Goal: Transaction & Acquisition: Purchase product/service

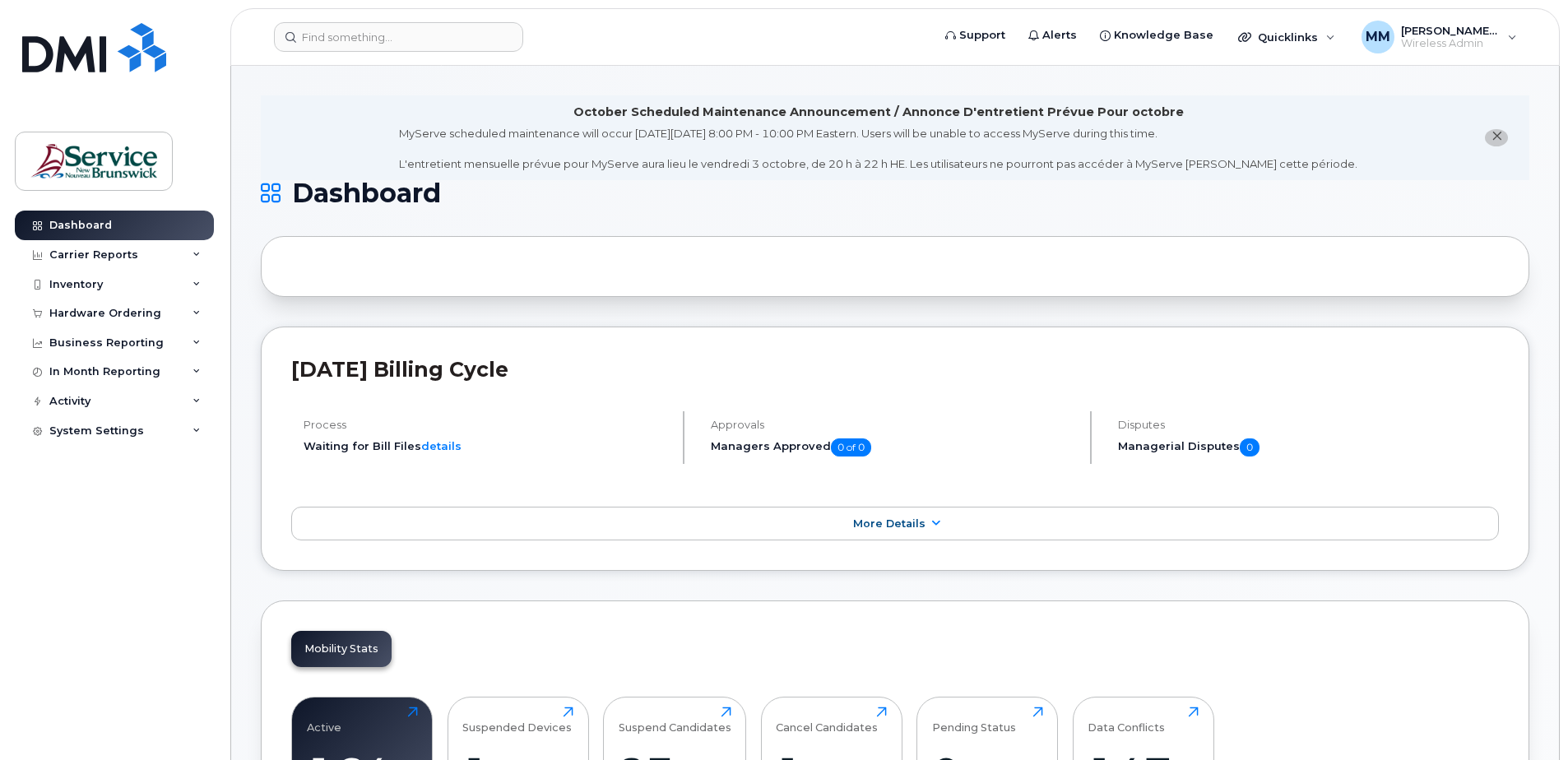
click at [1176, 633] on div "Mobility Stats Active 164 Click to view more Suspended Devices 1 Click to view …" at bounding box center [895, 739] width 1269 height 279
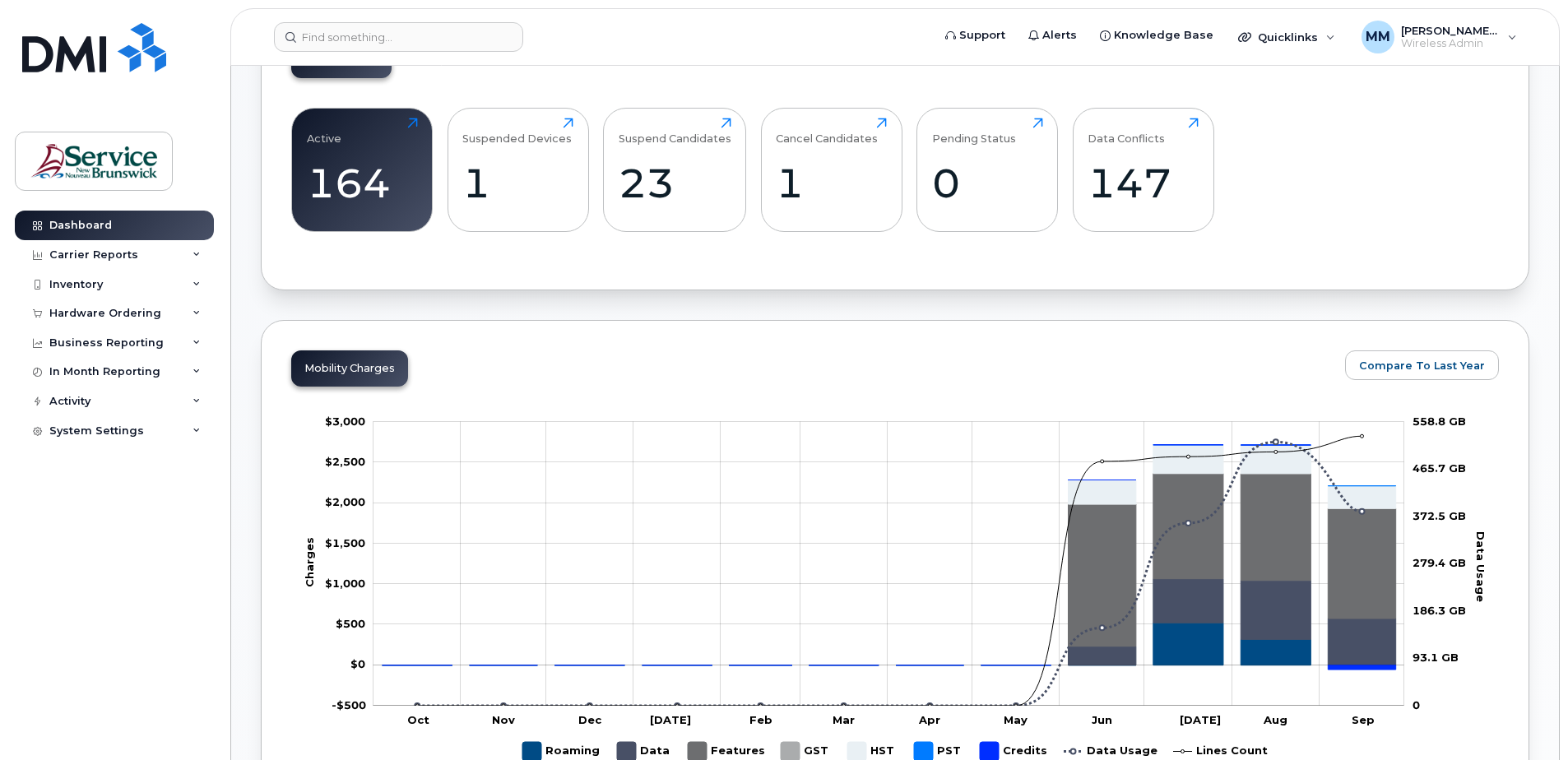
scroll to position [575, 0]
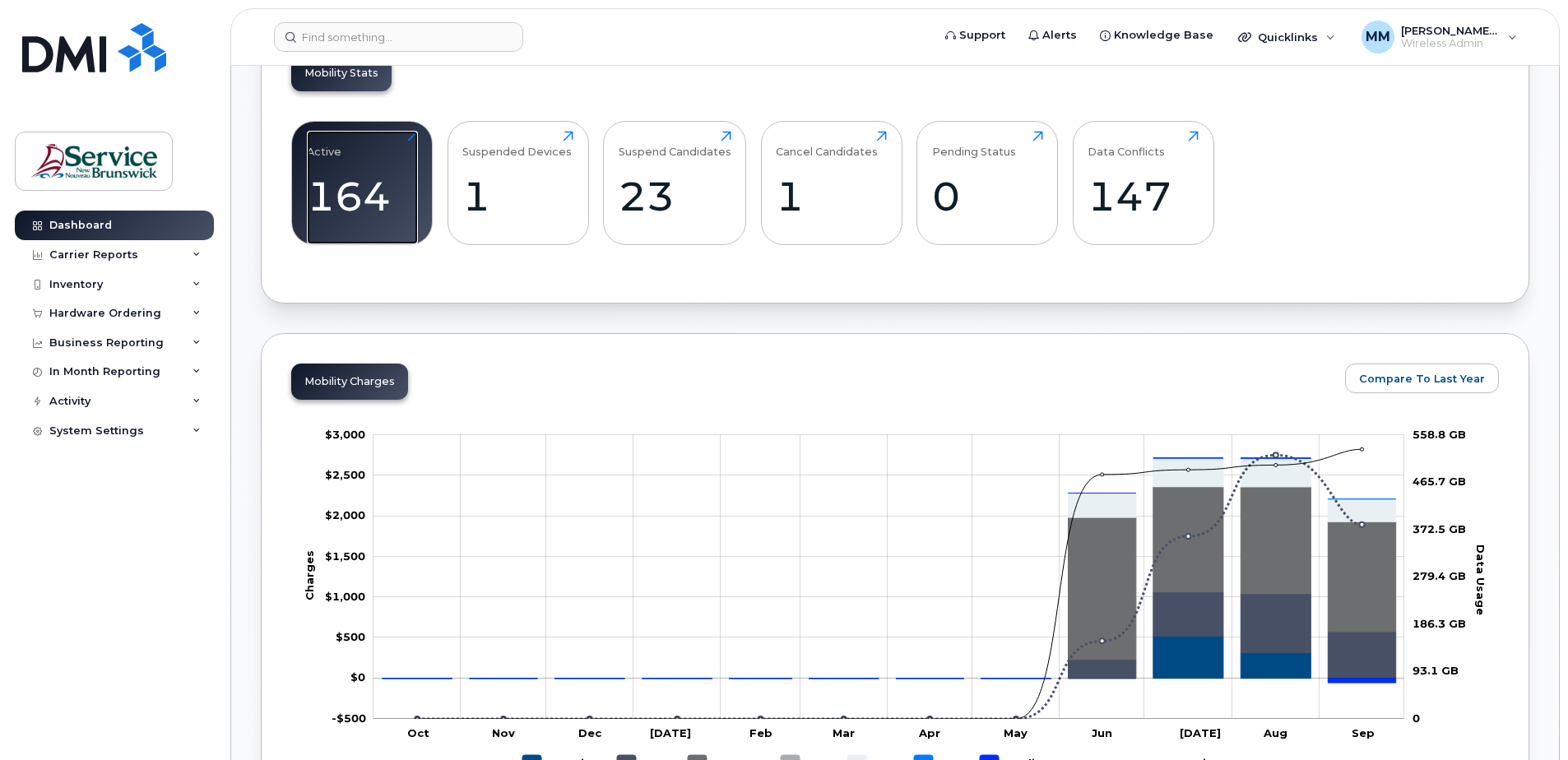
drag, startPoint x: 354, startPoint y: 195, endPoint x: 619, endPoint y: 291, distance: 281.9
click at [354, 195] on div "164" at bounding box center [363, 196] width 111 height 48
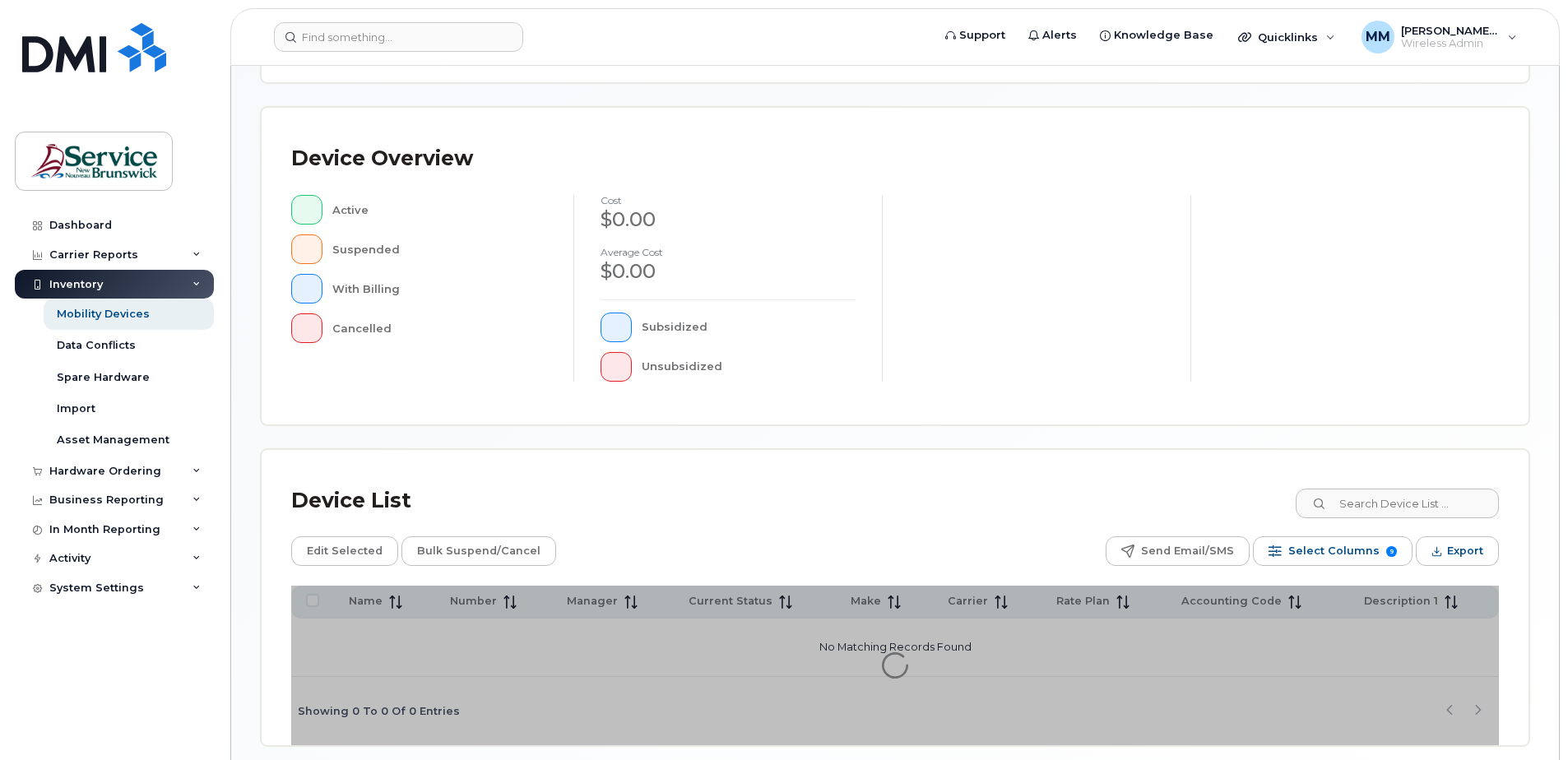
scroll to position [329, 0]
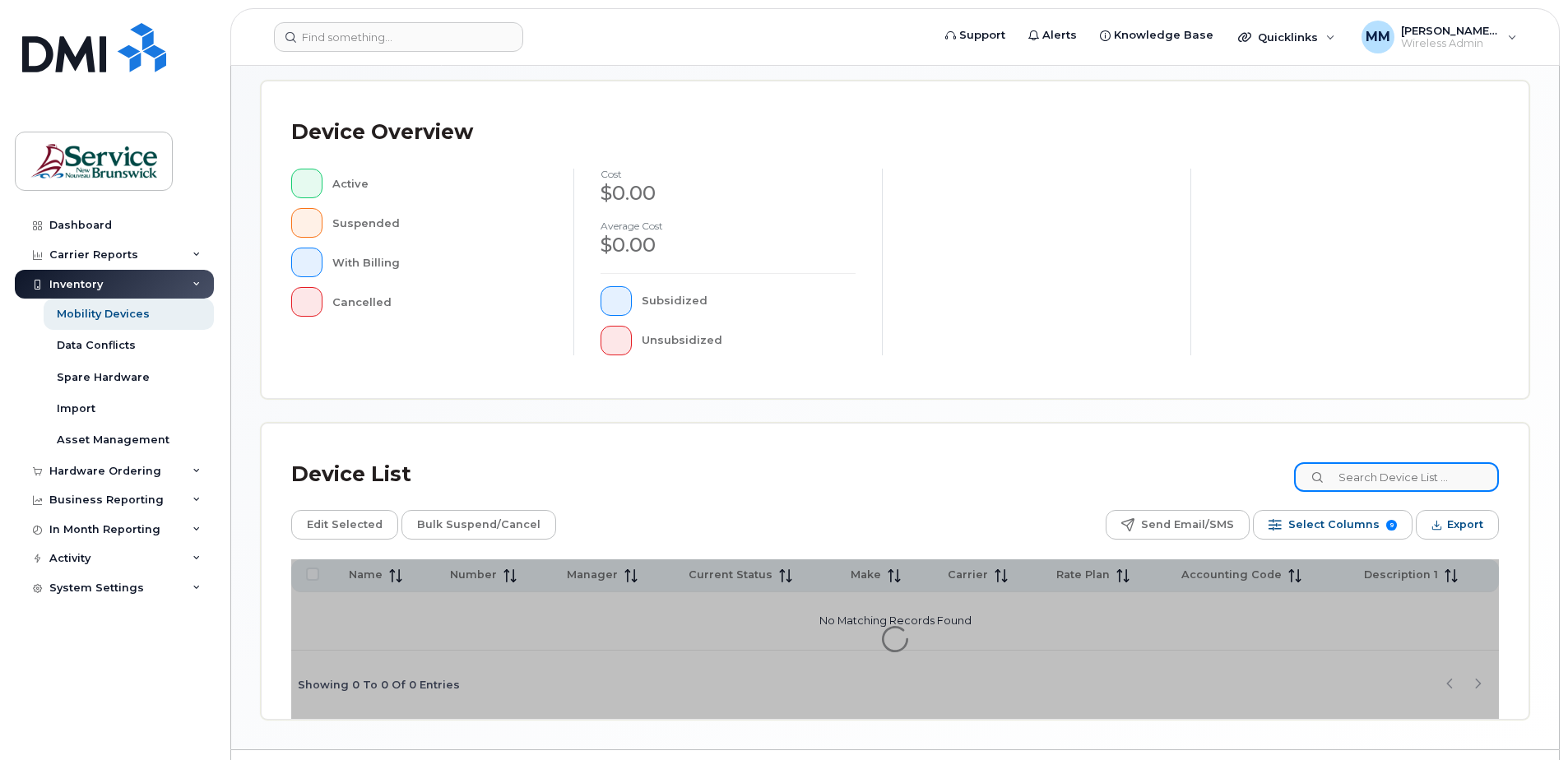
click at [1390, 487] on input at bounding box center [1397, 477] width 205 height 30
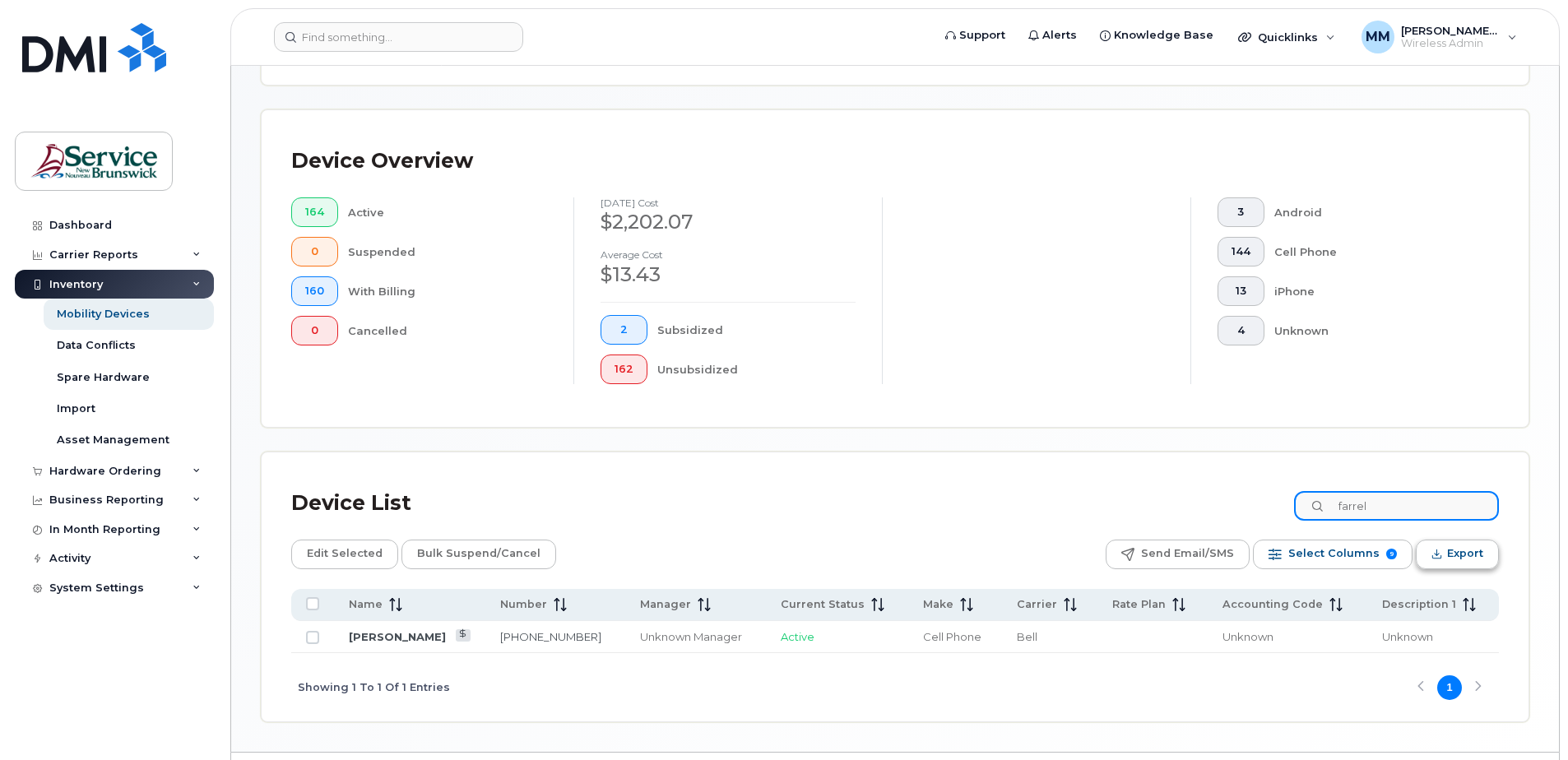
scroll to position [358, 0]
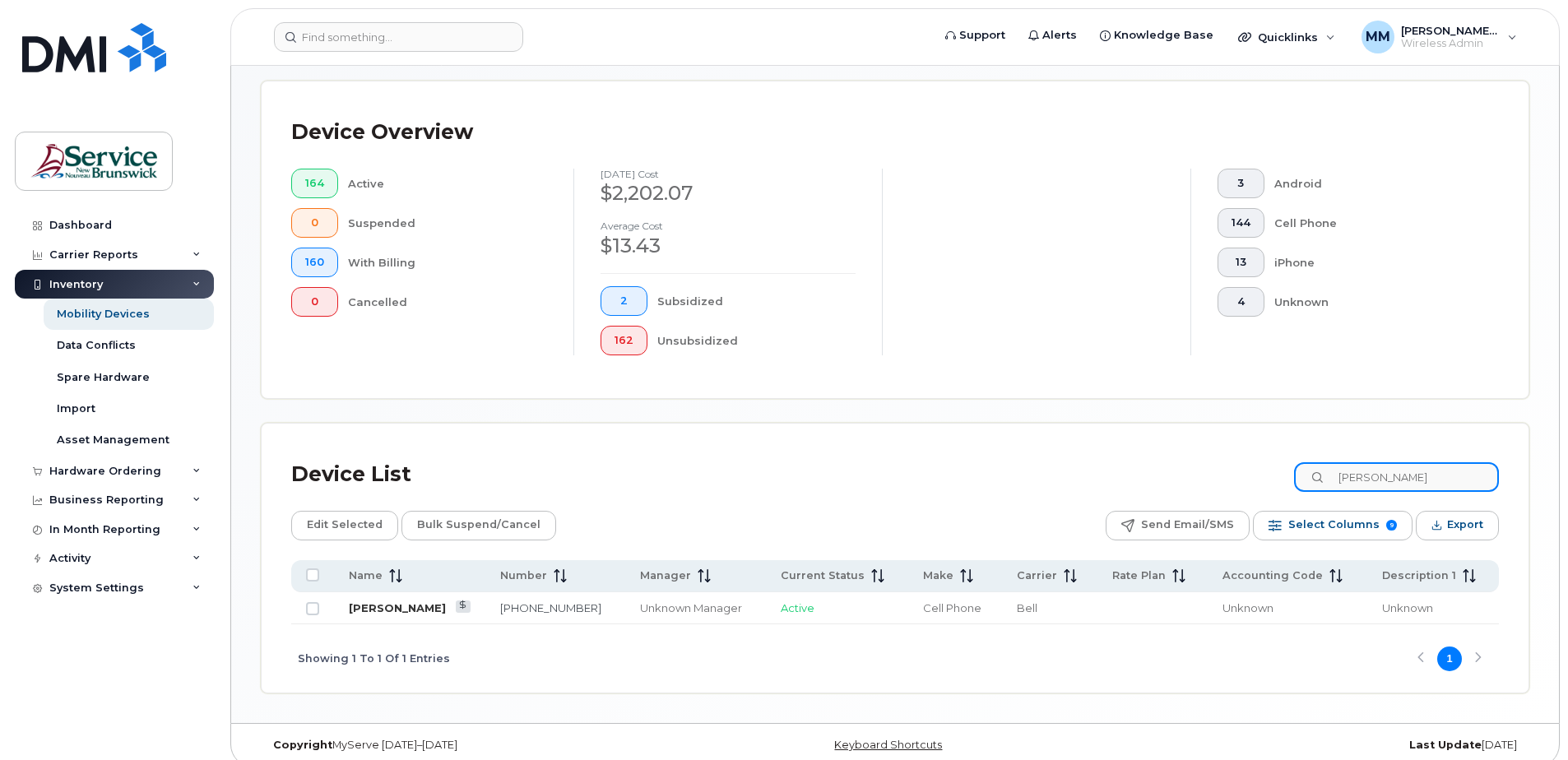
type input "farrell"
click at [400, 609] on link "Scott Farrell" at bounding box center [397, 608] width 97 height 13
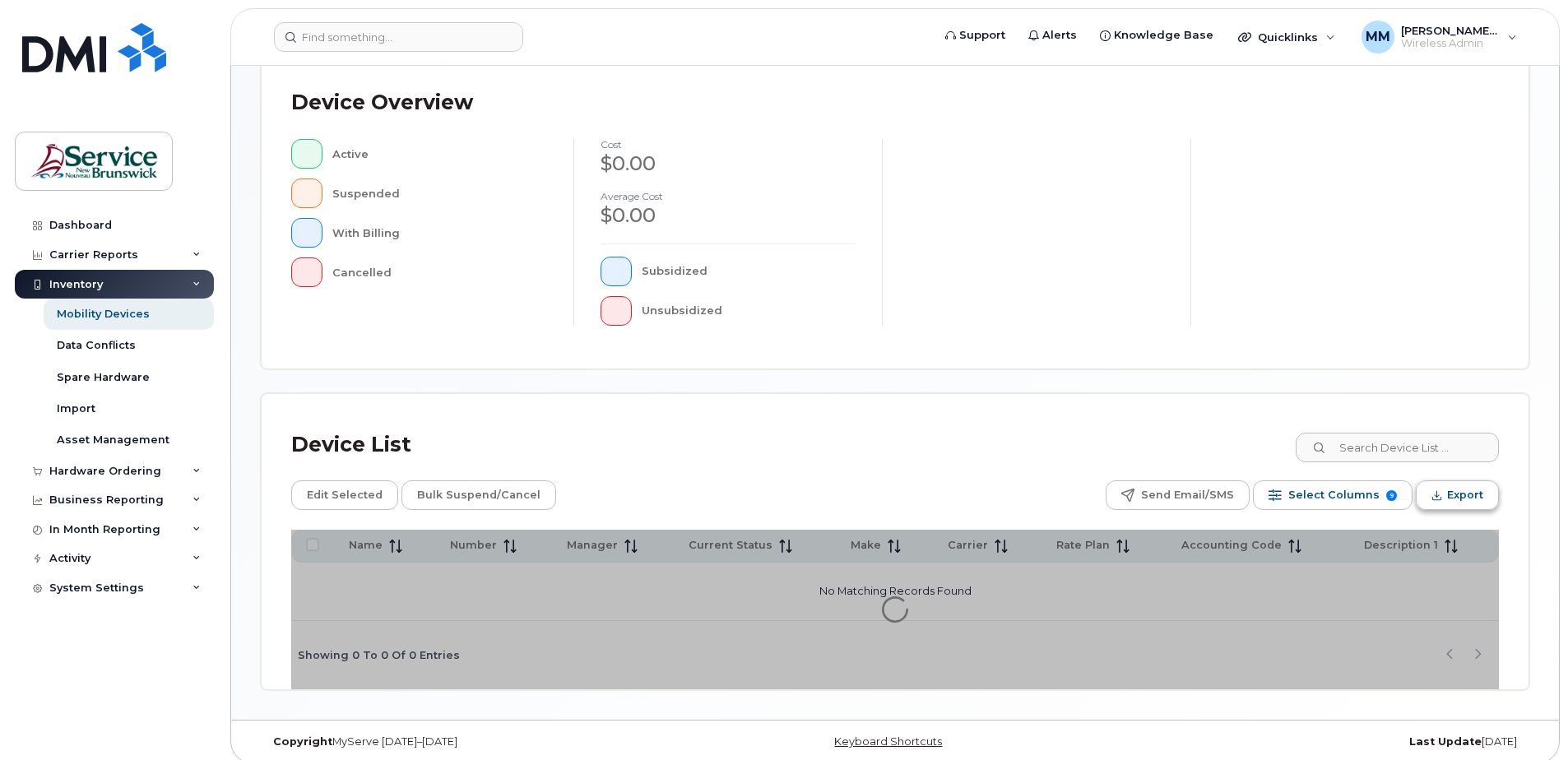
scroll to position [371, 0]
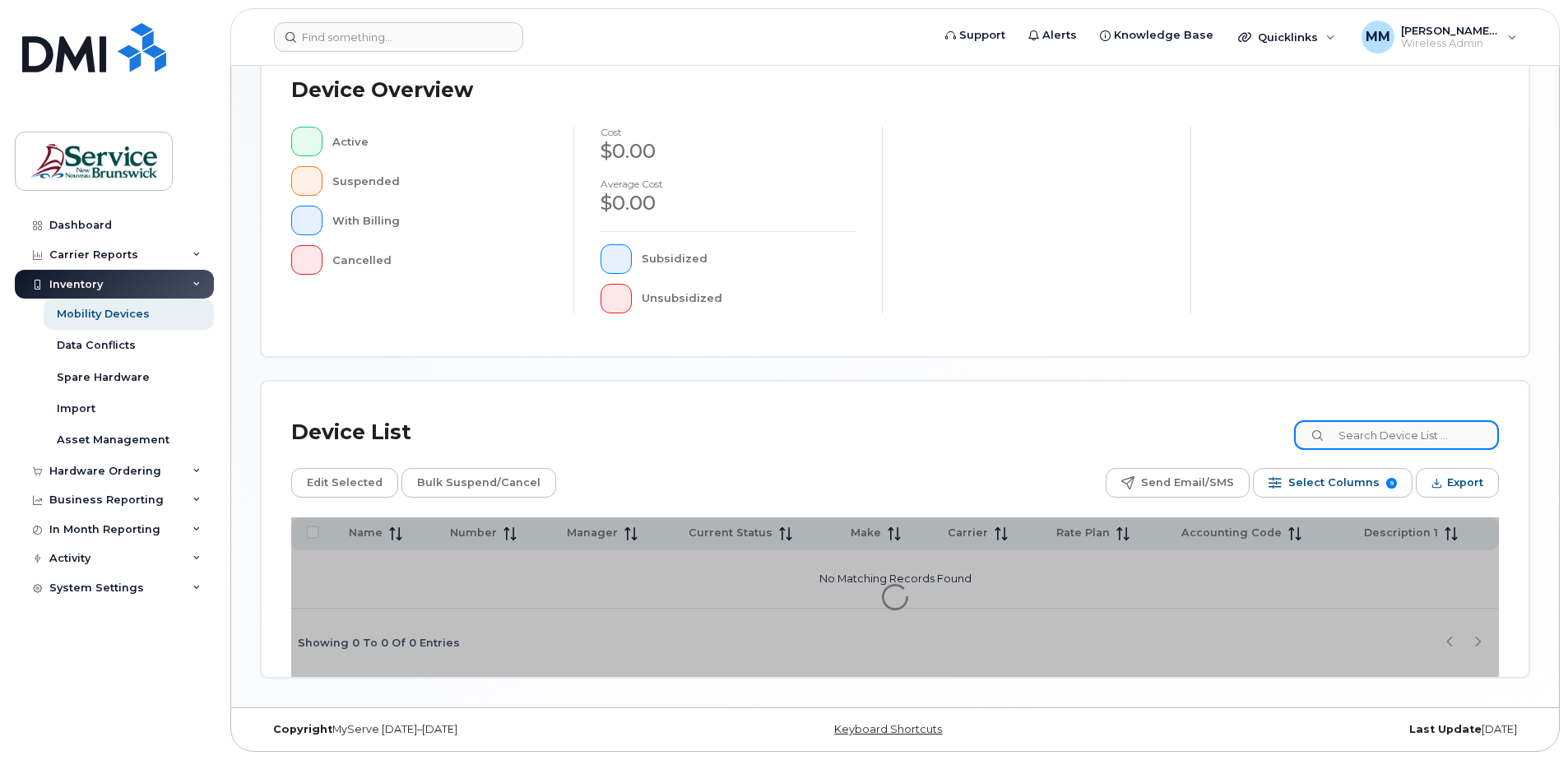
click at [1426, 445] on input at bounding box center [1397, 435] width 205 height 30
type input "[PERSON_NAME]"
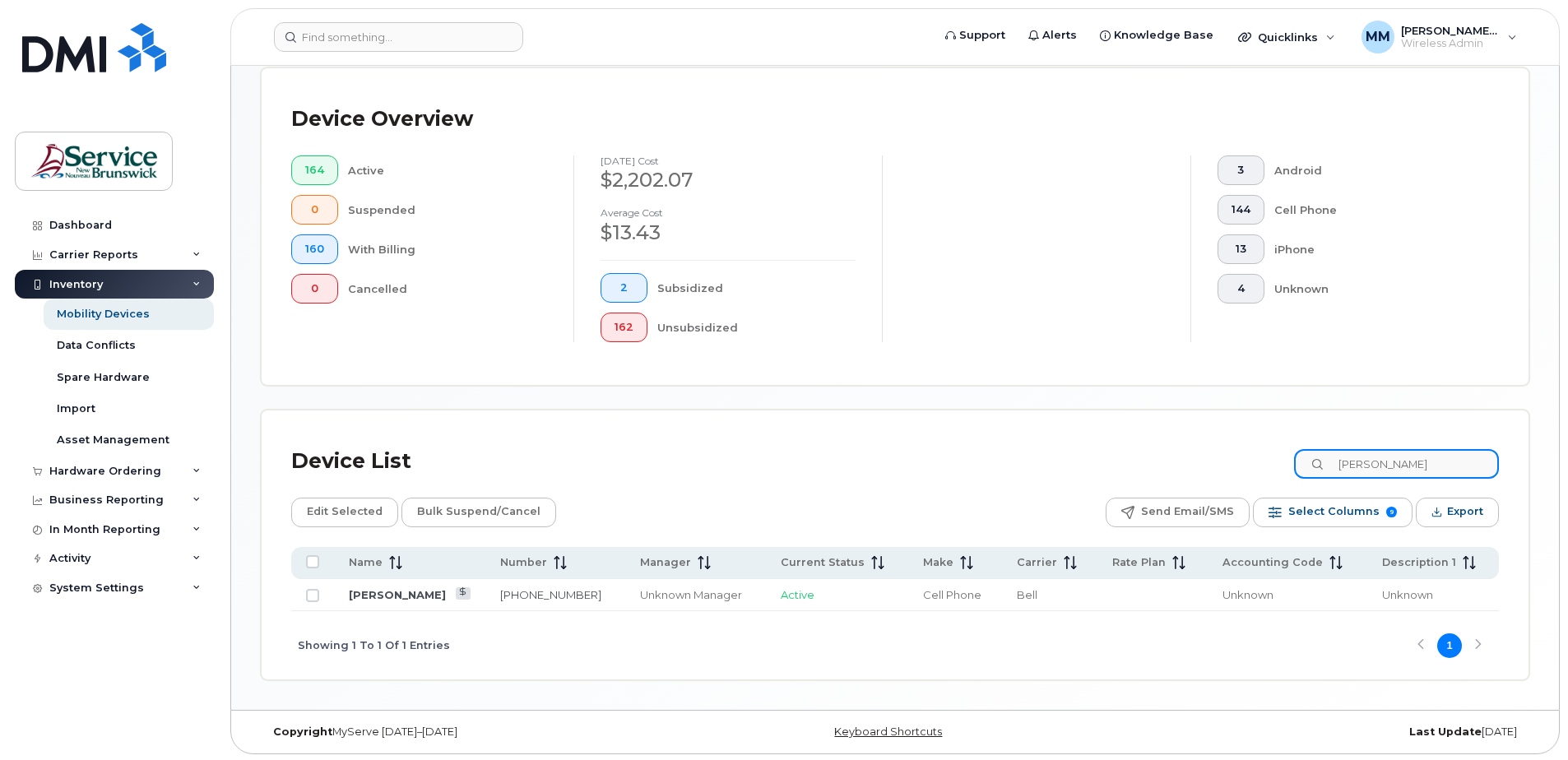
drag, startPoint x: 1395, startPoint y: 466, endPoint x: 1265, endPoint y: 472, distance: 130.1
click at [1265, 472] on div "Device List marr" at bounding box center [895, 461] width 1208 height 42
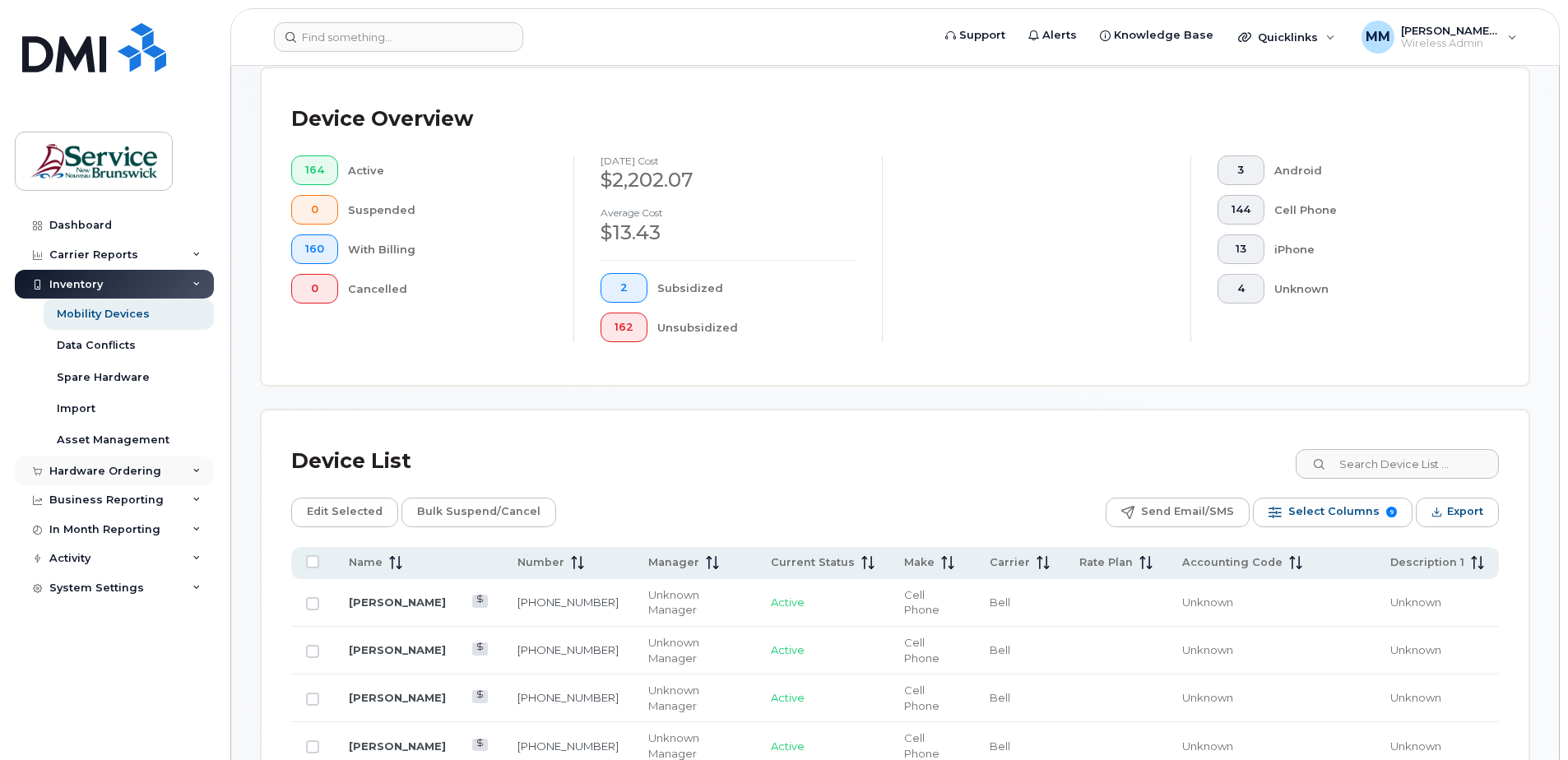
click at [96, 466] on div "Hardware Ordering" at bounding box center [105, 471] width 112 height 13
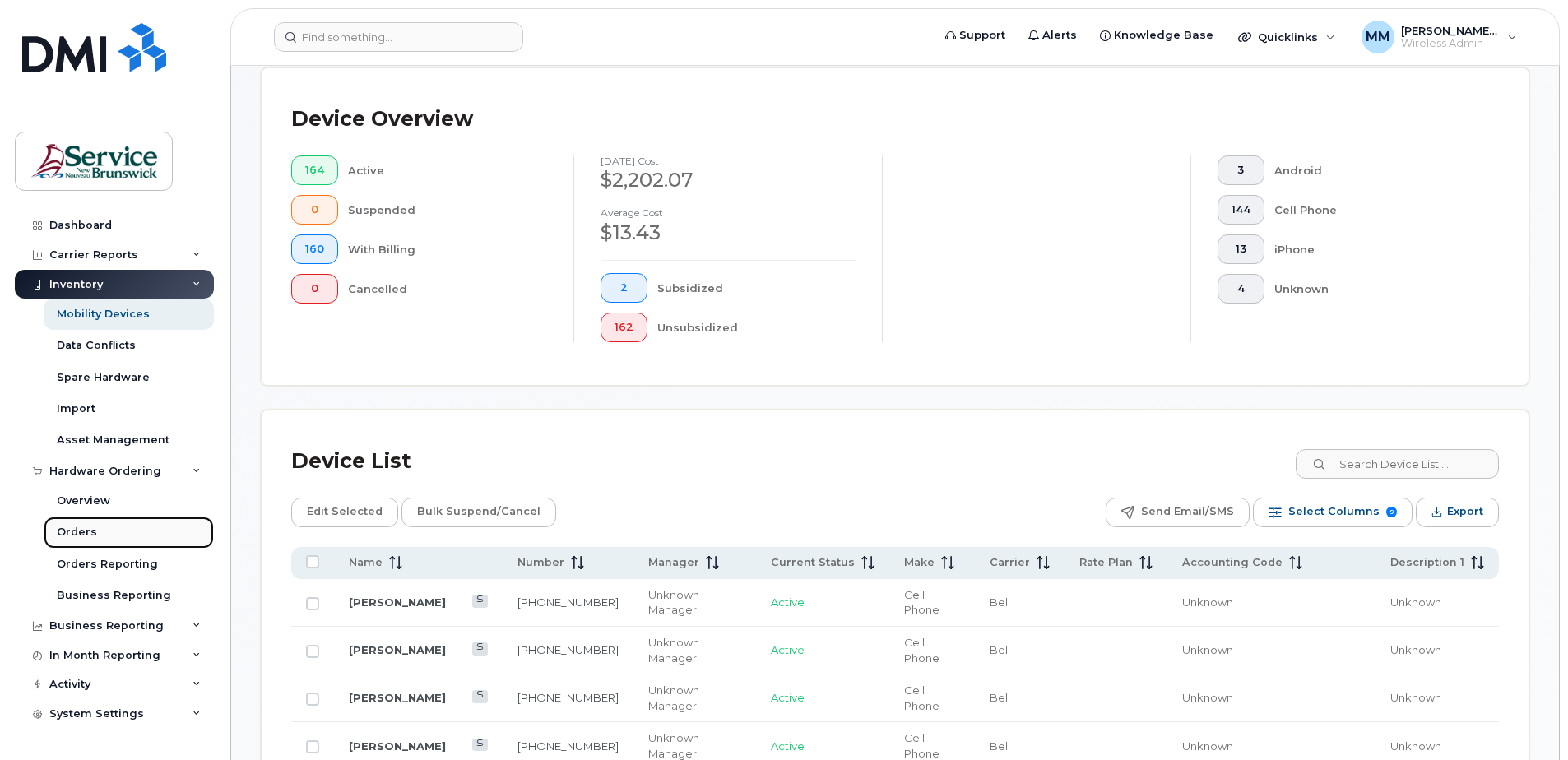
click at [76, 534] on div "Orders" at bounding box center [77, 532] width 40 height 15
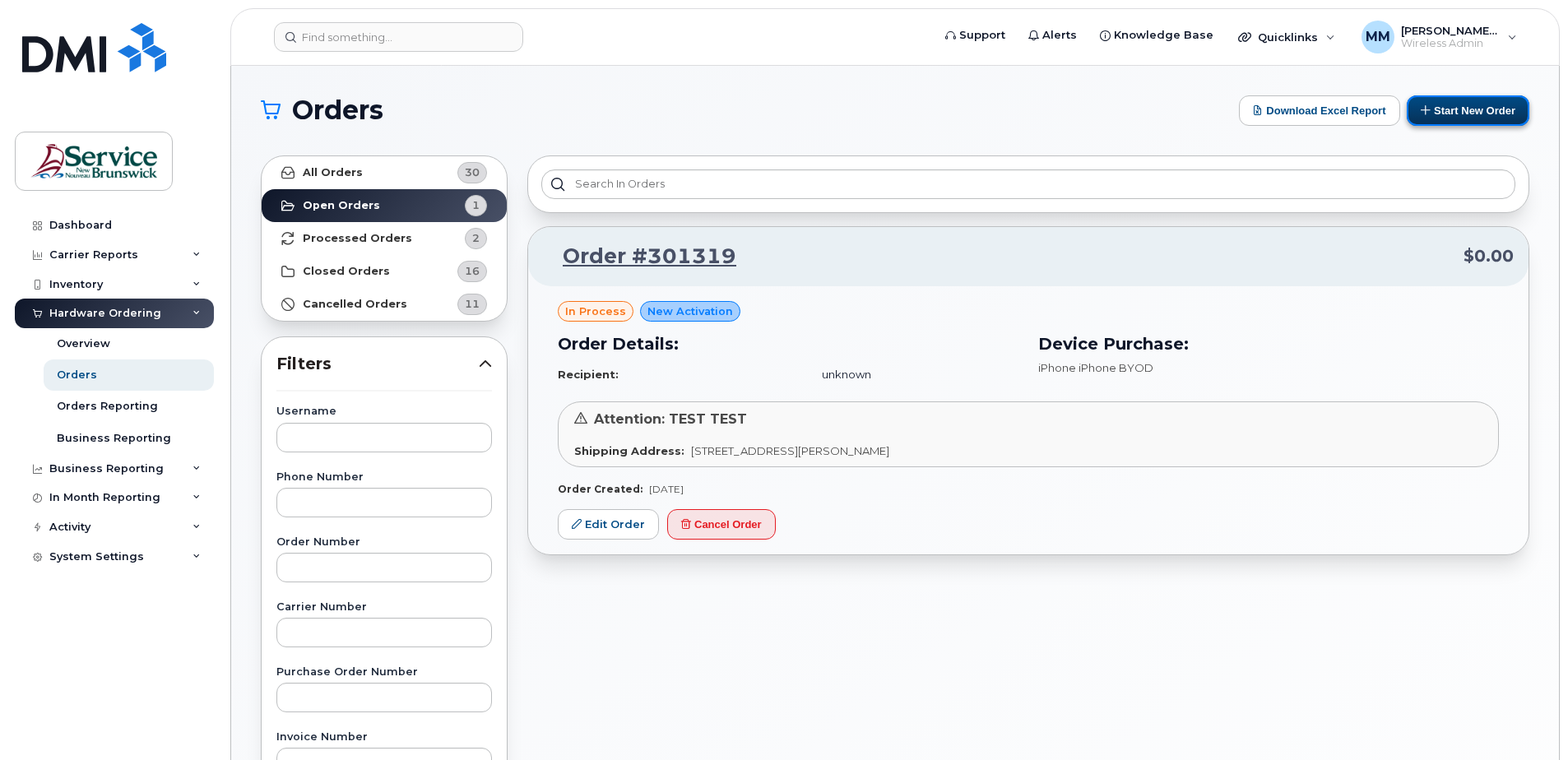
click at [1476, 117] on button "Start New Order" at bounding box center [1467, 111] width 122 height 31
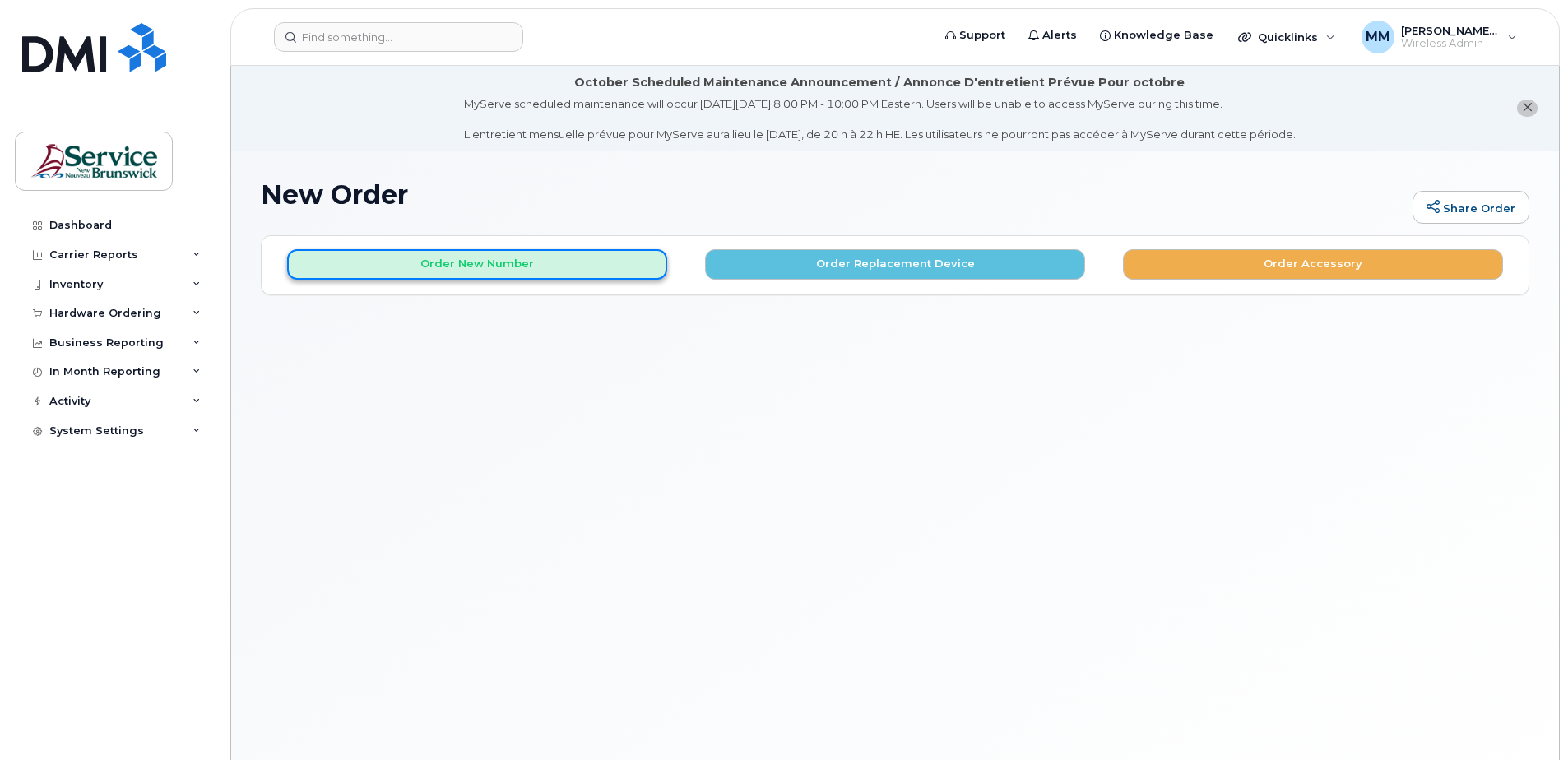
click at [591, 259] on button "Order New Number" at bounding box center [477, 264] width 380 height 31
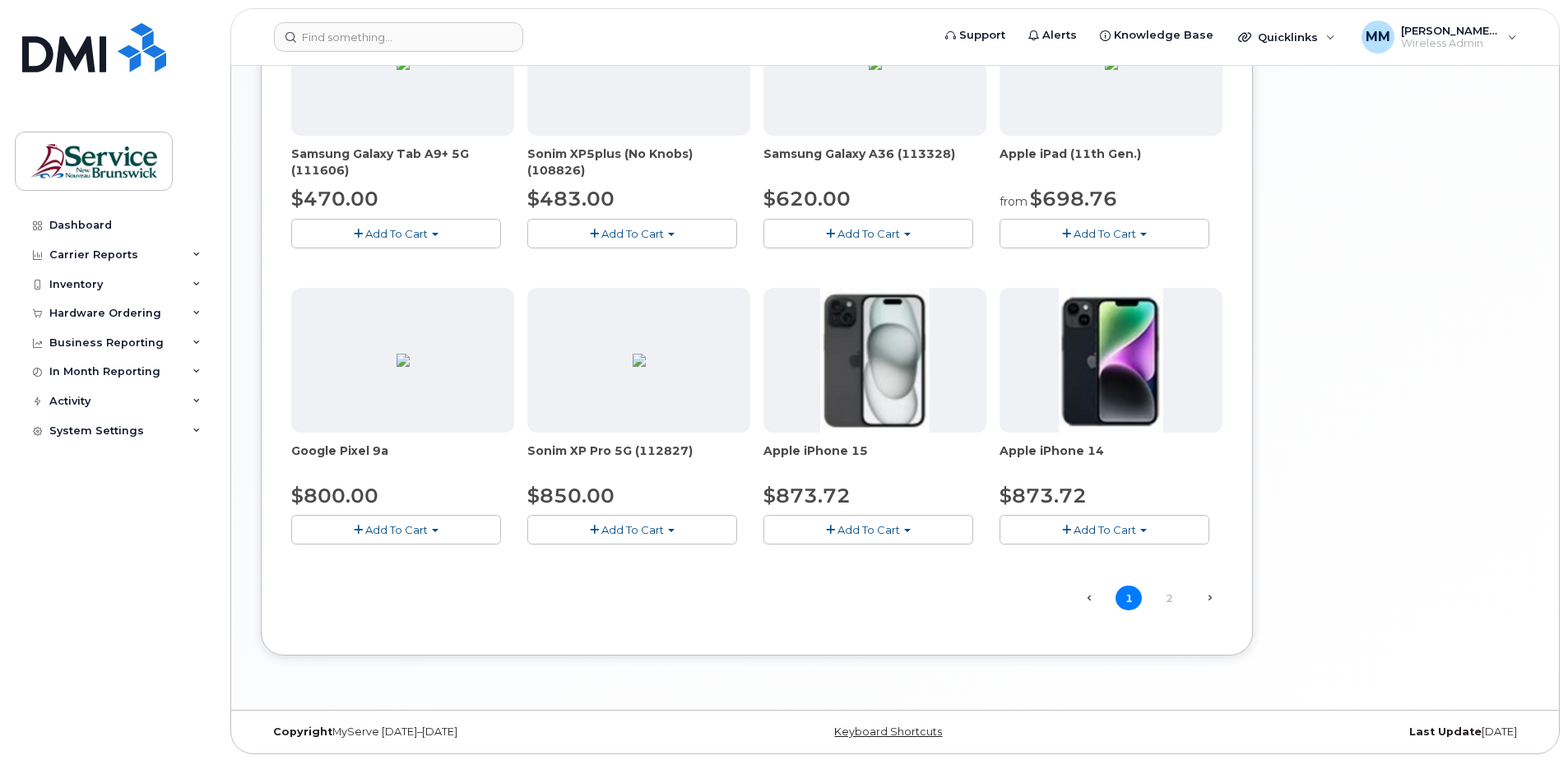
scroll to position [1009, 0]
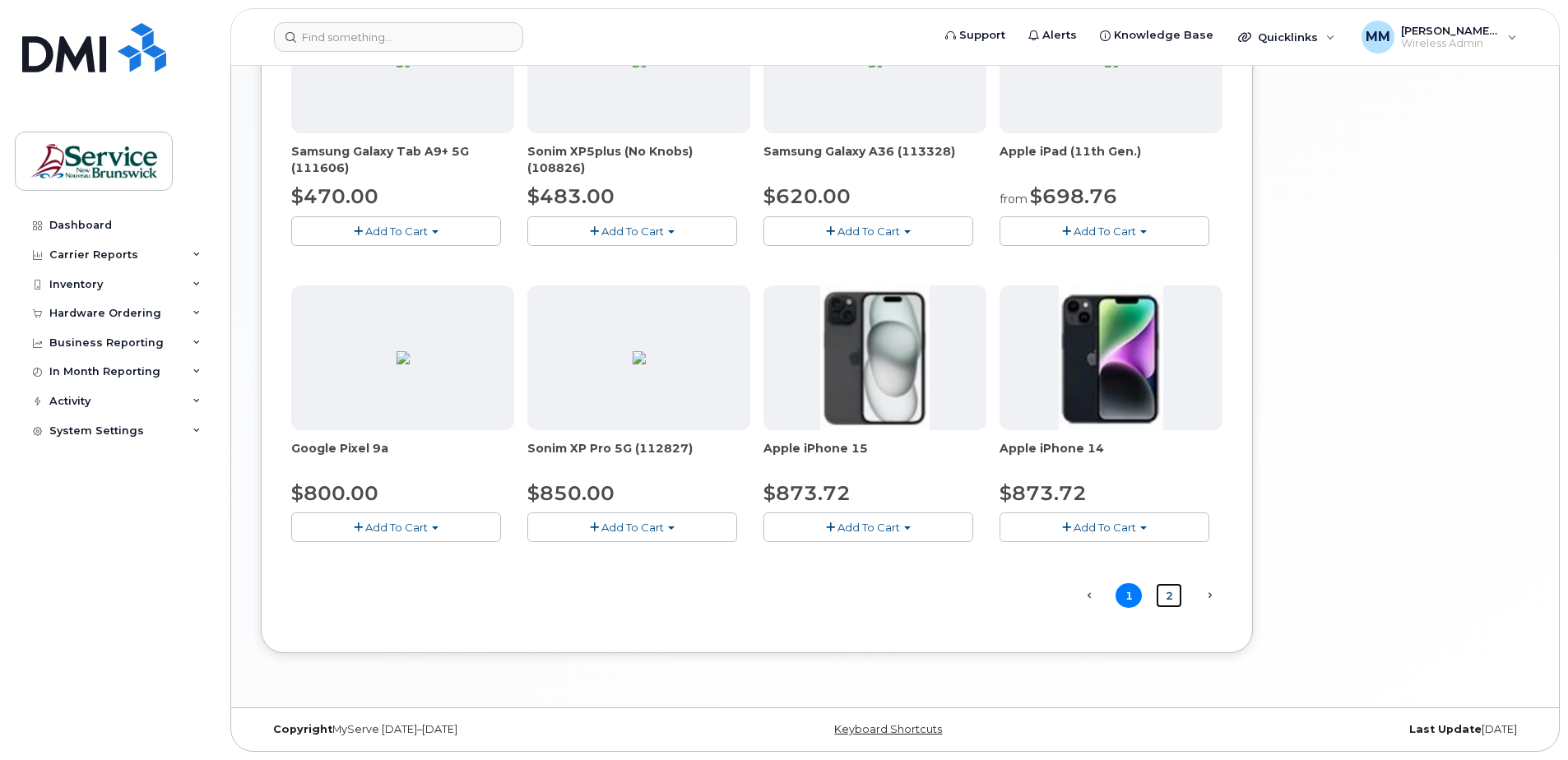
click at [1170, 599] on link "2" at bounding box center [1170, 595] width 27 height 26
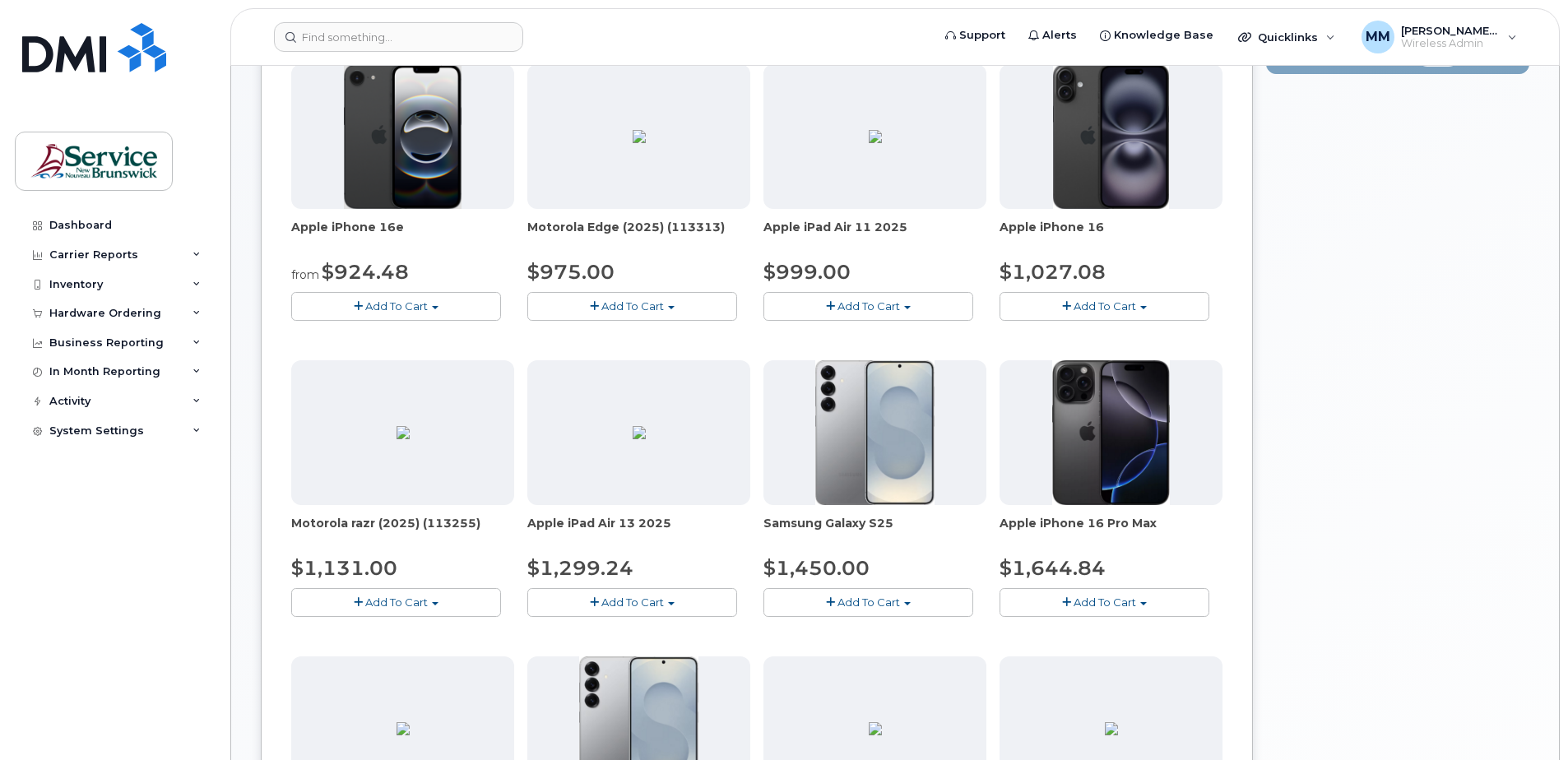
scroll to position [339, 0]
click at [1137, 298] on button "Add To Cart" at bounding box center [1105, 307] width 210 height 29
click at [404, 300] on span "Add To Cart" at bounding box center [396, 307] width 62 height 13
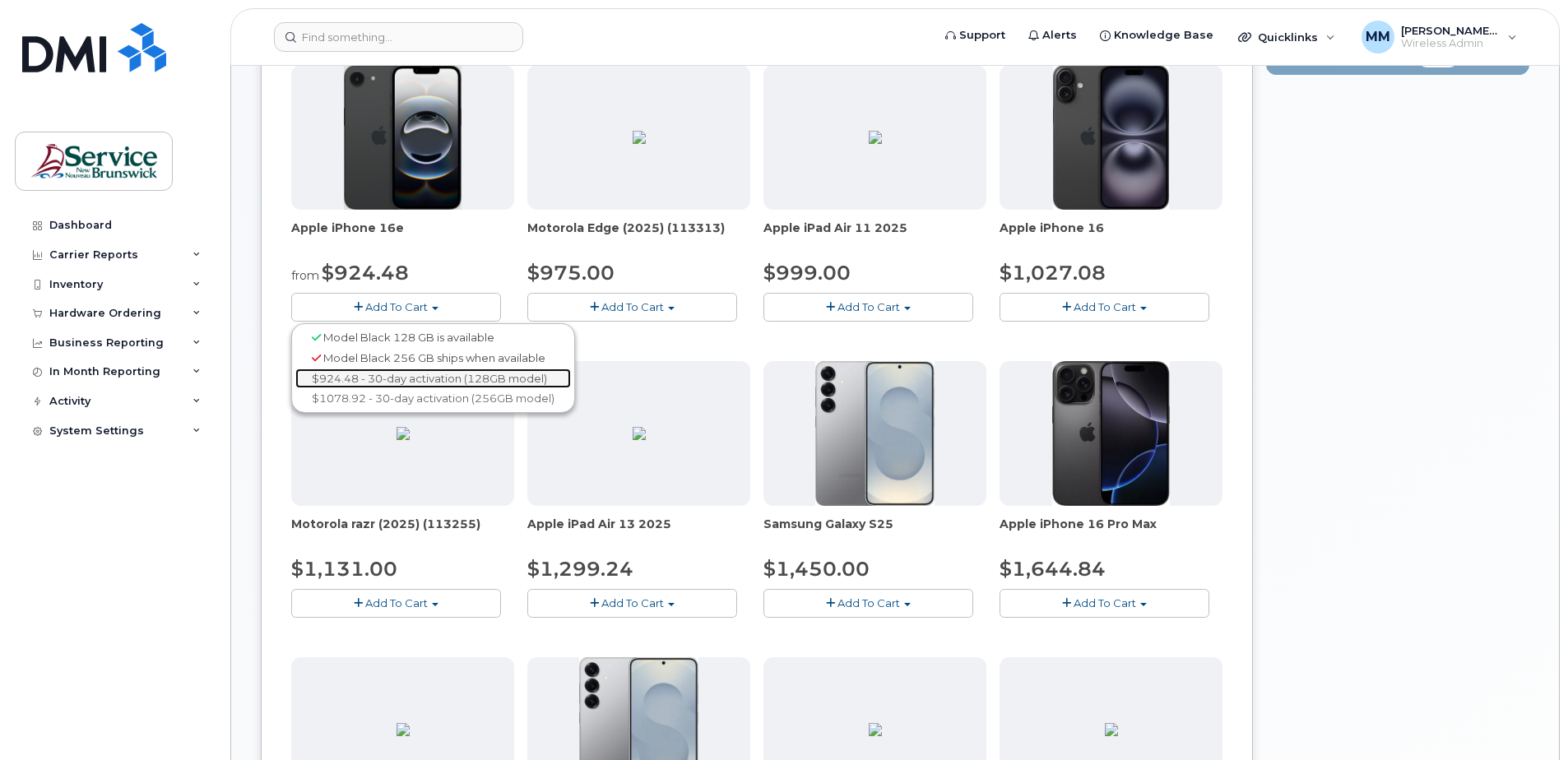
click at [398, 382] on link "$924.48 - 30-day activation (128GB model)" at bounding box center [433, 378] width 275 height 21
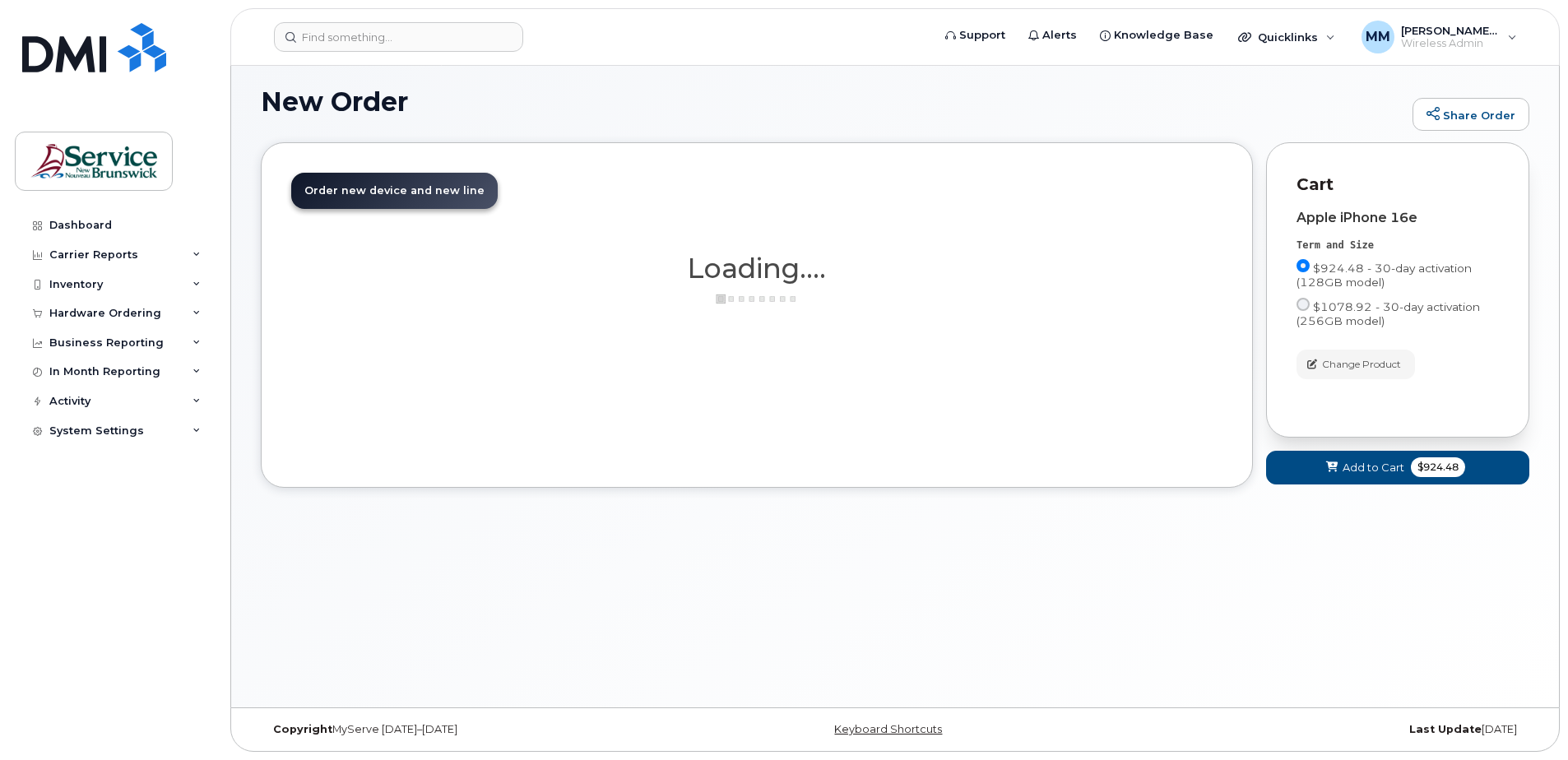
scroll to position [93, 0]
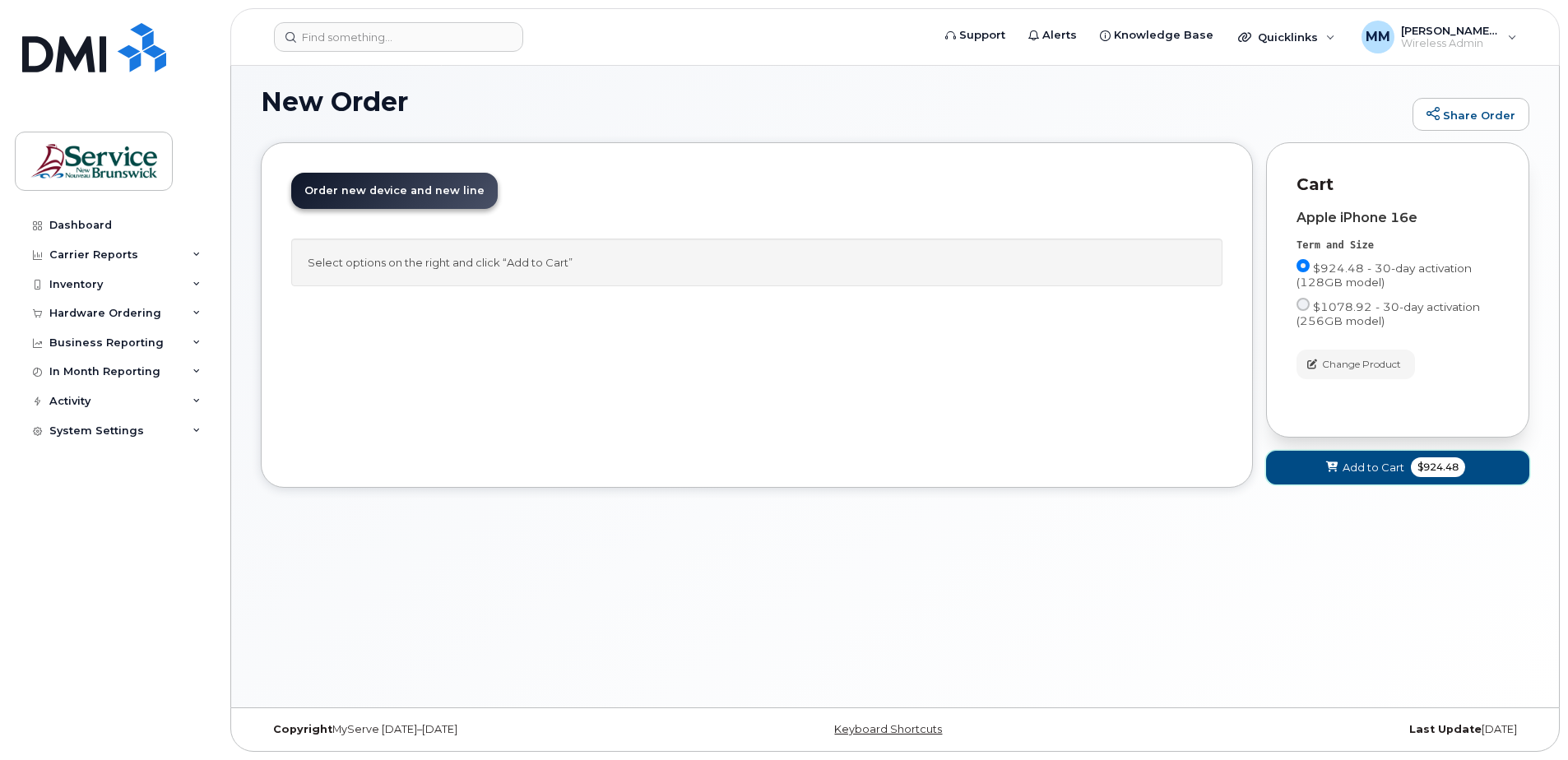
click at [1383, 463] on span "Add to Cart" at bounding box center [1373, 467] width 62 height 16
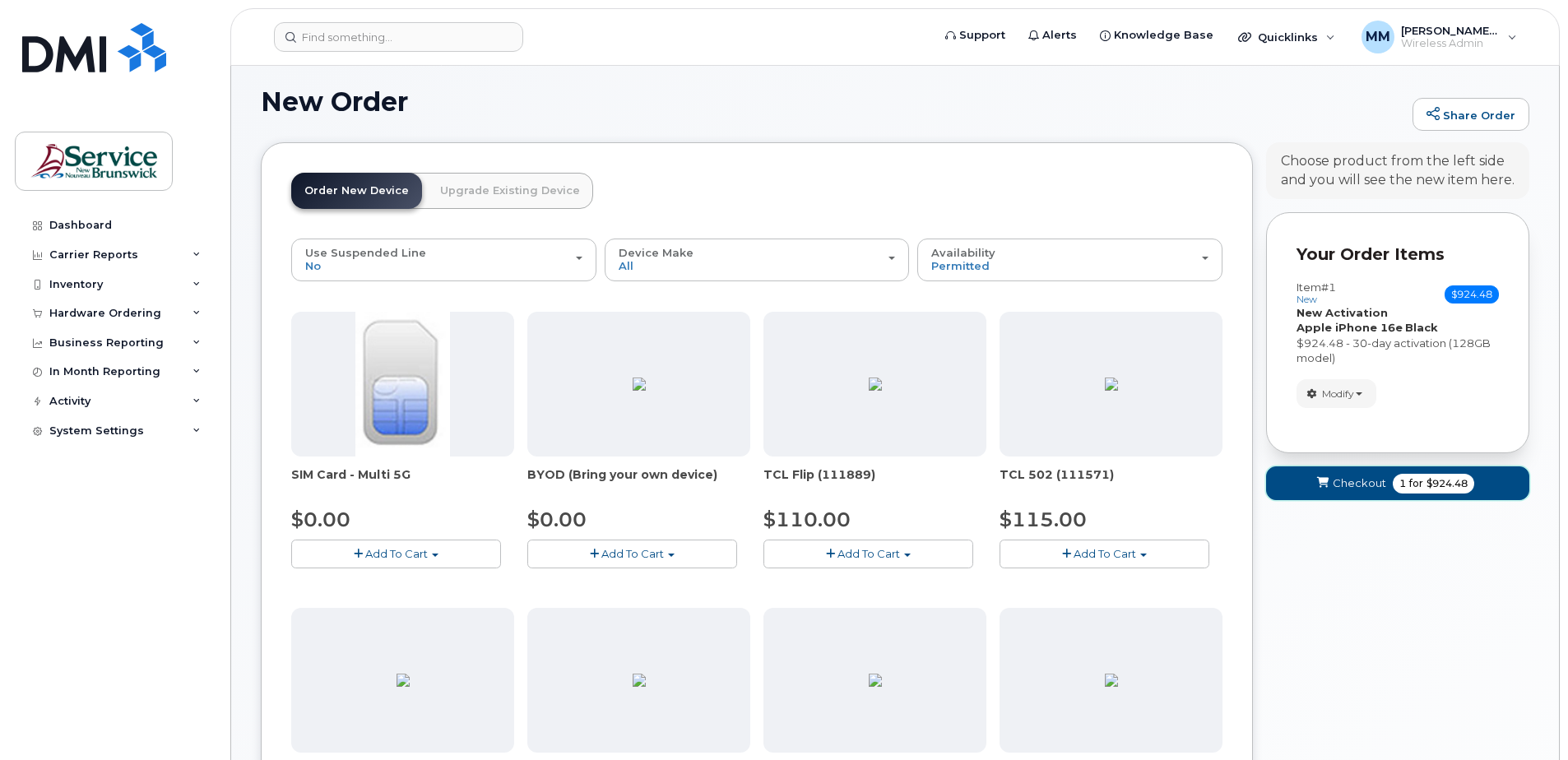
click at [1363, 482] on span "Checkout" at bounding box center [1359, 483] width 53 height 16
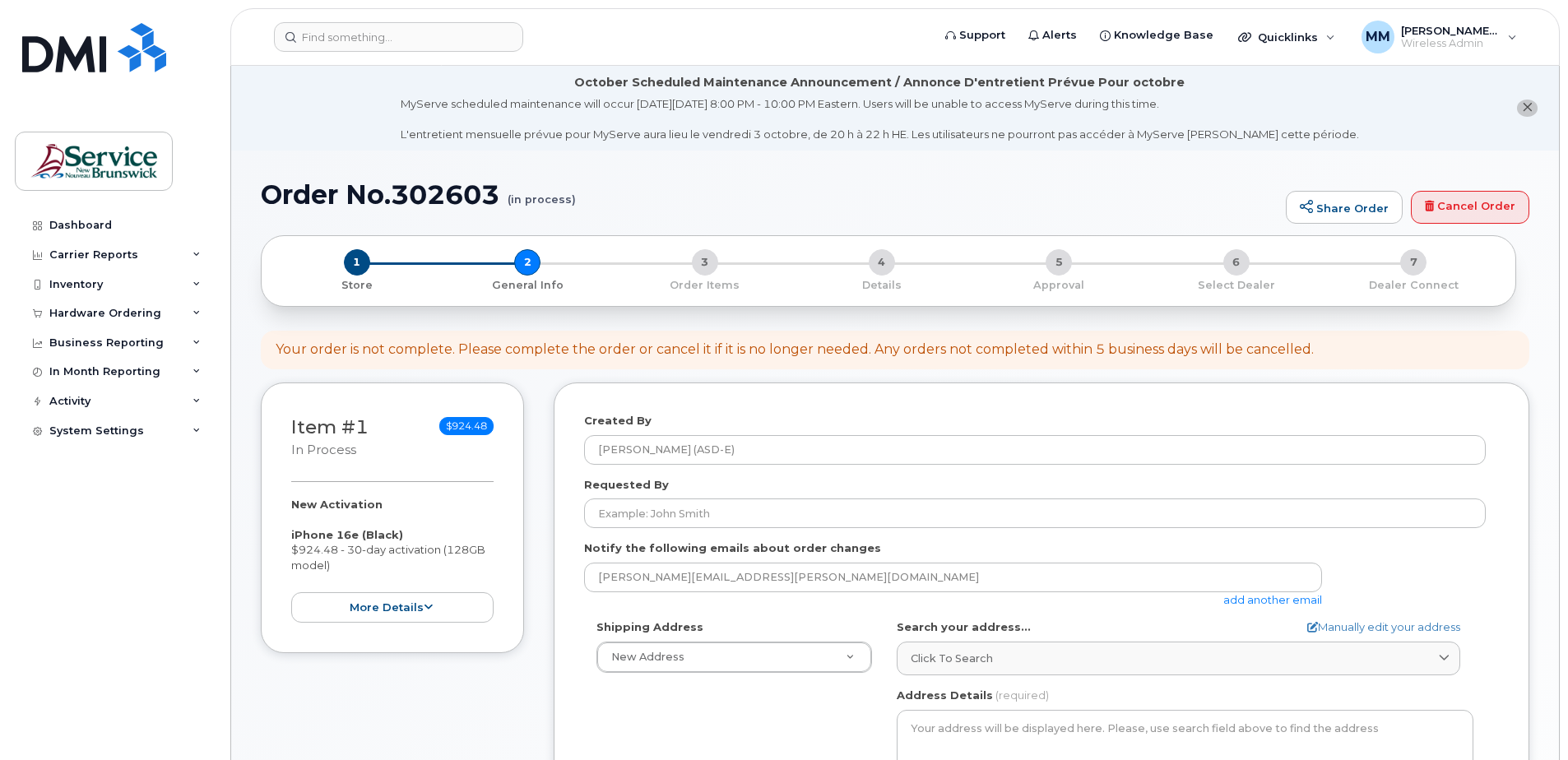
select select
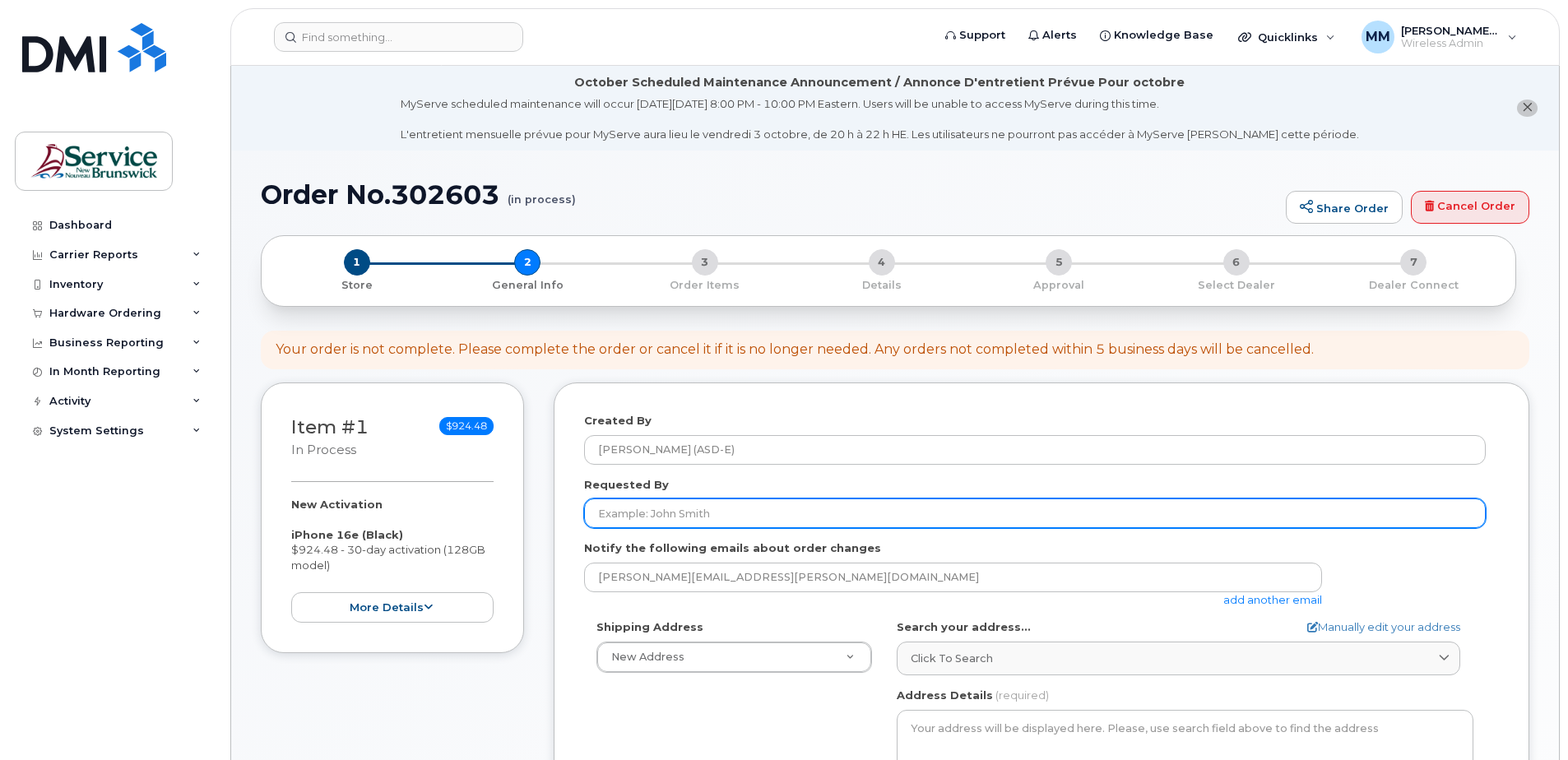
click at [785, 507] on input "Requested By" at bounding box center [1035, 513] width 902 height 30
drag, startPoint x: 774, startPoint y: 516, endPoint x: 525, endPoint y: 508, distance: 249.1
type input "[PERSON_NAME]"
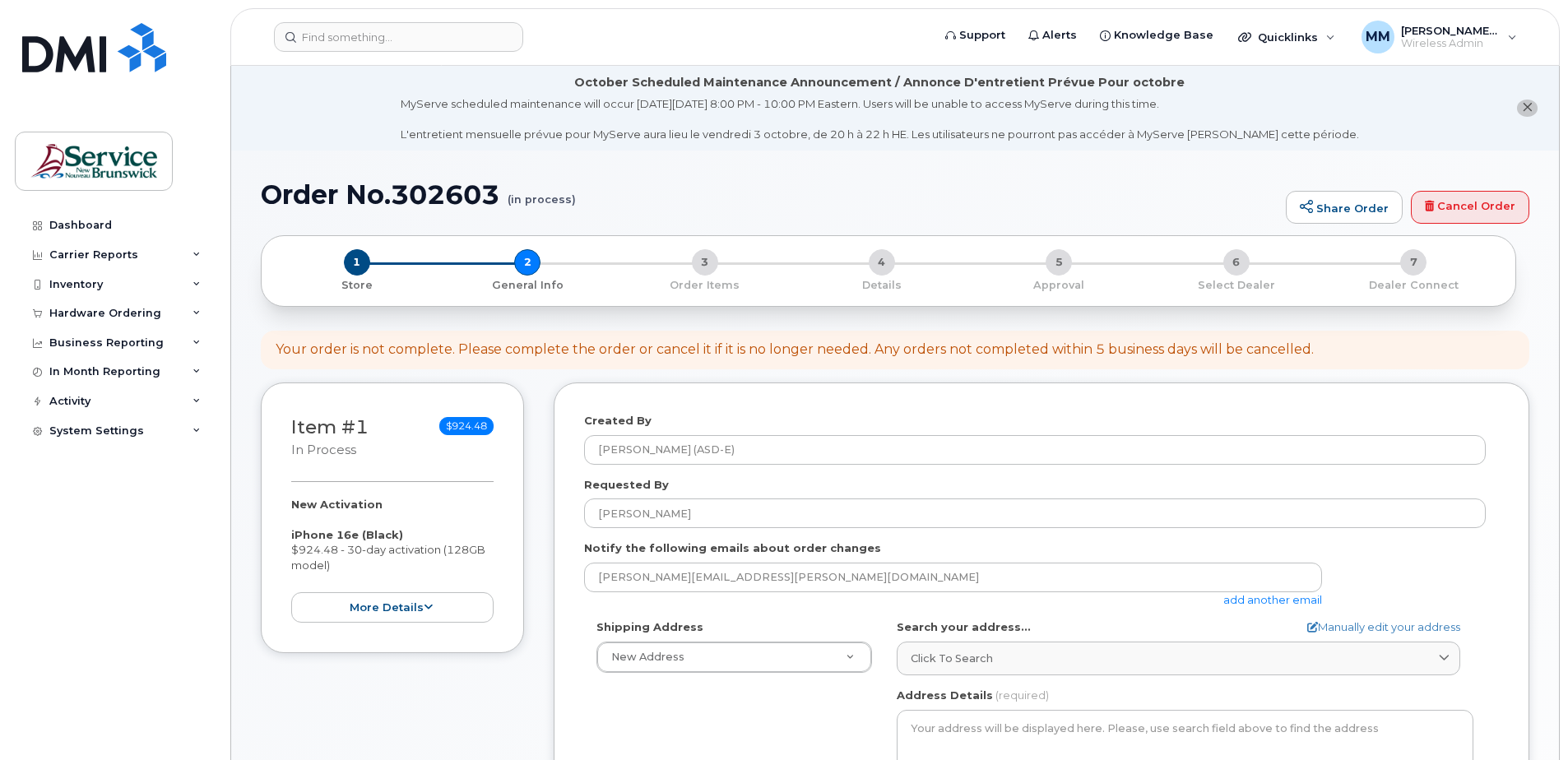
drag, startPoint x: 659, startPoint y: 727, endPoint x: 678, endPoint y: 718, distance: 21.0
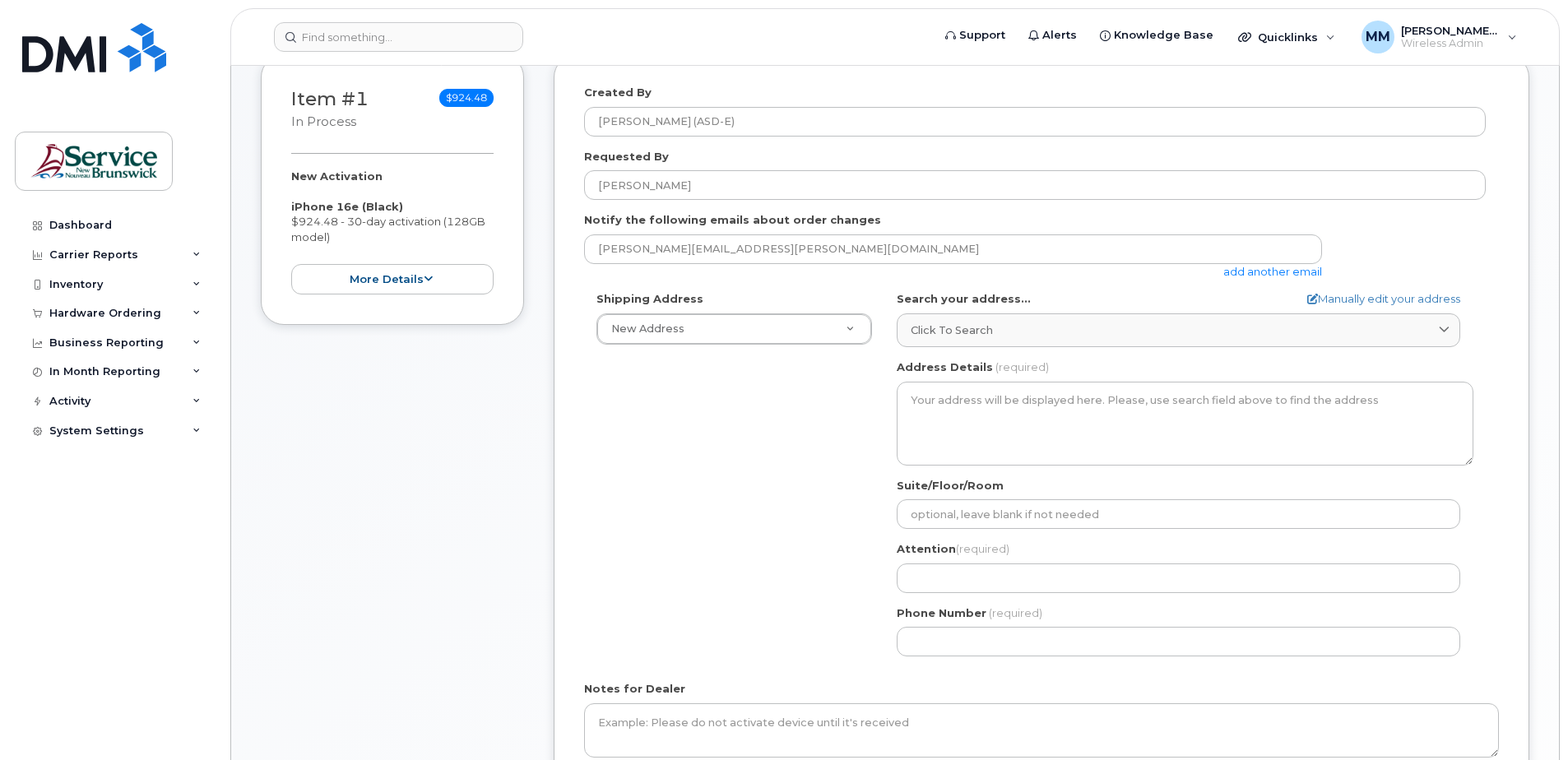
scroll to position [329, 0]
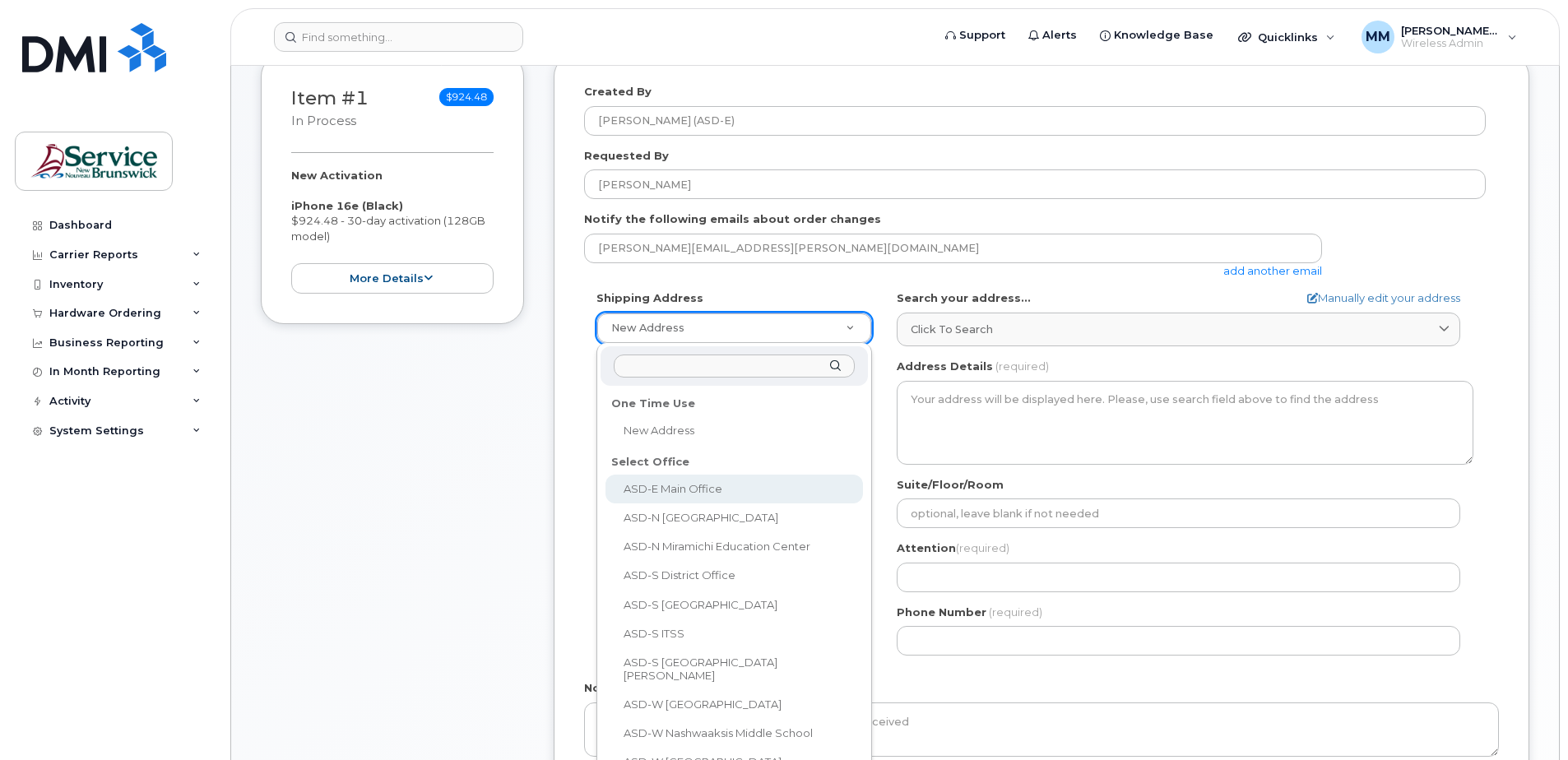
select select
type textarea "200-1077 St George Blvd Moncton New Brunswick E1E 4C9"
type input "[PERSON_NAME]"
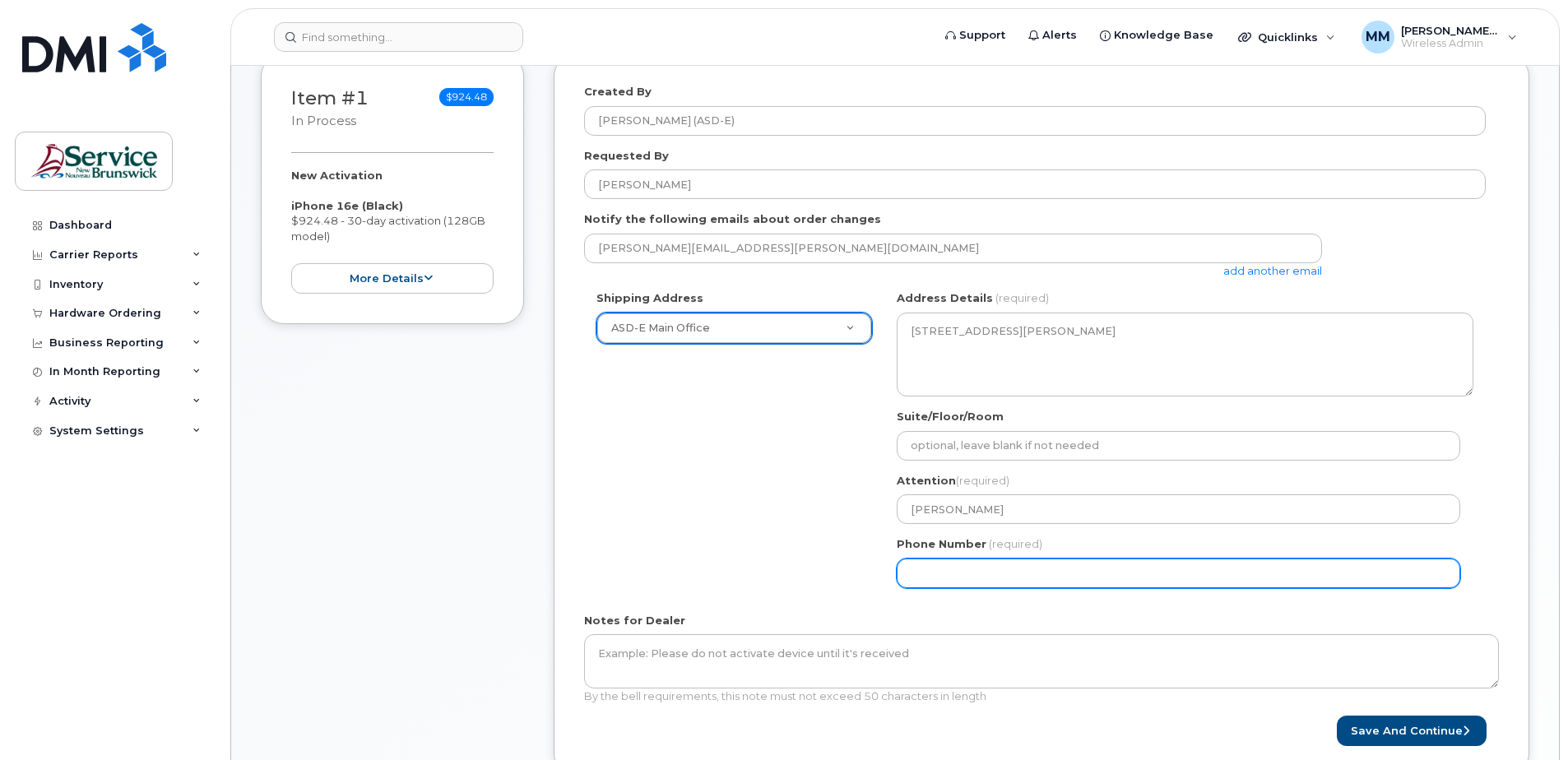
click at [1043, 579] on input "Phone Number" at bounding box center [1179, 574] width 564 height 30
select select
type input "506227039"
select select
type input "5062270392"
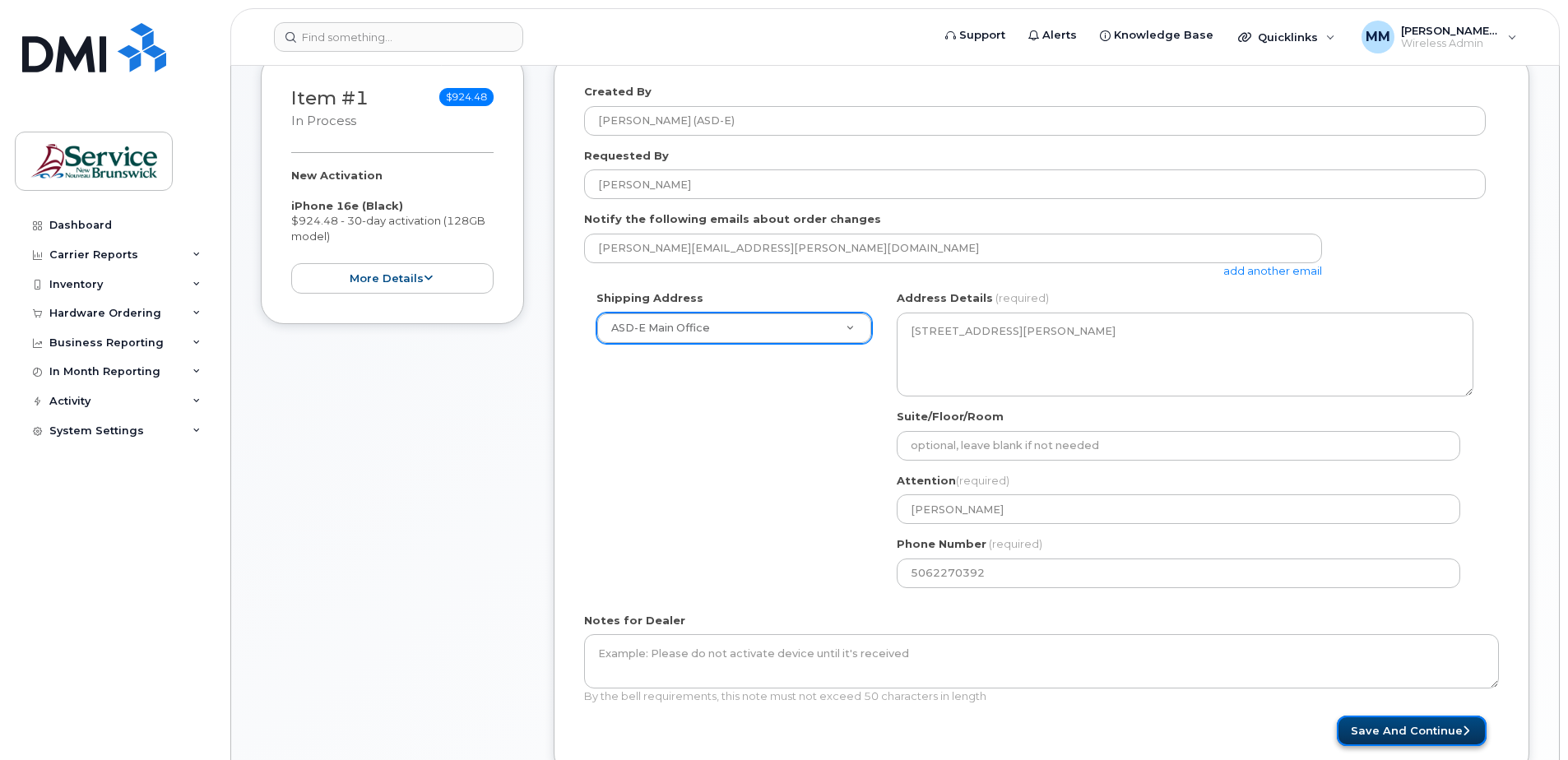
click at [1359, 727] on button "Save and Continue" at bounding box center [1412, 730] width 150 height 31
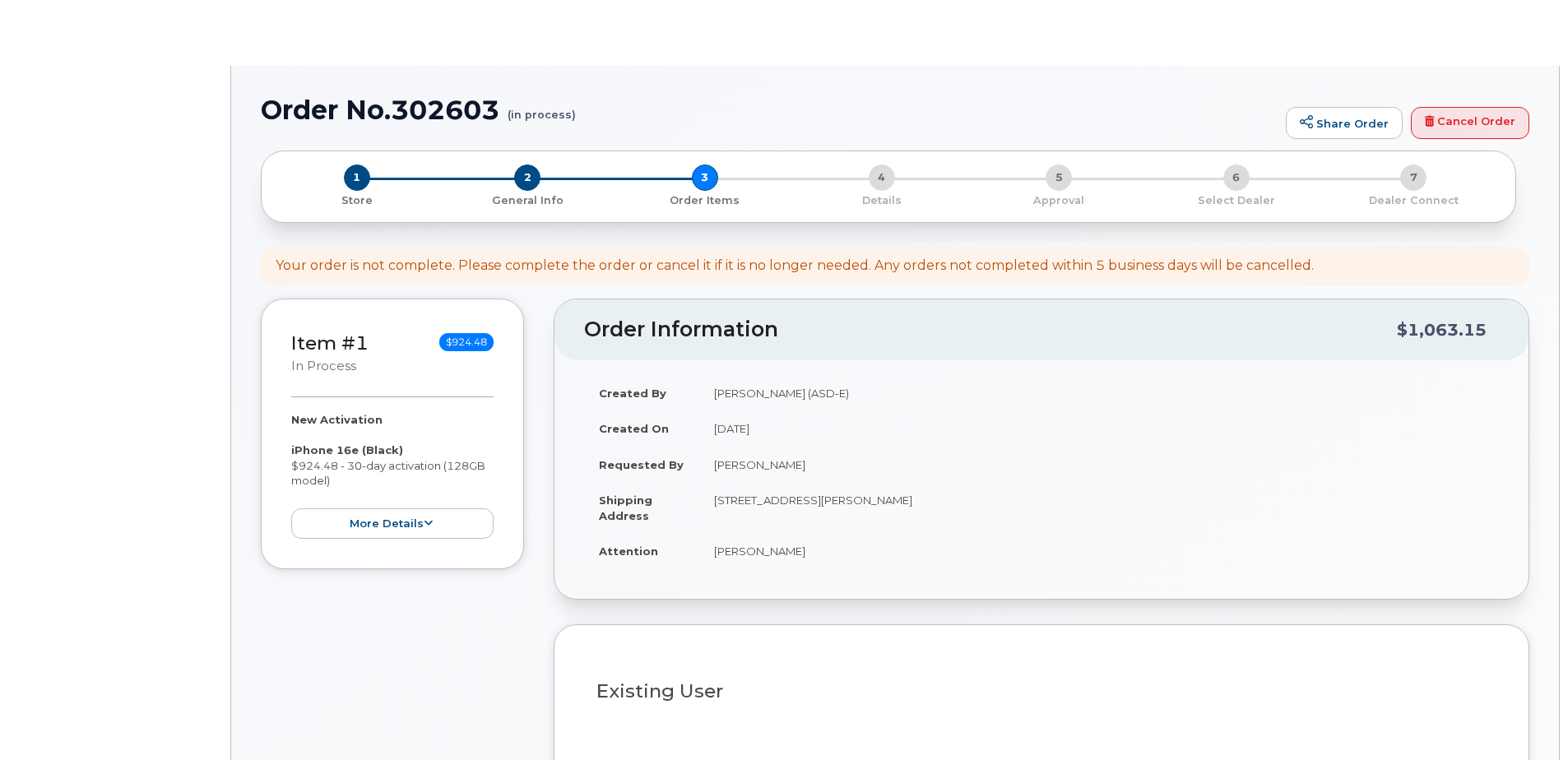
select select
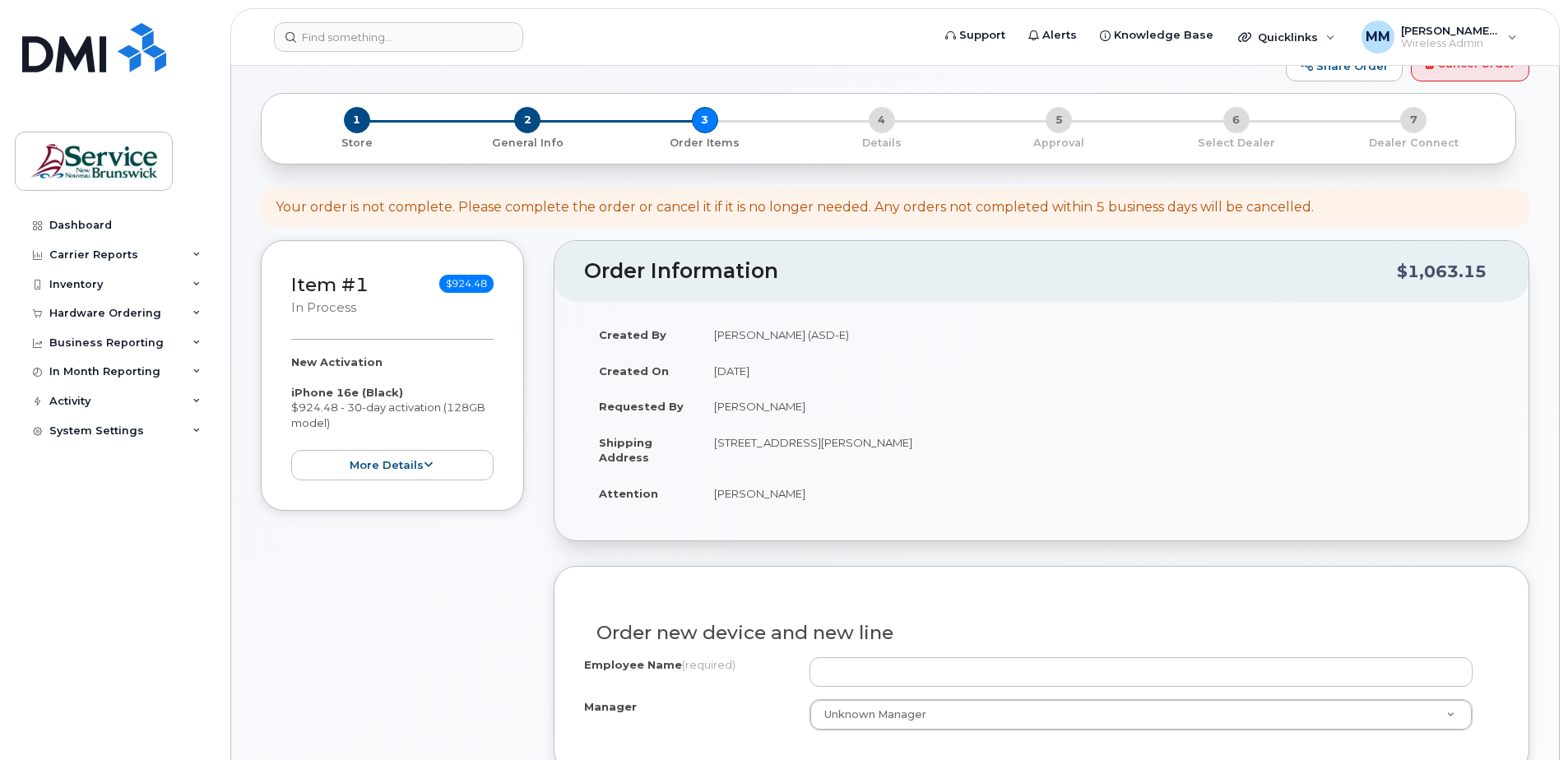
scroll to position [329, 0]
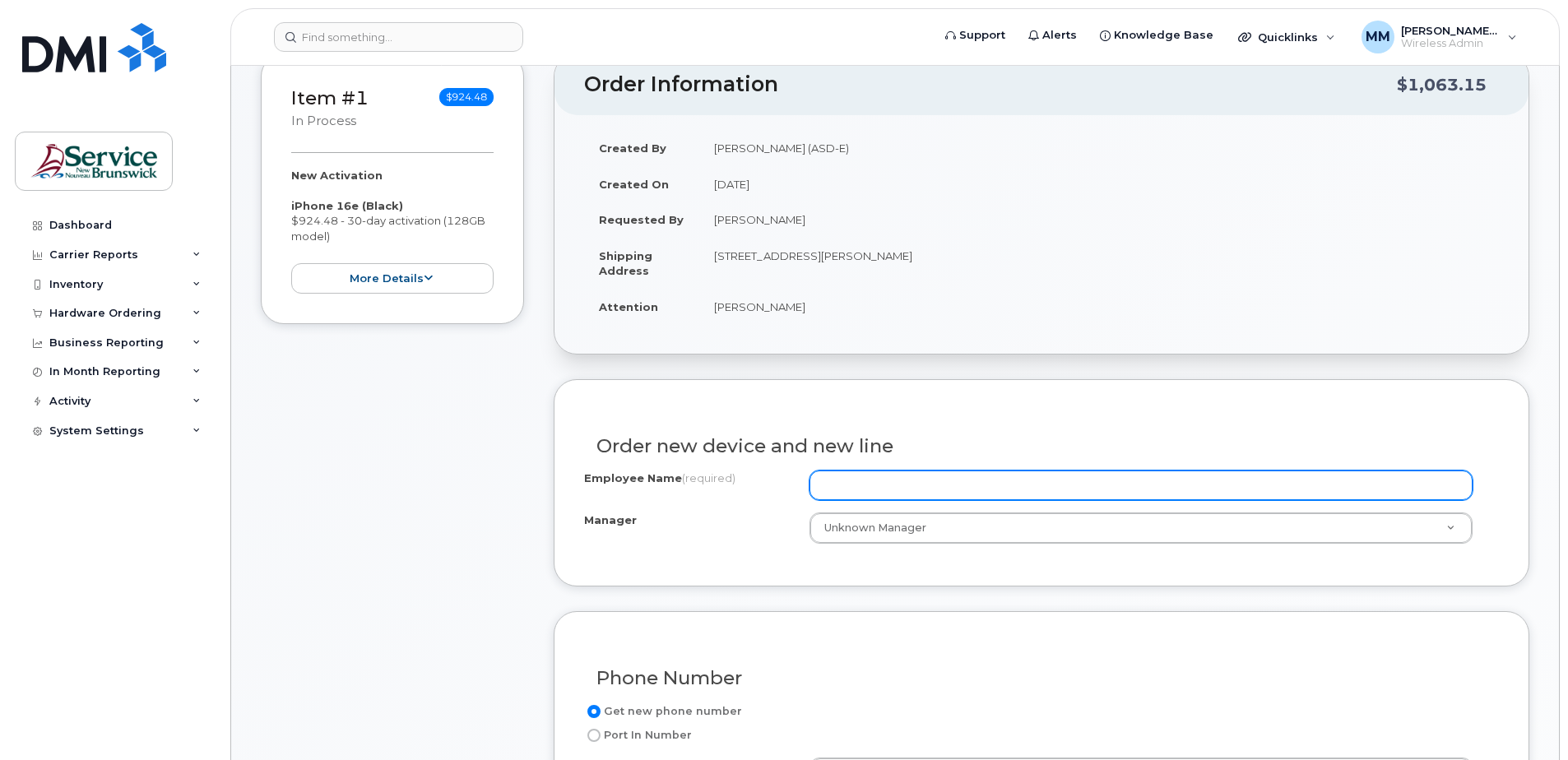
click at [842, 476] on input "Employee Name (required)" at bounding box center [1140, 486] width 663 height 30
paste input "[PERSON_NAME]"
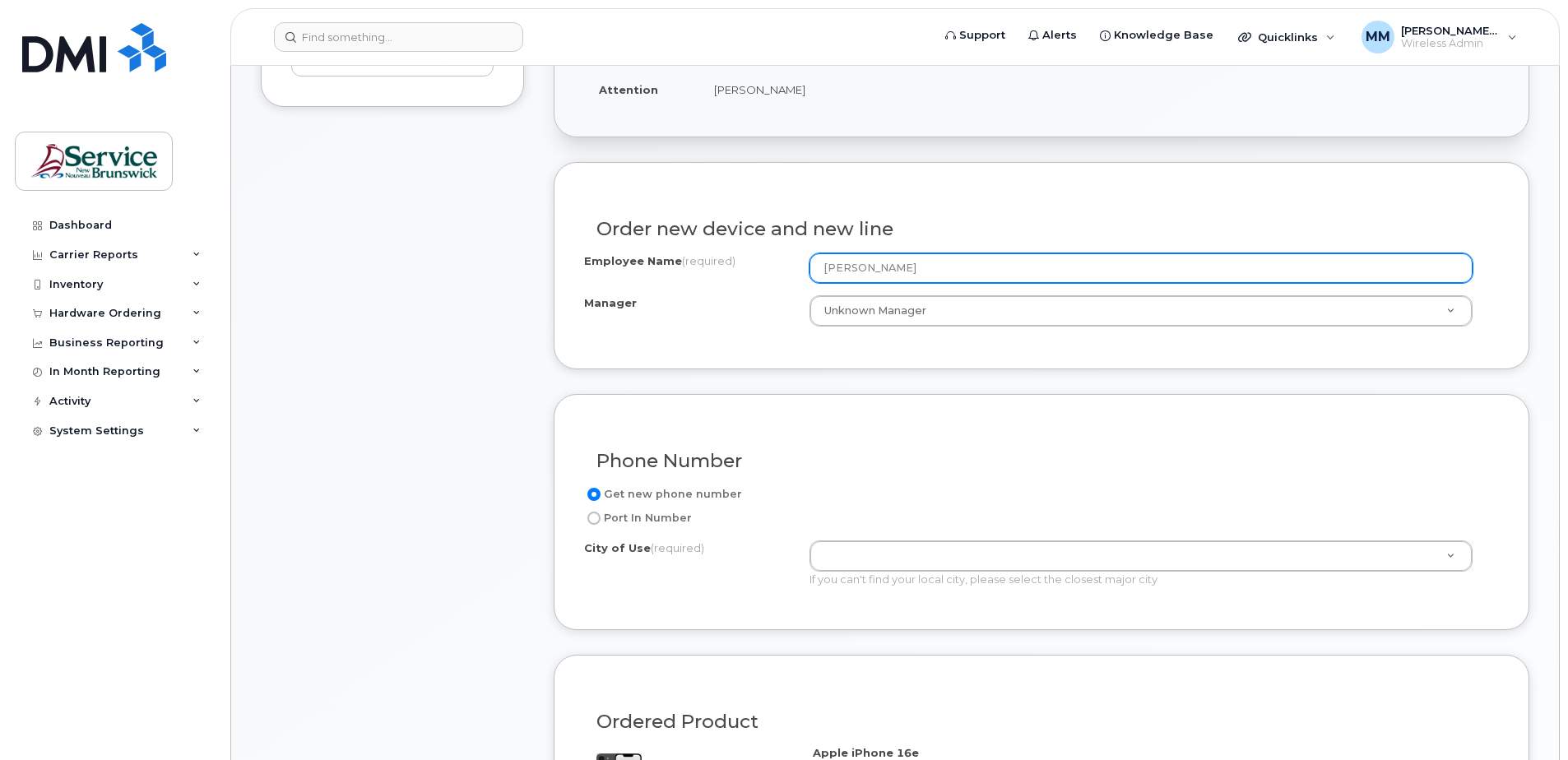
scroll to position [575, 0]
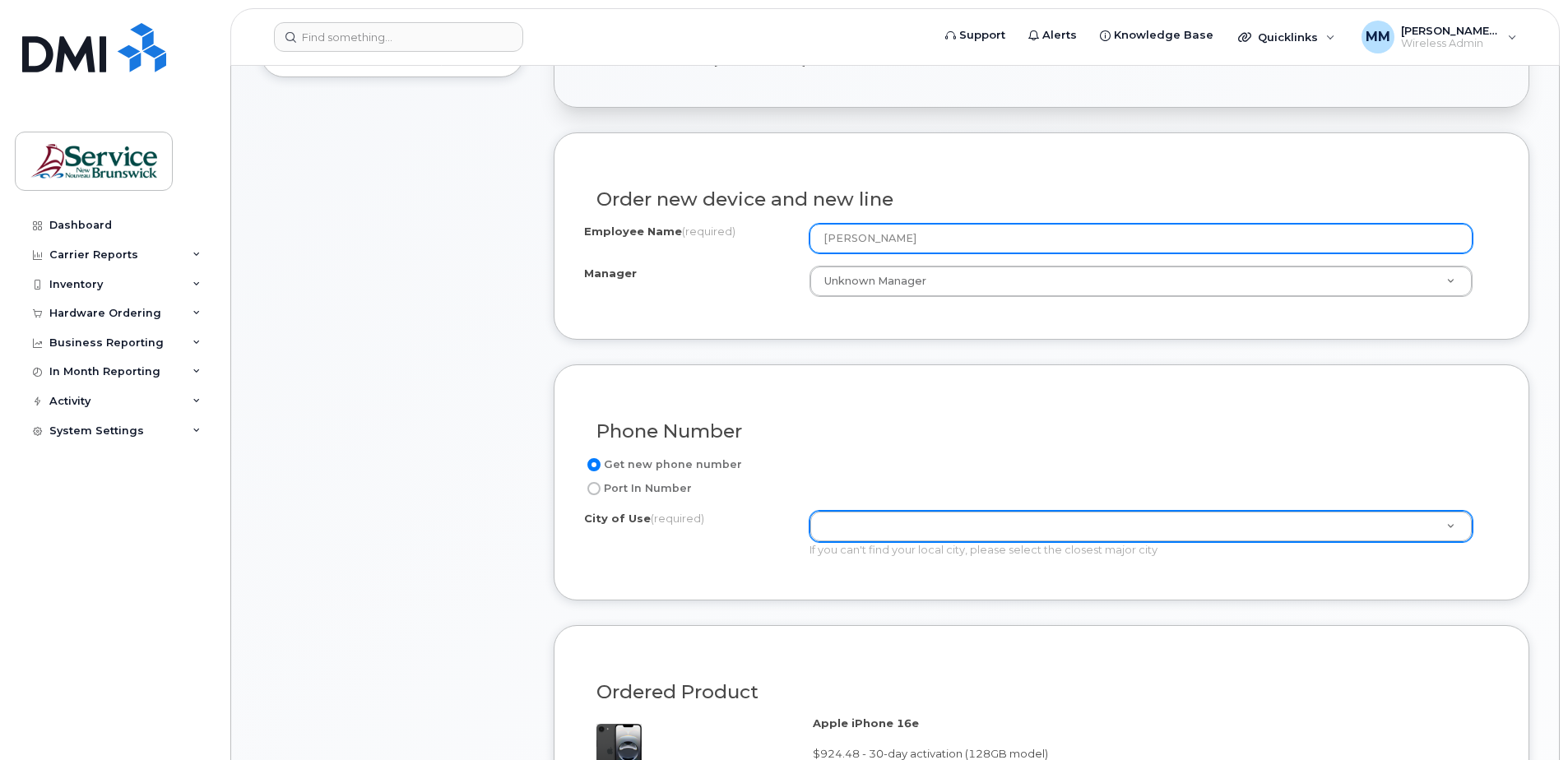
type input "[PERSON_NAME]"
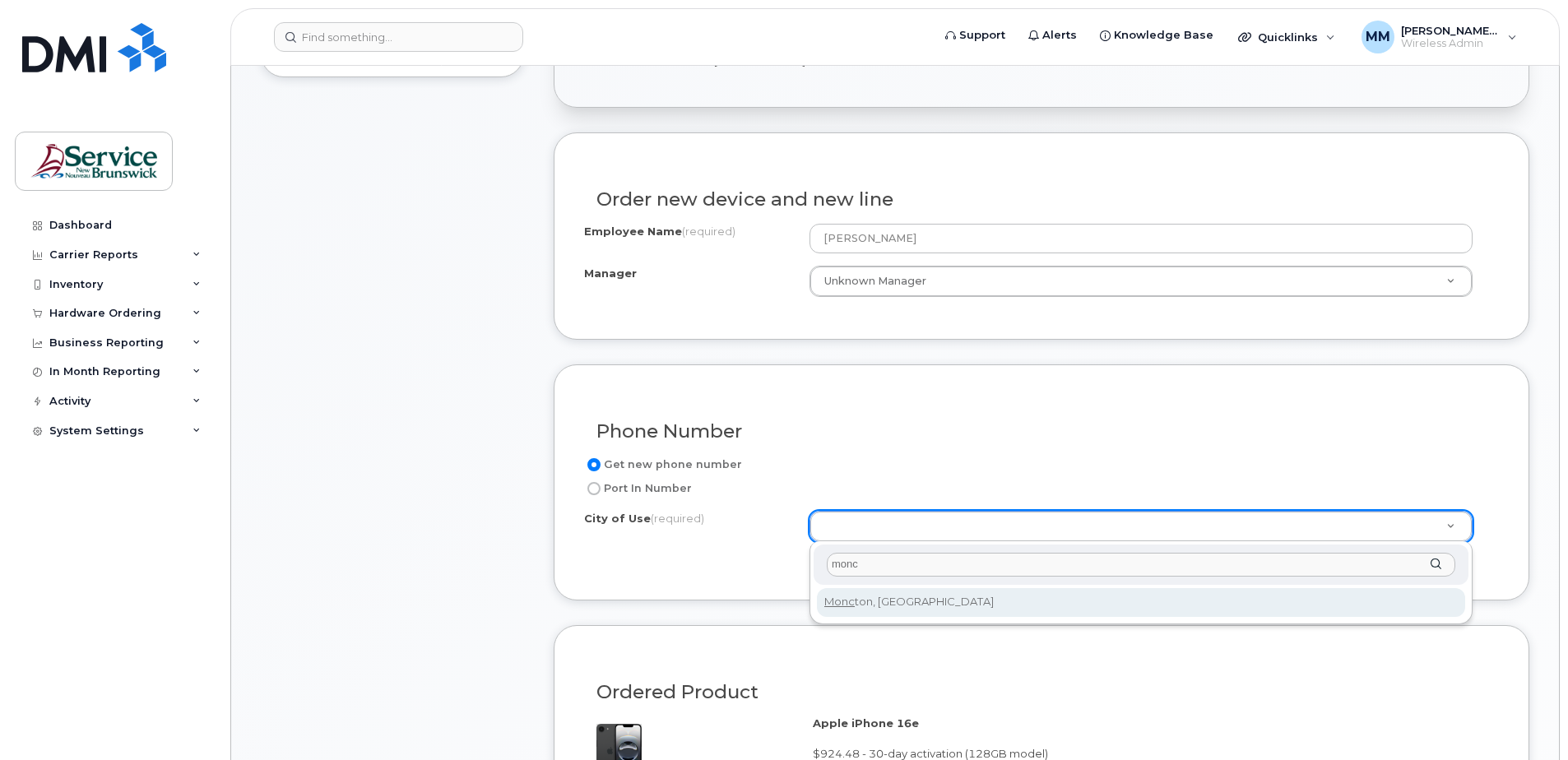
type input "monc"
type input "1817"
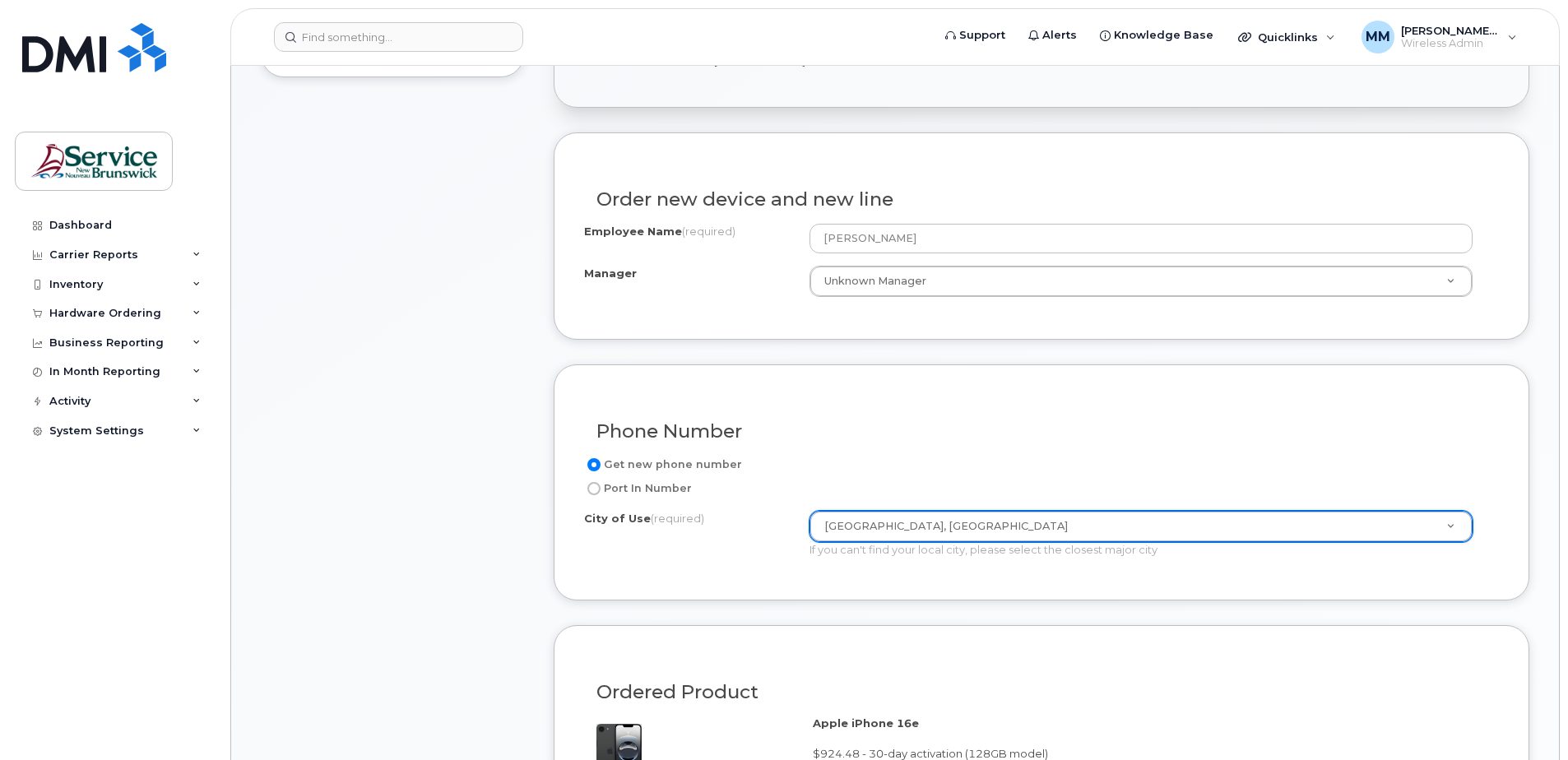
click at [698, 608] on form "Existing User Additional cost to upgrading the device Selected device is Eligib…" at bounding box center [1041, 638] width 976 height 1011
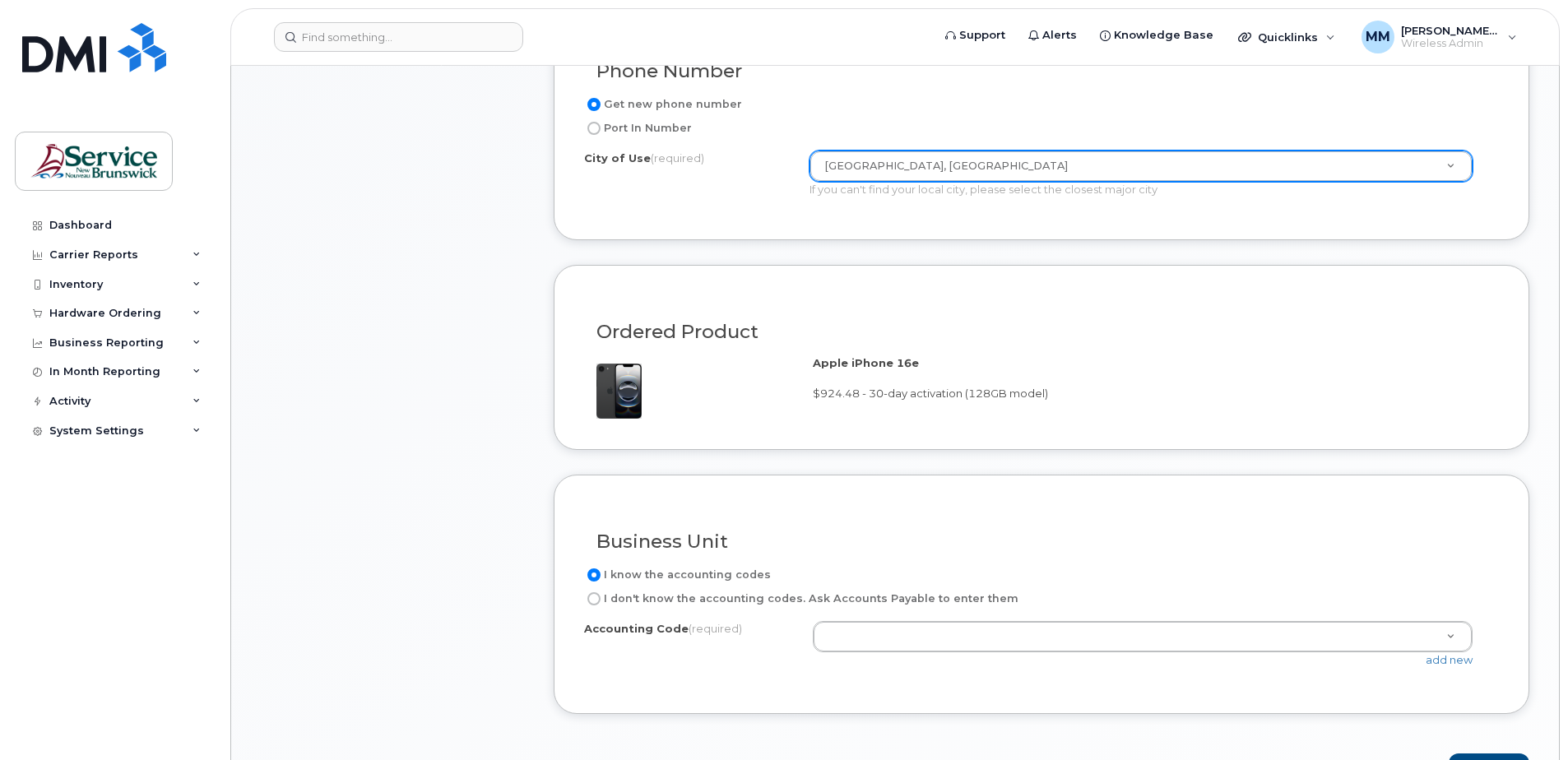
scroll to position [1234, 0]
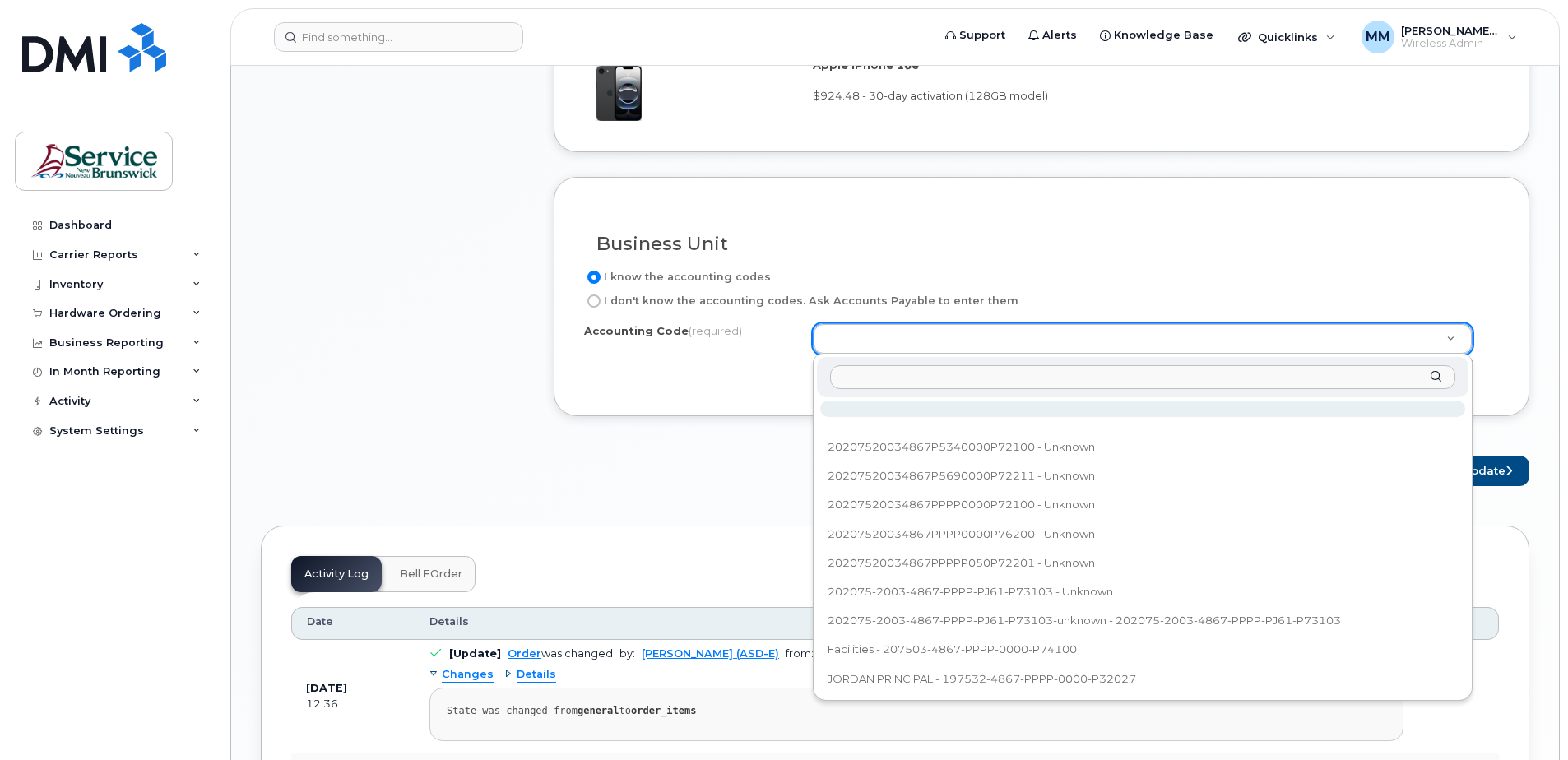
paste input "20207520034867P5720000P72100"
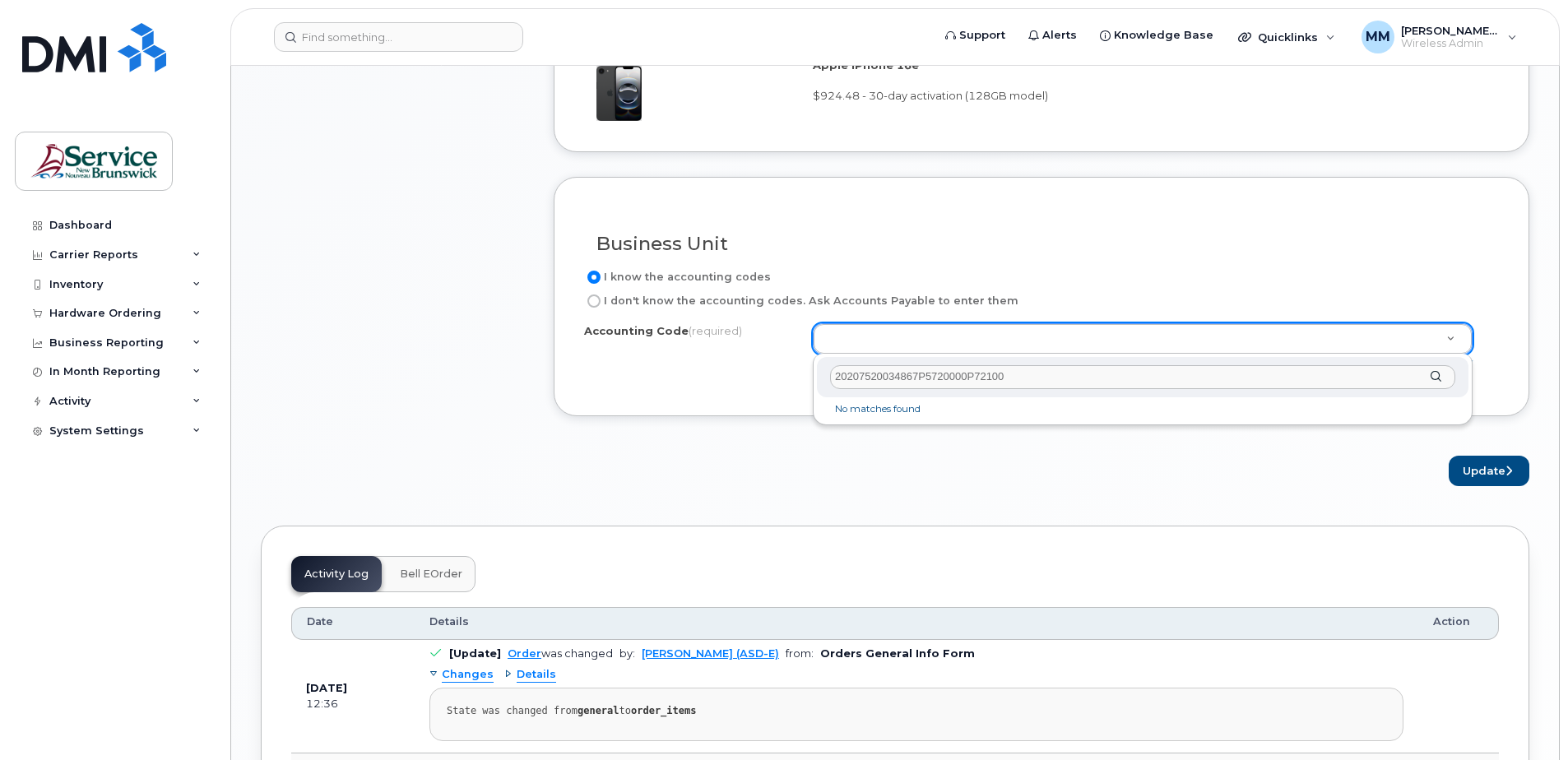
click at [944, 374] on input "20207520034867P5720000P72100" at bounding box center [1143, 377] width 626 height 24
type input "20207520034867P5320000P72100"
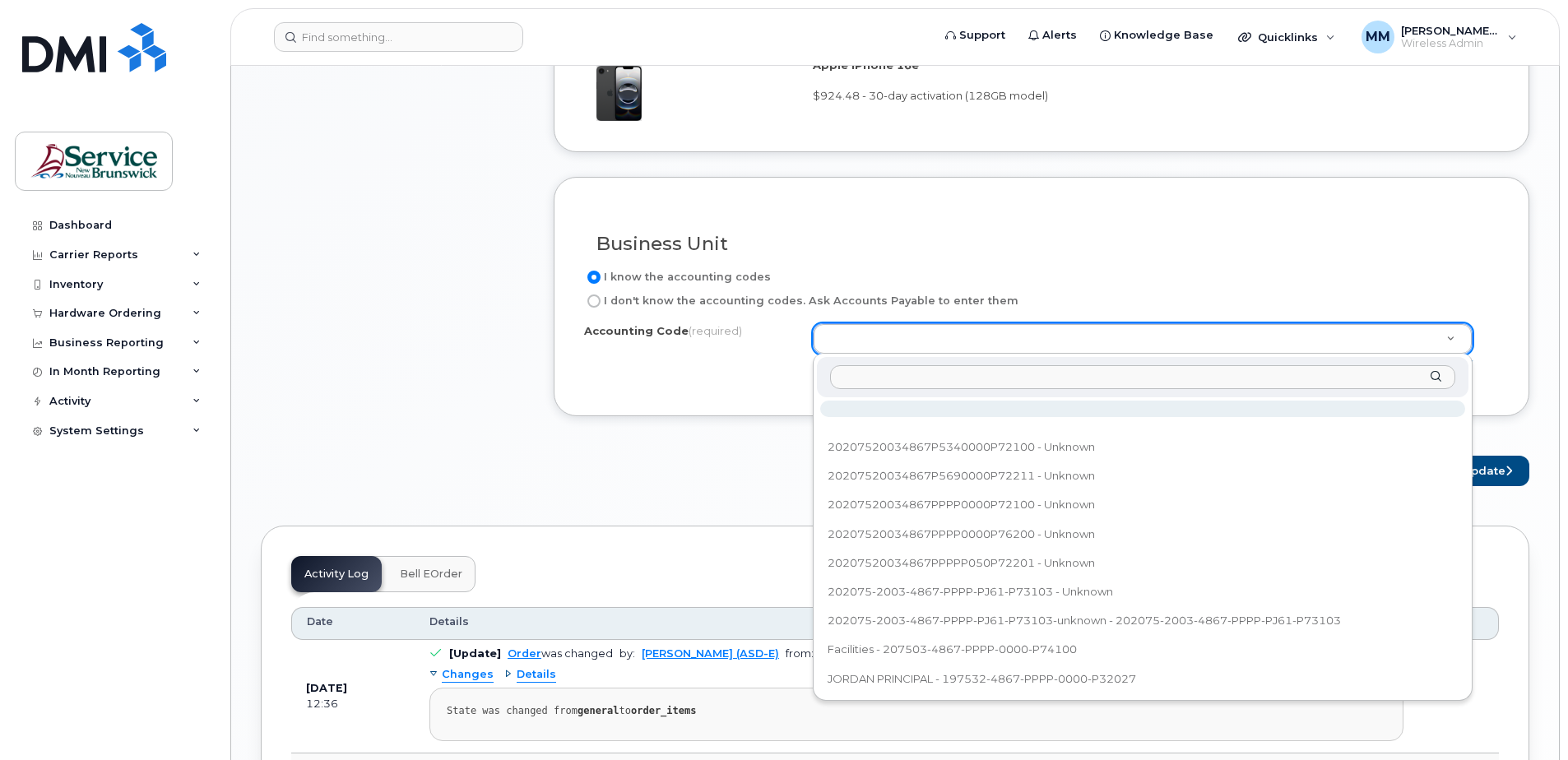
click at [867, 376] on input "text" at bounding box center [1143, 377] width 626 height 24
paste input "20207520034867P5720000P72100"
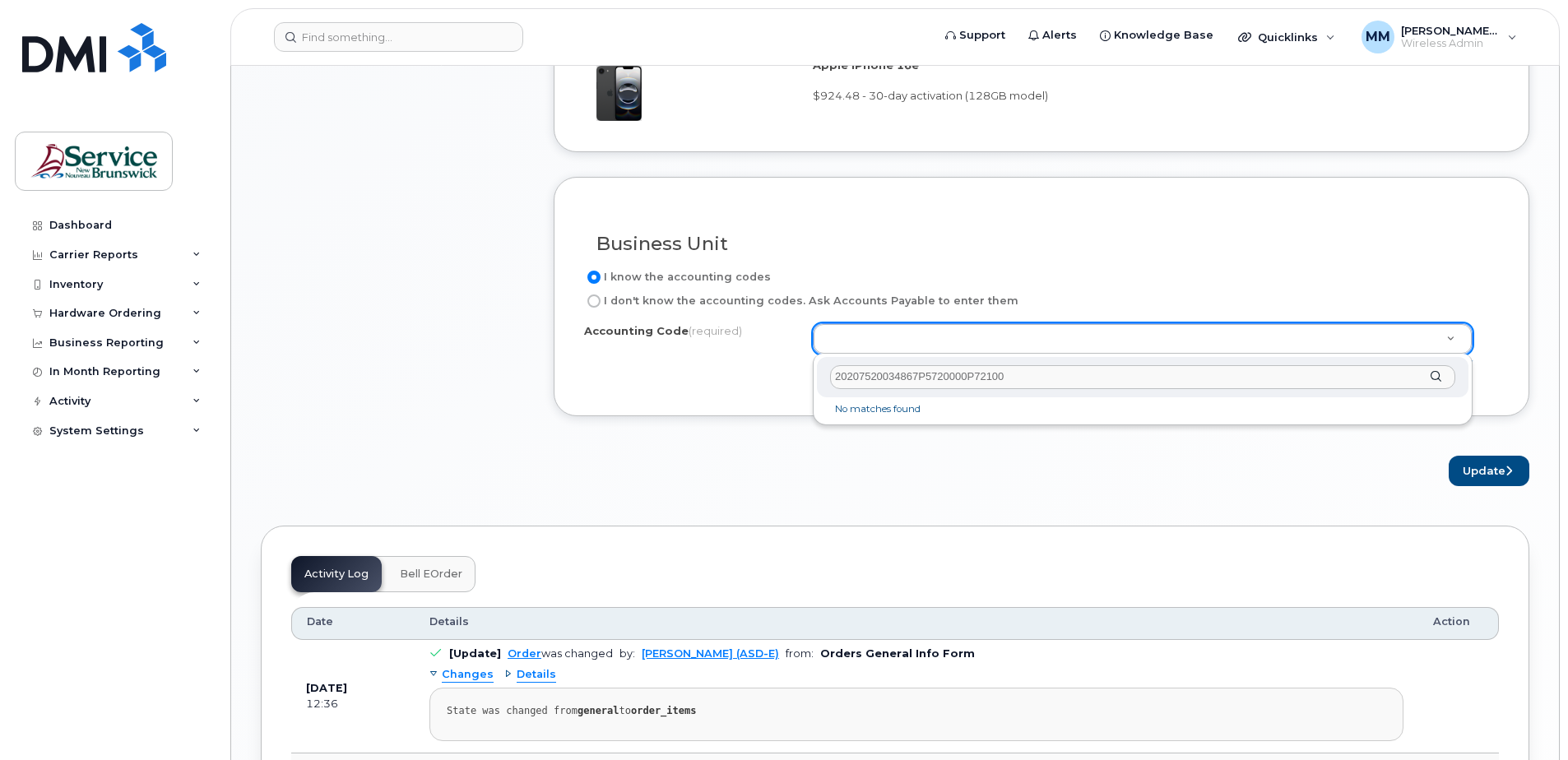
click at [942, 373] on input "20207520034867P5720000P72100" at bounding box center [1143, 377] width 626 height 24
type input "20207520034867P5320000P72100"
click at [1219, 379] on input "20207520034867P5320000P72100" at bounding box center [1143, 377] width 626 height 24
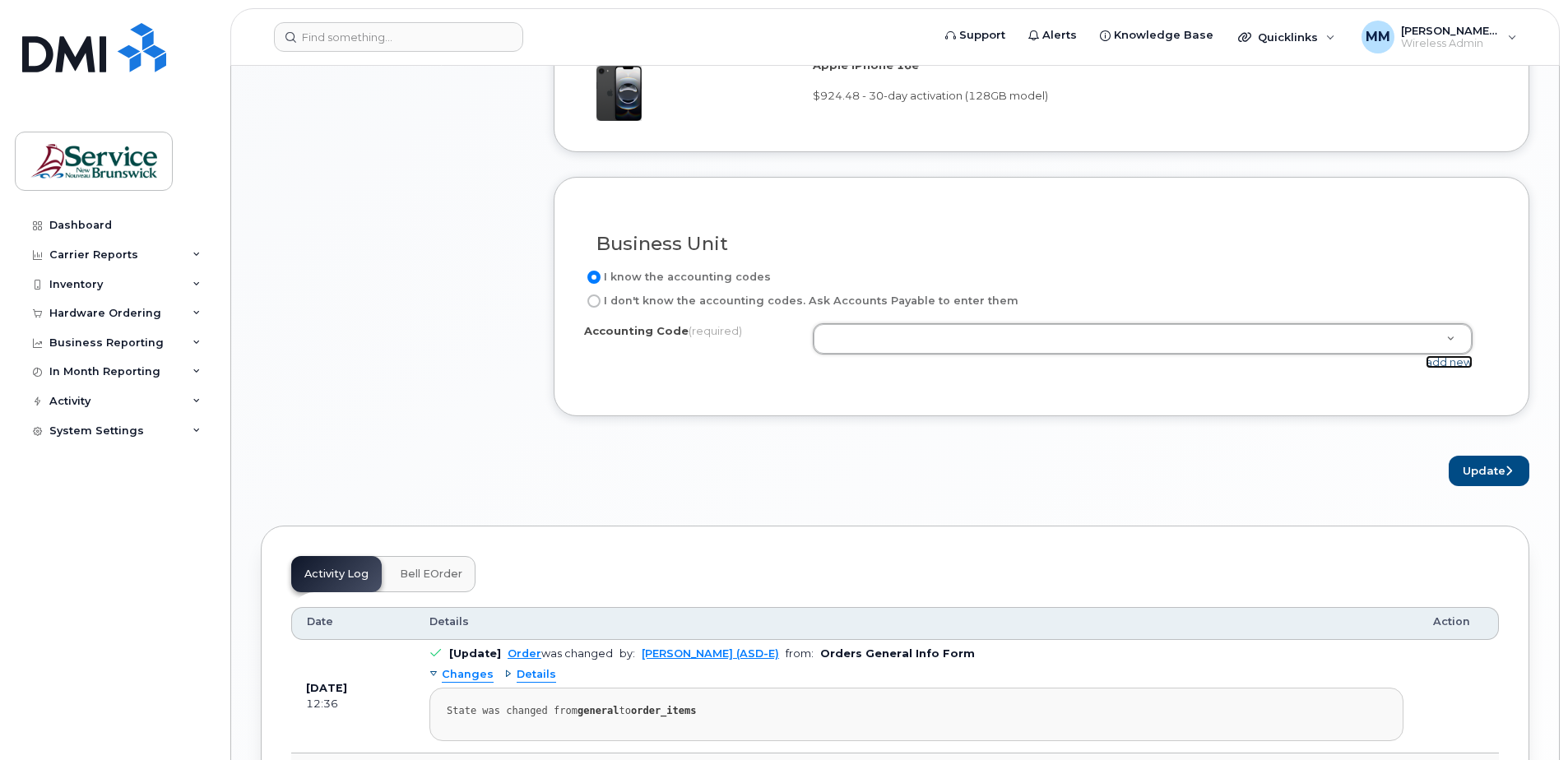
click at [1426, 364] on link "add new" at bounding box center [1449, 362] width 47 height 13
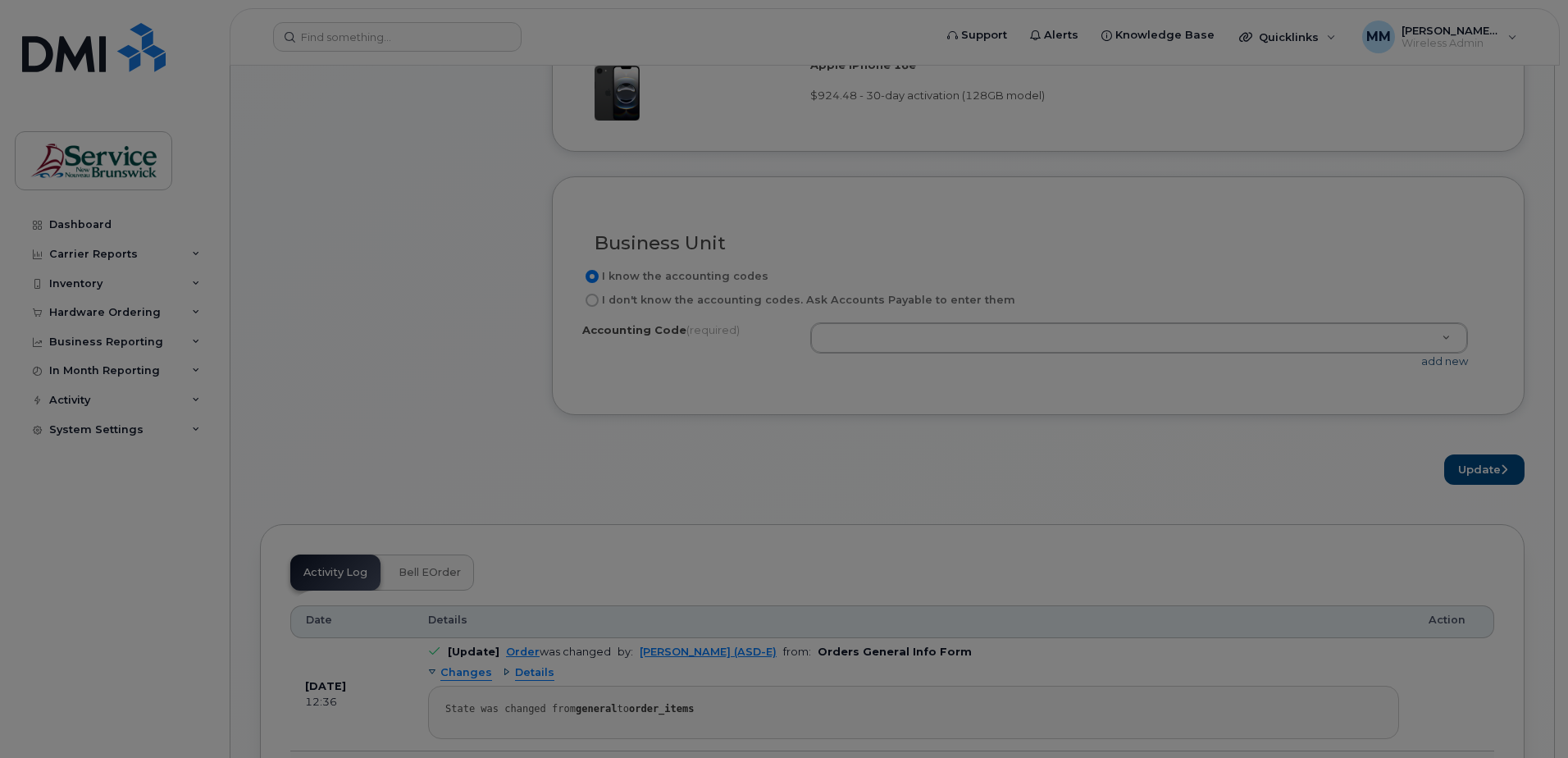
click at [1427, 363] on div at bounding box center [784, 379] width 1568 height 758
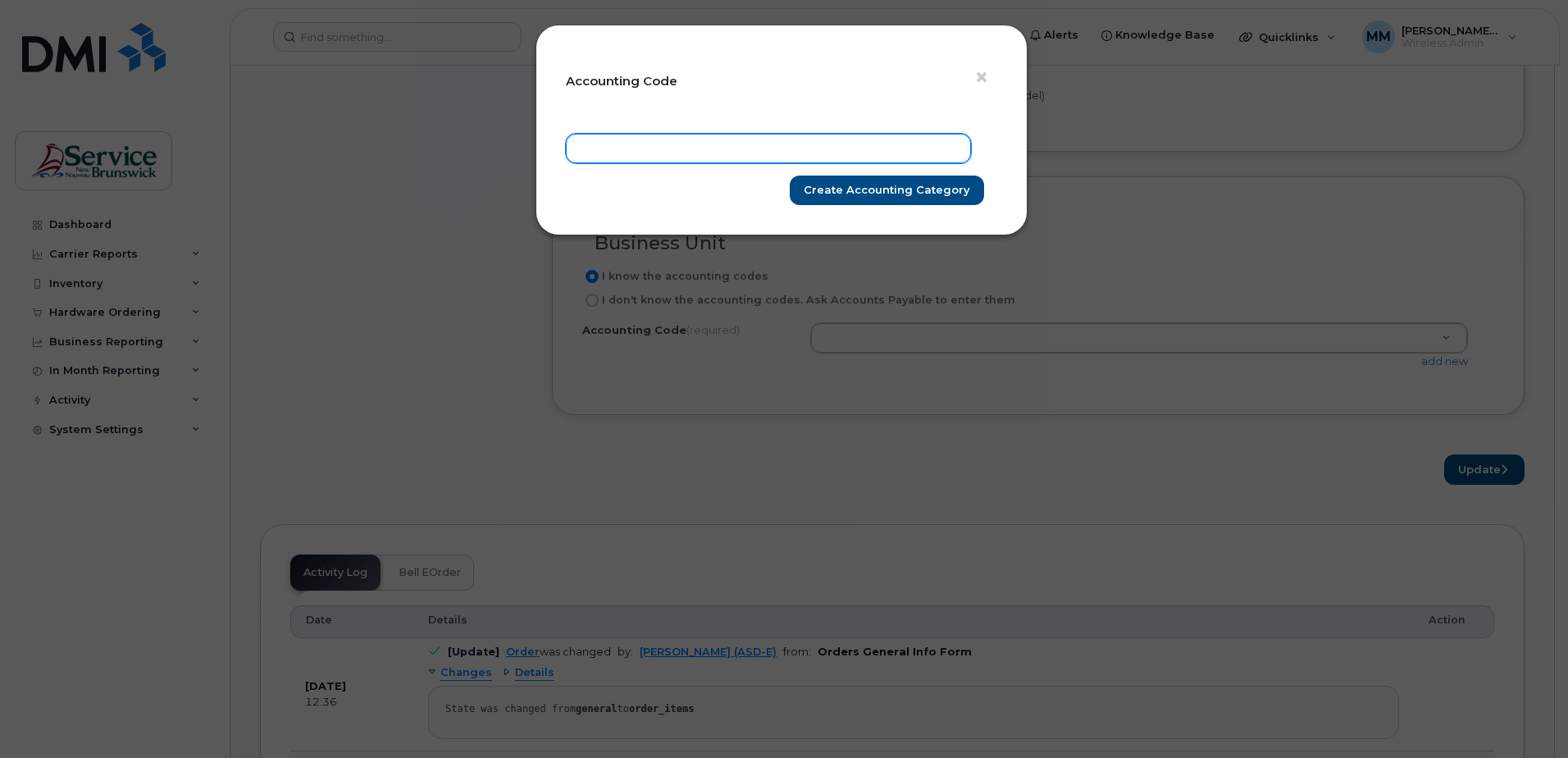
click at [667, 153] on input "text" at bounding box center [768, 148] width 405 height 30
paste input "20207520034867P5720000P72100"
click at [711, 151] on input "20207520034867P5720000P72100" at bounding box center [768, 148] width 405 height 30
type input "20207520034867P5320000P72100"
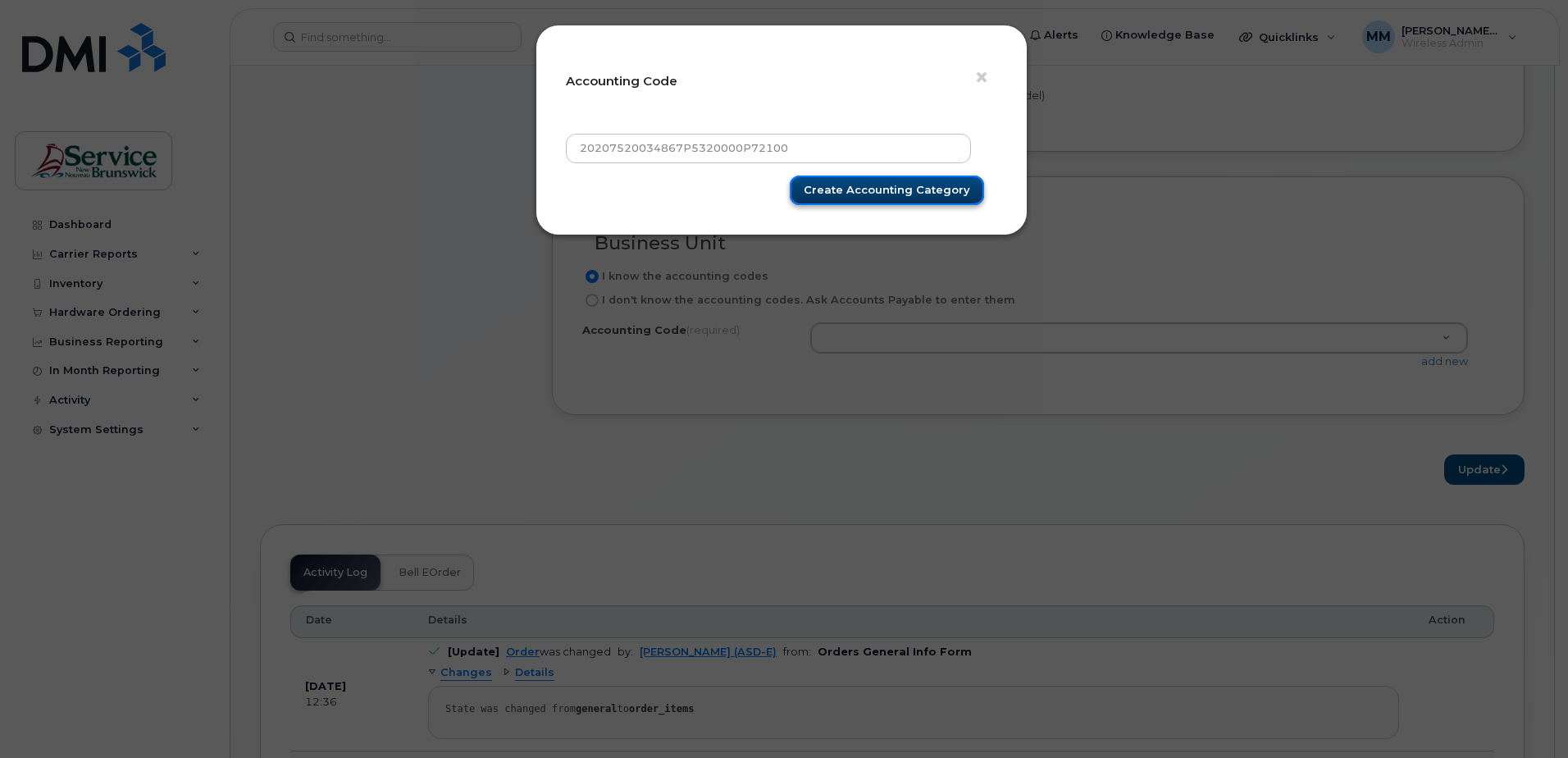
click at [847, 192] on input "Create Accounting category" at bounding box center [886, 191] width 194 height 31
type input "Create Accounting category"
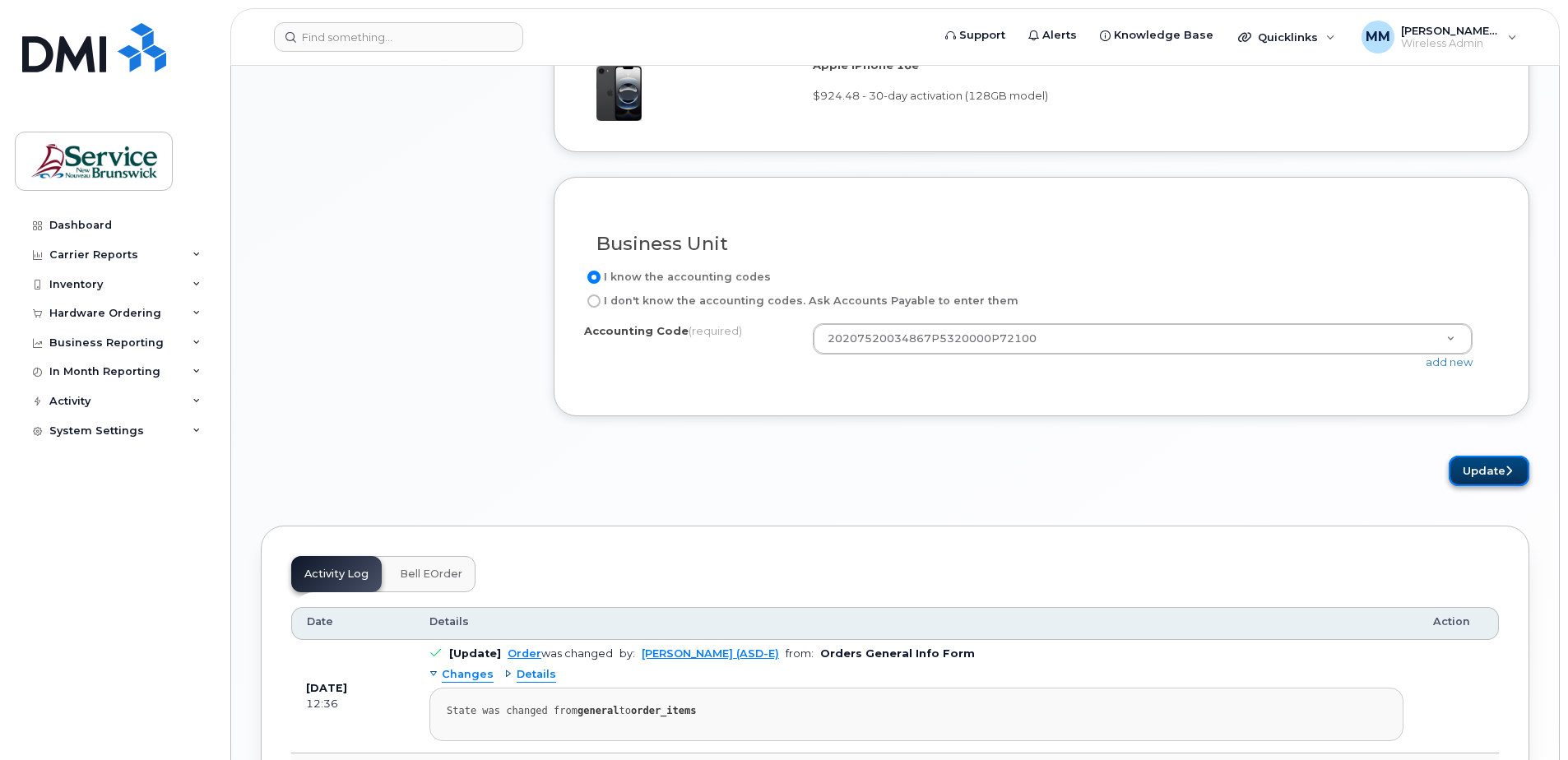
click at [1485, 467] on button "Update" at bounding box center [1489, 471] width 81 height 31
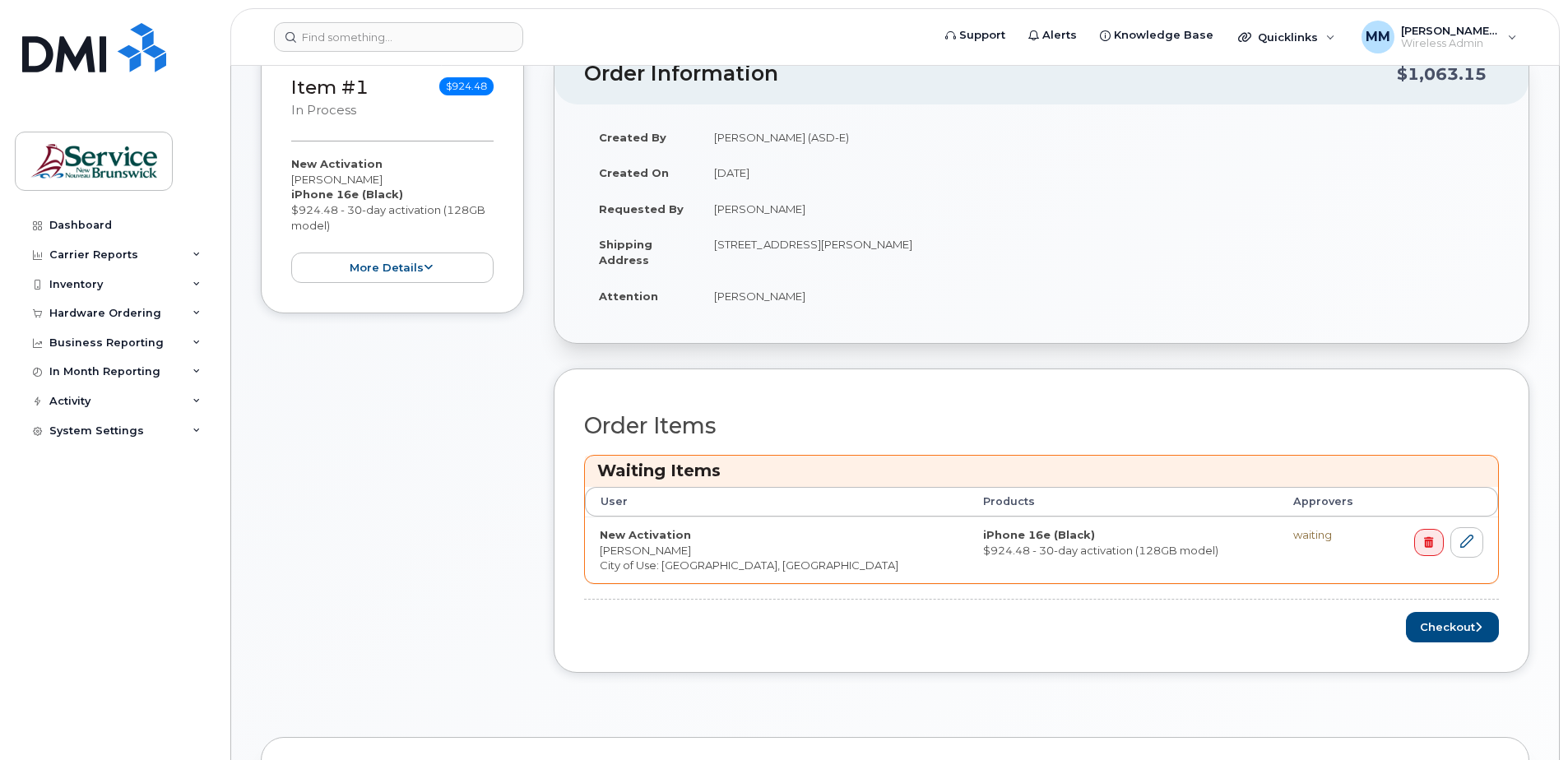
scroll to position [412, 0]
click at [1106, 602] on div "Order Items Waiting Items User Products Approvers New Activation Matthew Dixon …" at bounding box center [1041, 527] width 915 height 229
click at [1459, 624] on button "Checkout" at bounding box center [1452, 626] width 93 height 31
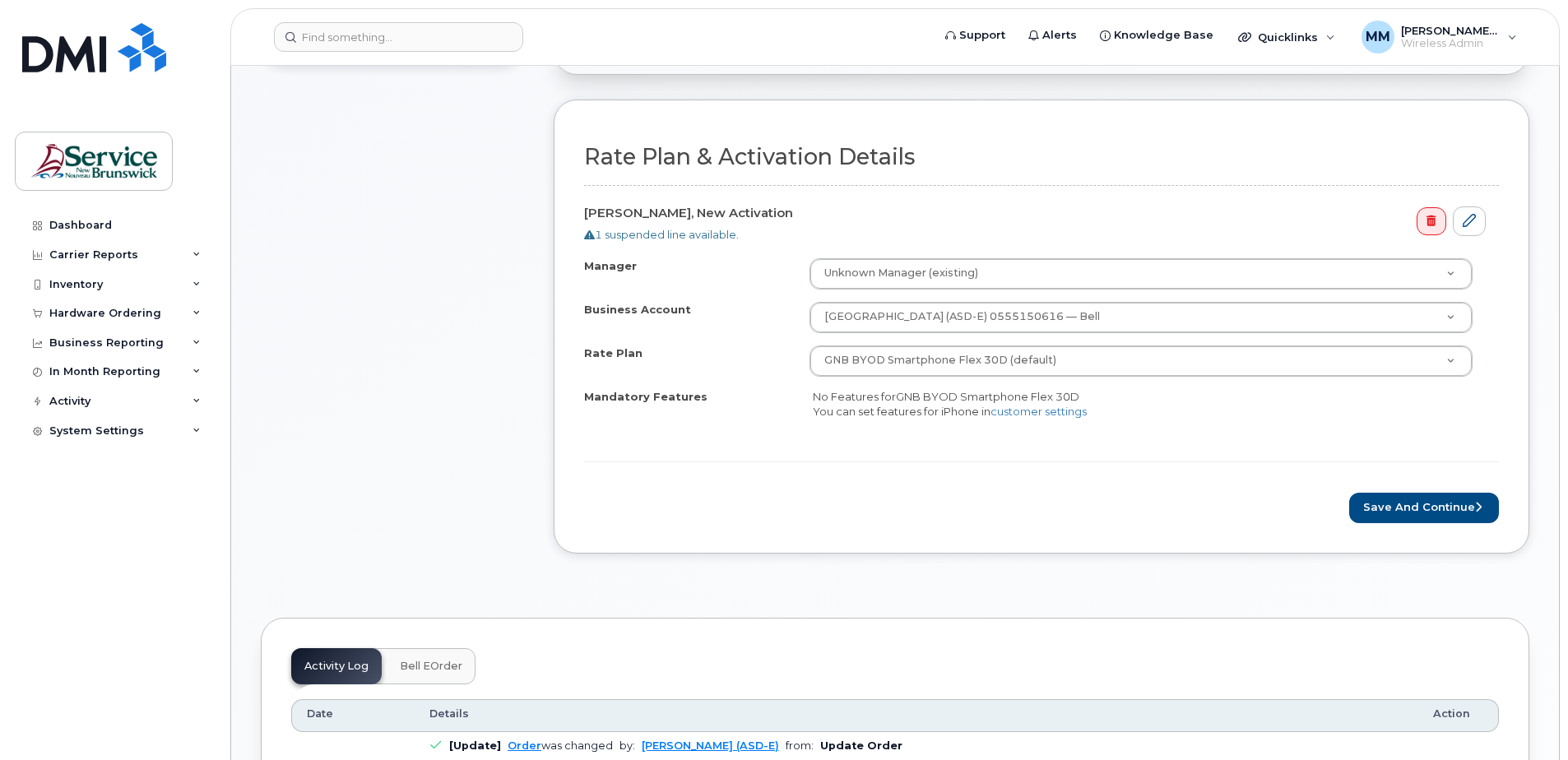
scroll to position [575, 0]
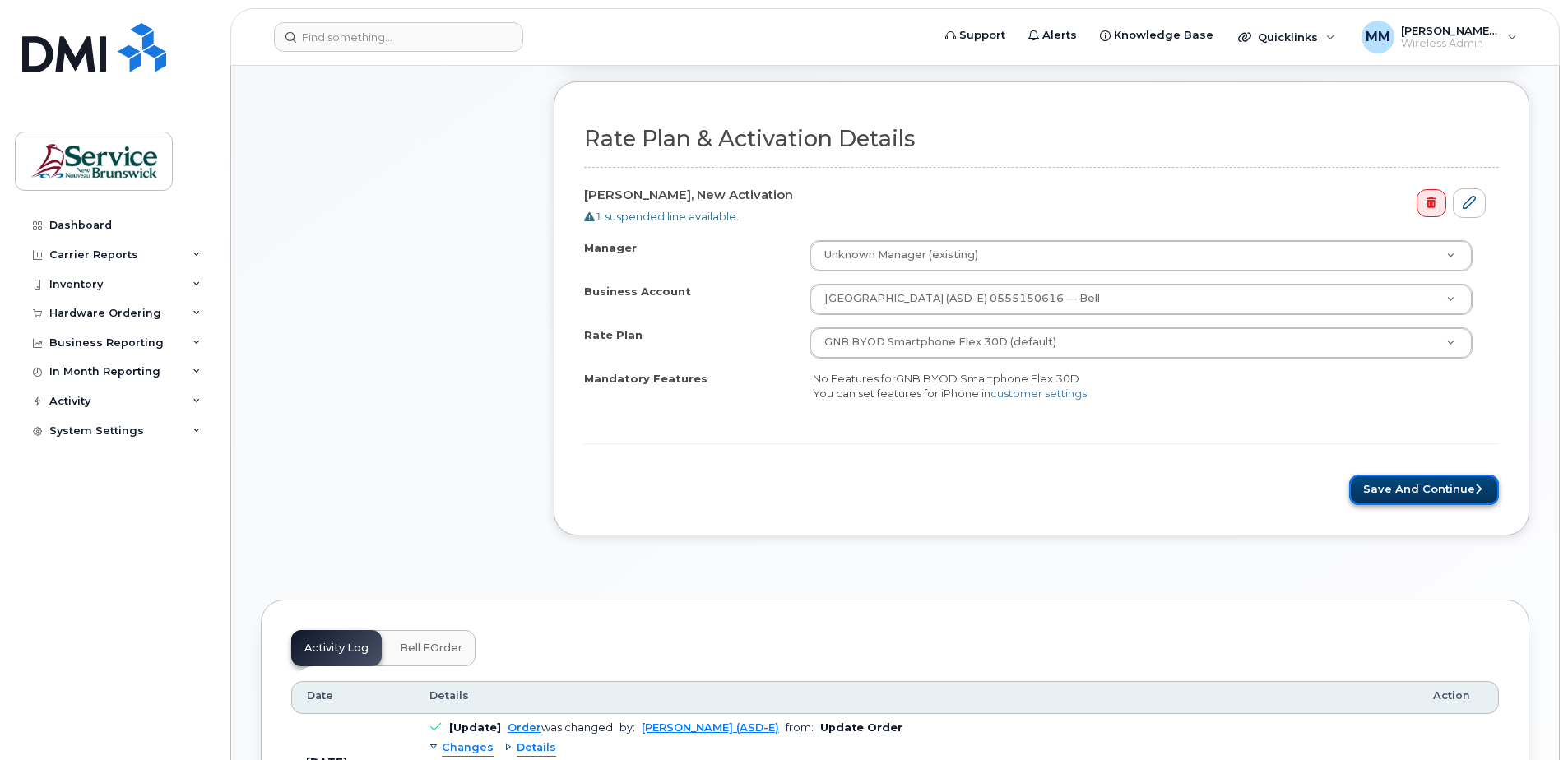
click at [1398, 492] on button "Save and Continue" at bounding box center [1424, 490] width 150 height 31
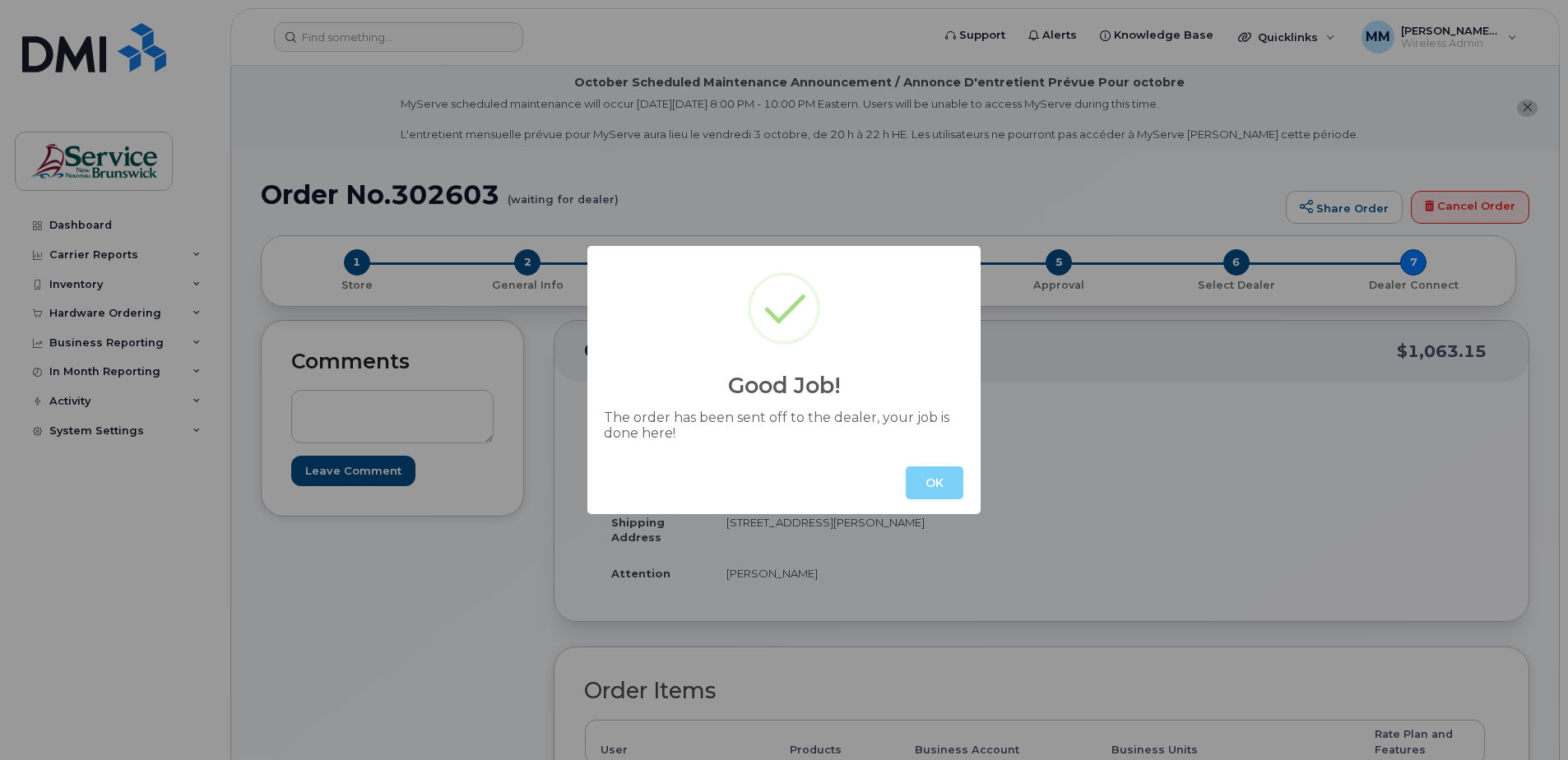
drag, startPoint x: 926, startPoint y: 471, endPoint x: 922, endPoint y: 464, distance: 8.1
click at [922, 464] on div "OK" at bounding box center [784, 482] width 393 height 62
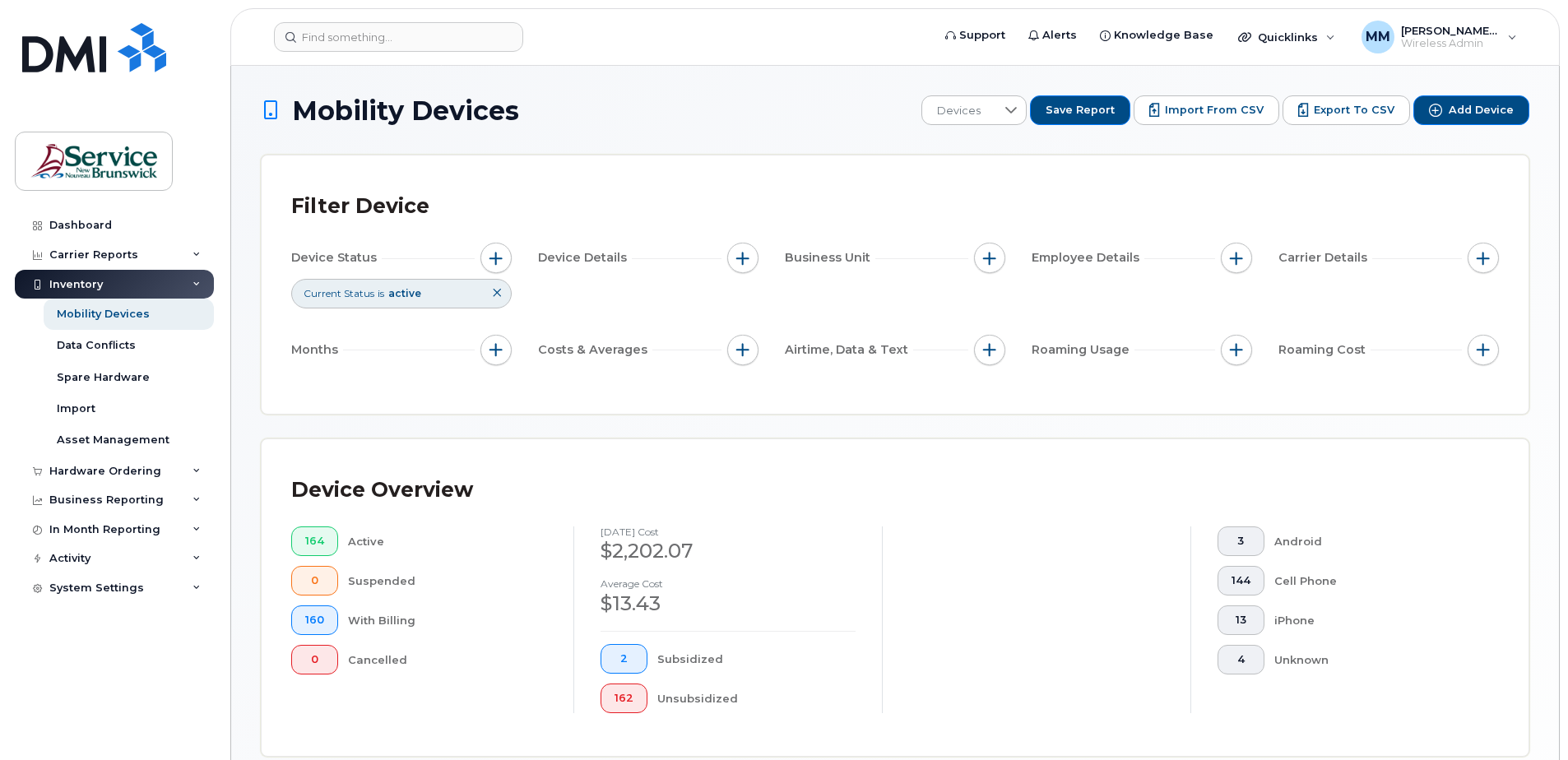
scroll to position [371, 0]
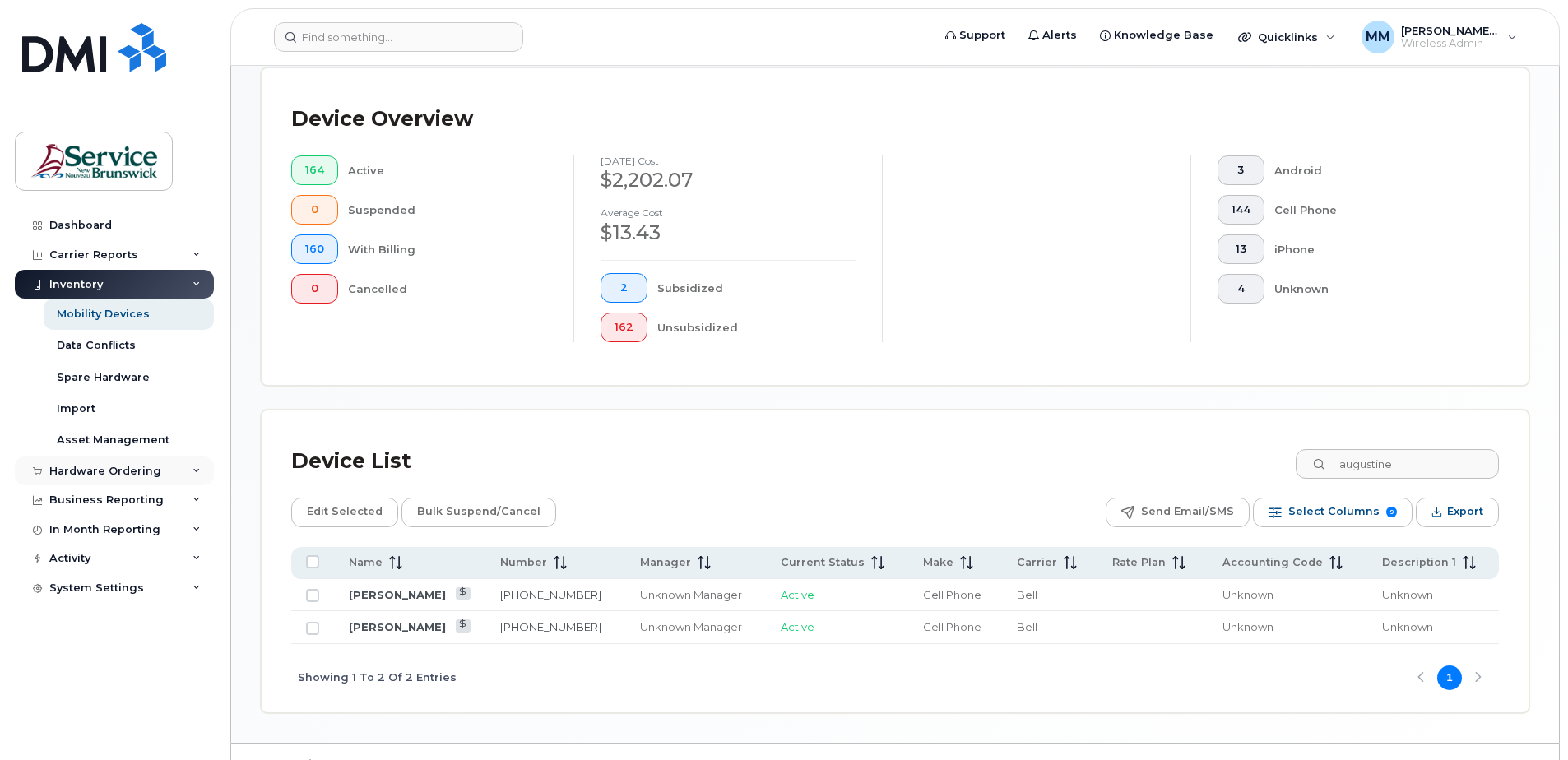
click at [95, 466] on div "Hardware Ordering" at bounding box center [105, 471] width 112 height 13
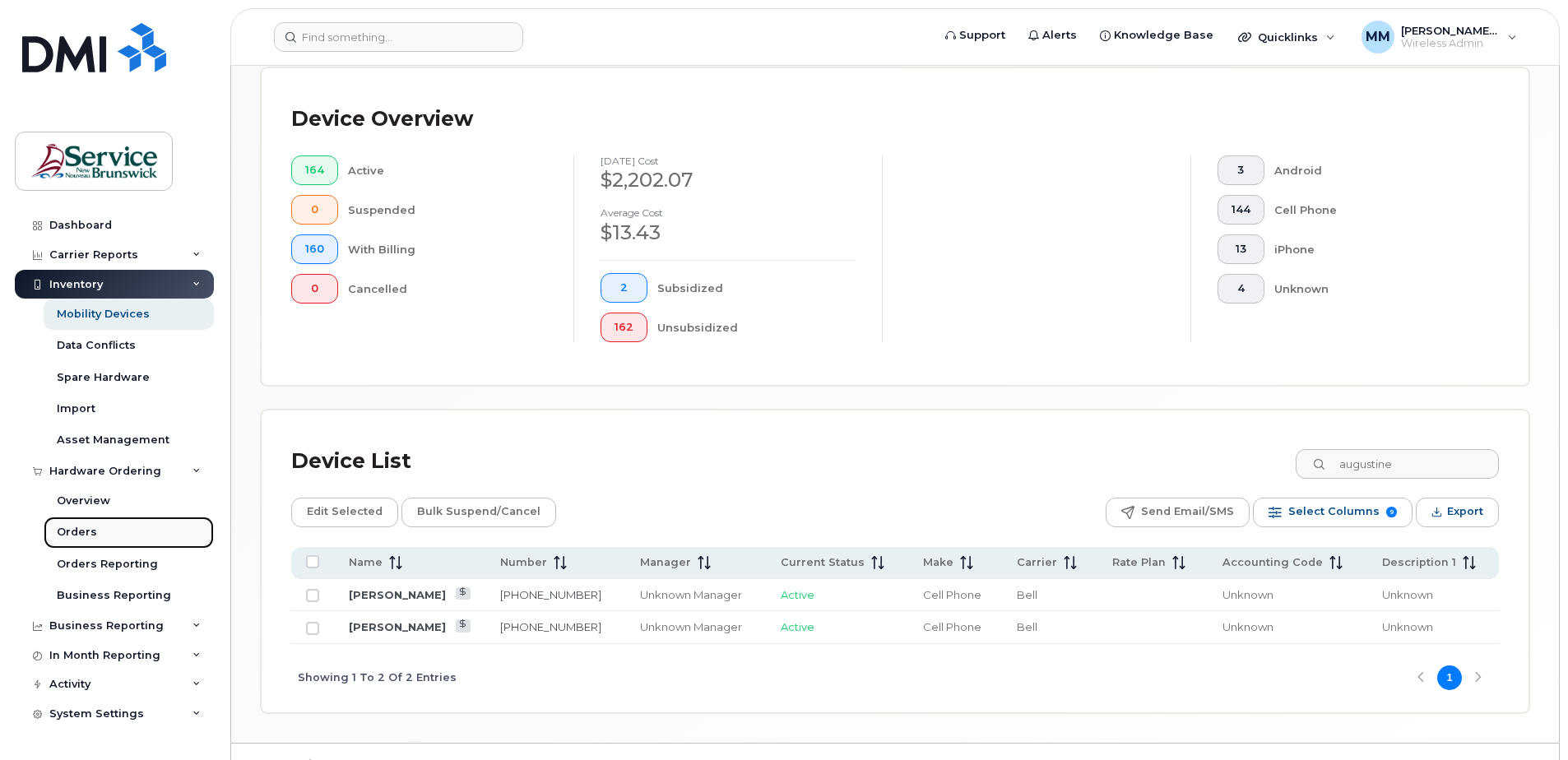
click at [94, 533] on link "Orders" at bounding box center [128, 532] width 171 height 32
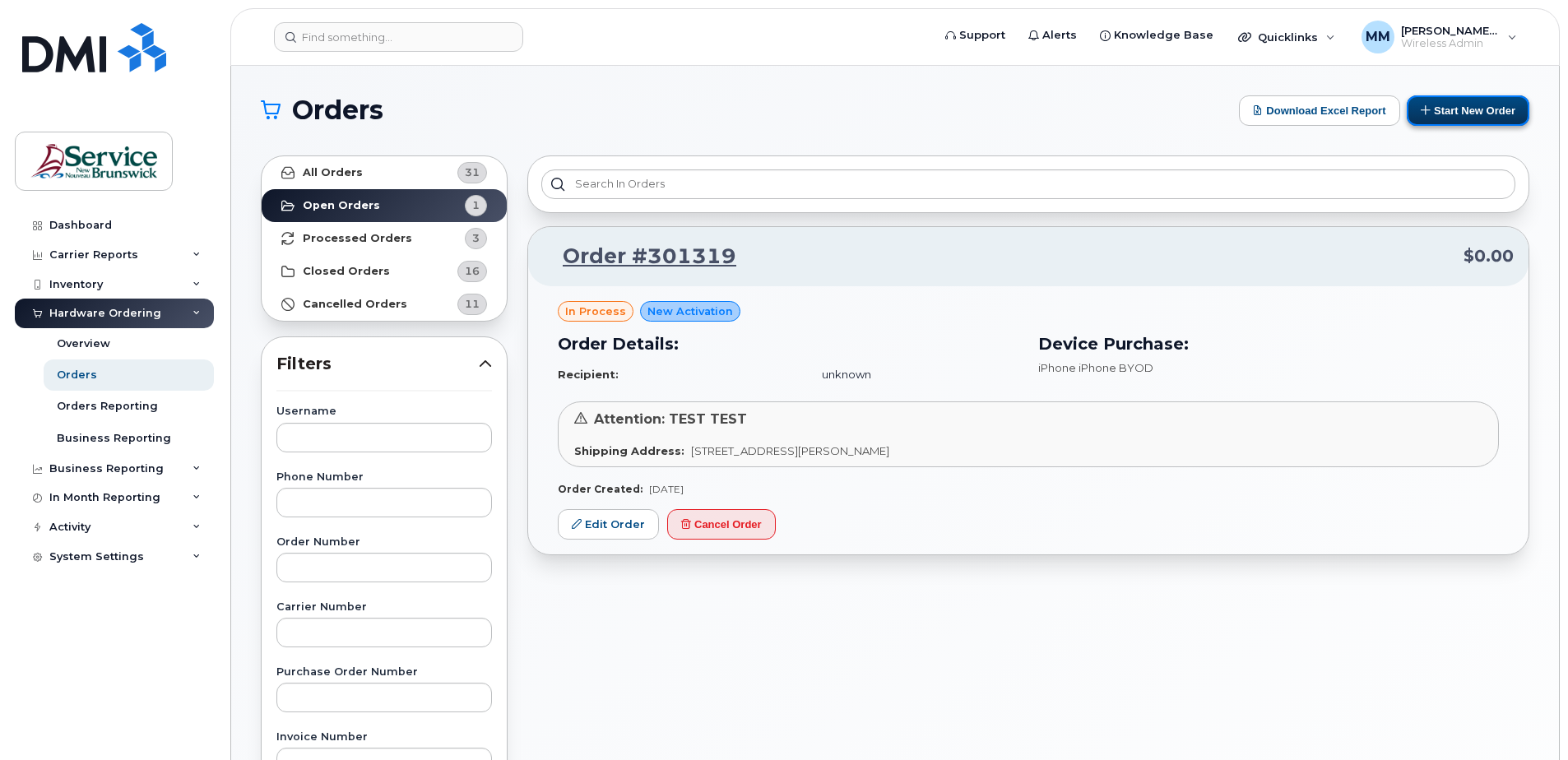
click at [1437, 104] on button "Start New Order" at bounding box center [1467, 111] width 122 height 31
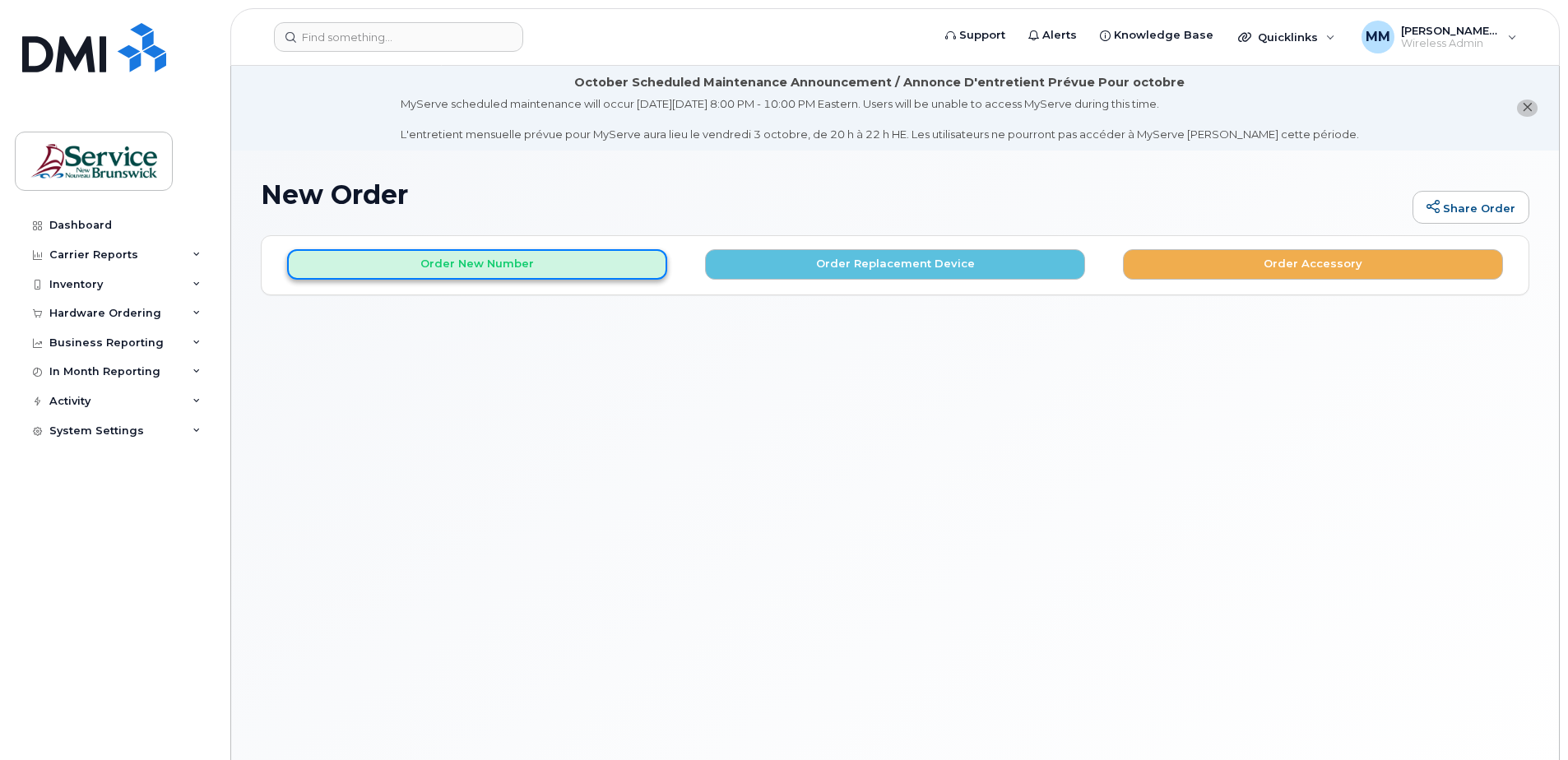
click at [628, 260] on button "Order New Number" at bounding box center [477, 264] width 380 height 31
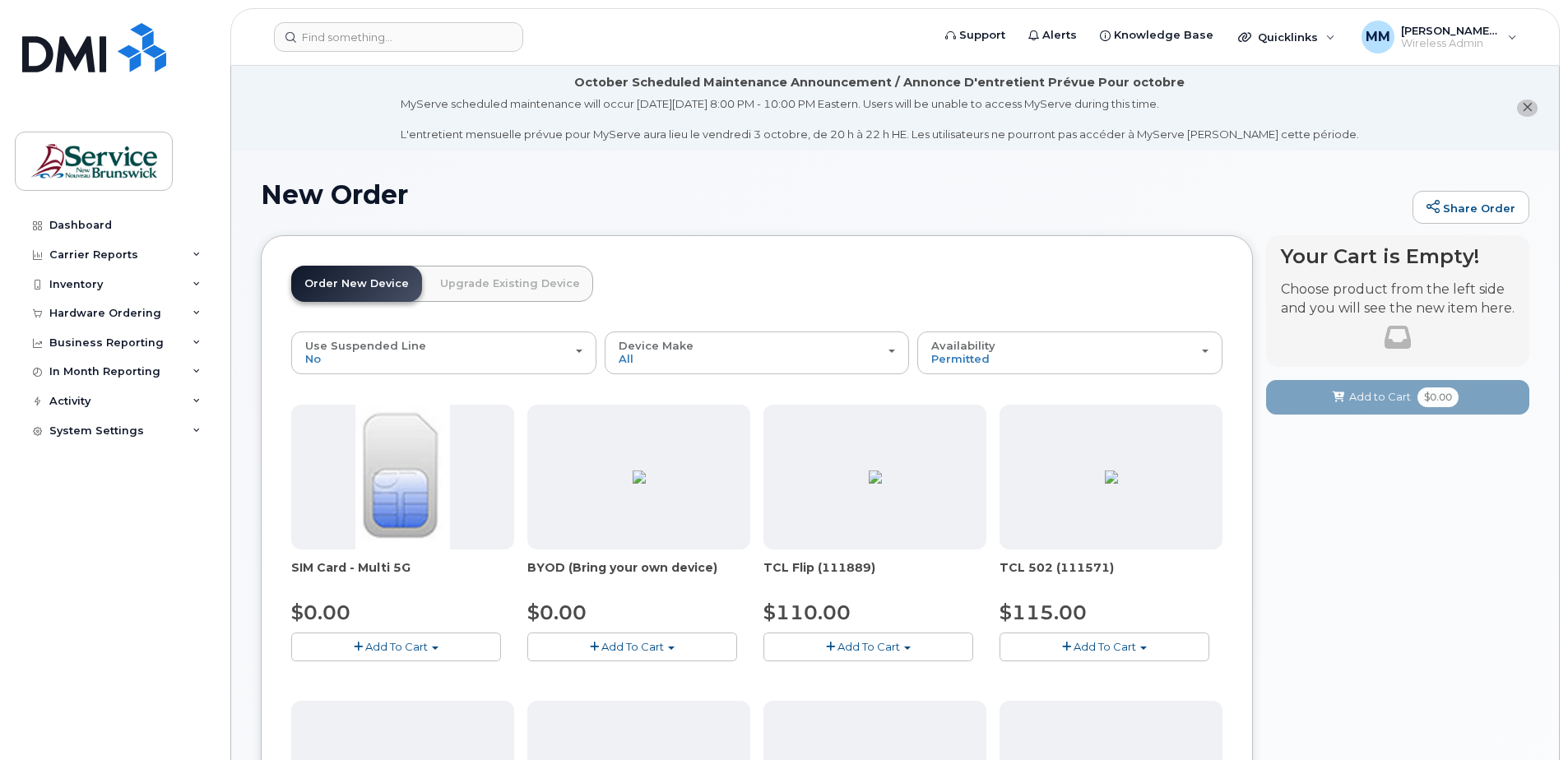
click at [375, 568] on span "SIM Card - Multi 5G" at bounding box center [403, 576] width 223 height 33
click at [417, 659] on button "Add To Cart" at bounding box center [396, 647] width 210 height 29
click at [413, 668] on link "$0.00 - New Activation" at bounding box center [373, 677] width 156 height 21
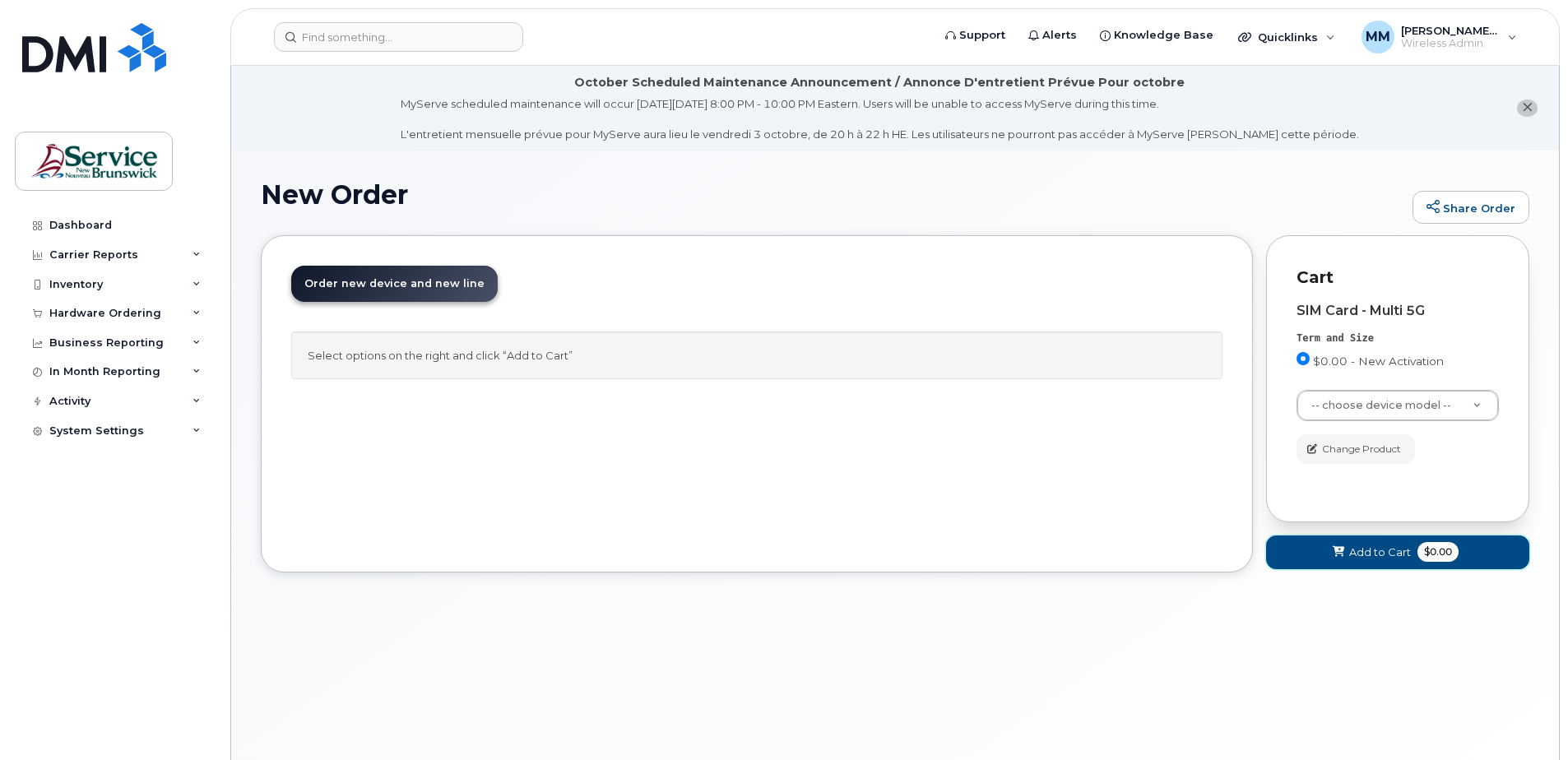
click at [1392, 550] on span "Add to Cart" at bounding box center [1380, 552] width 62 height 16
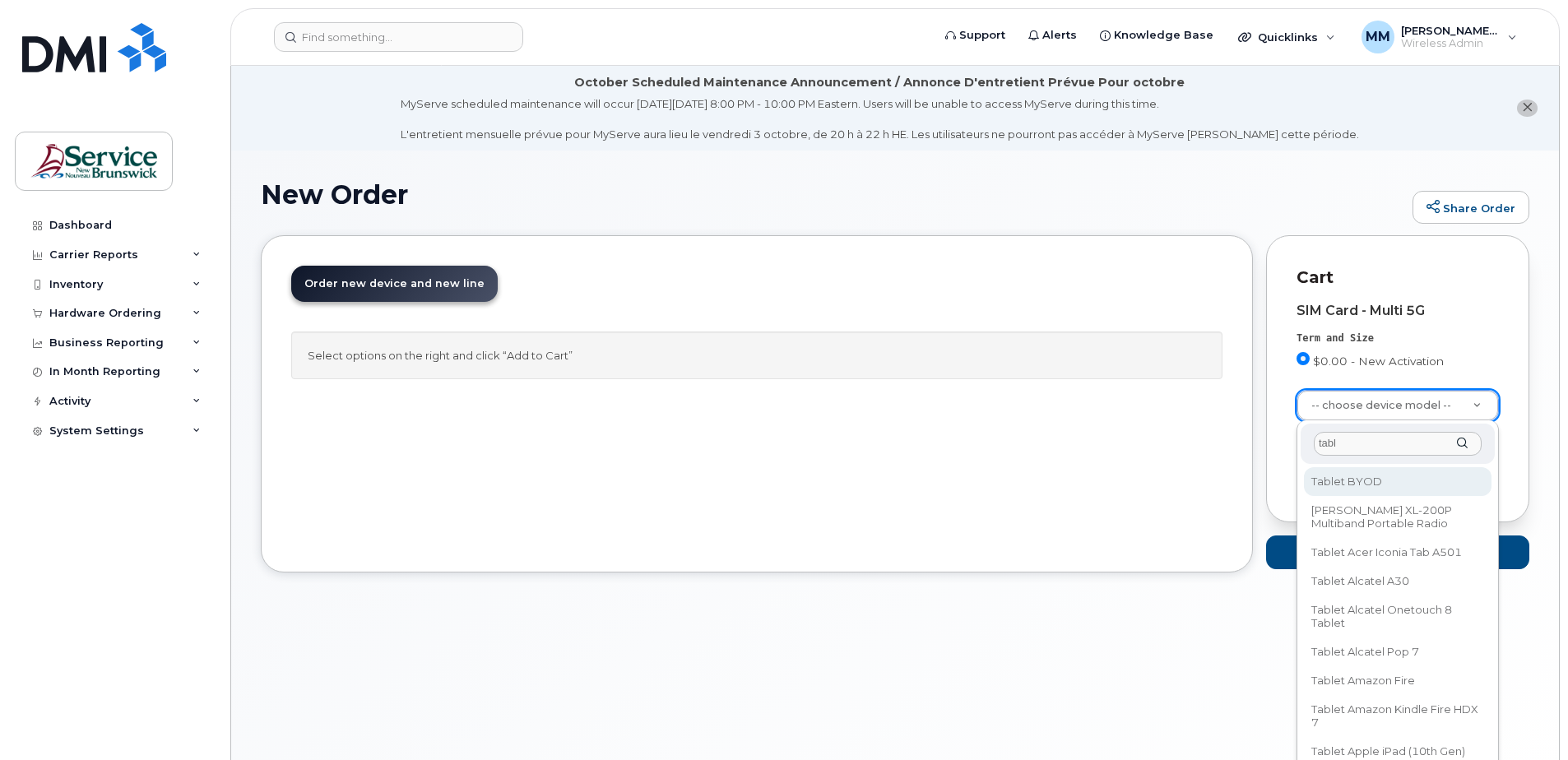
type input "tabl"
select select "2487"
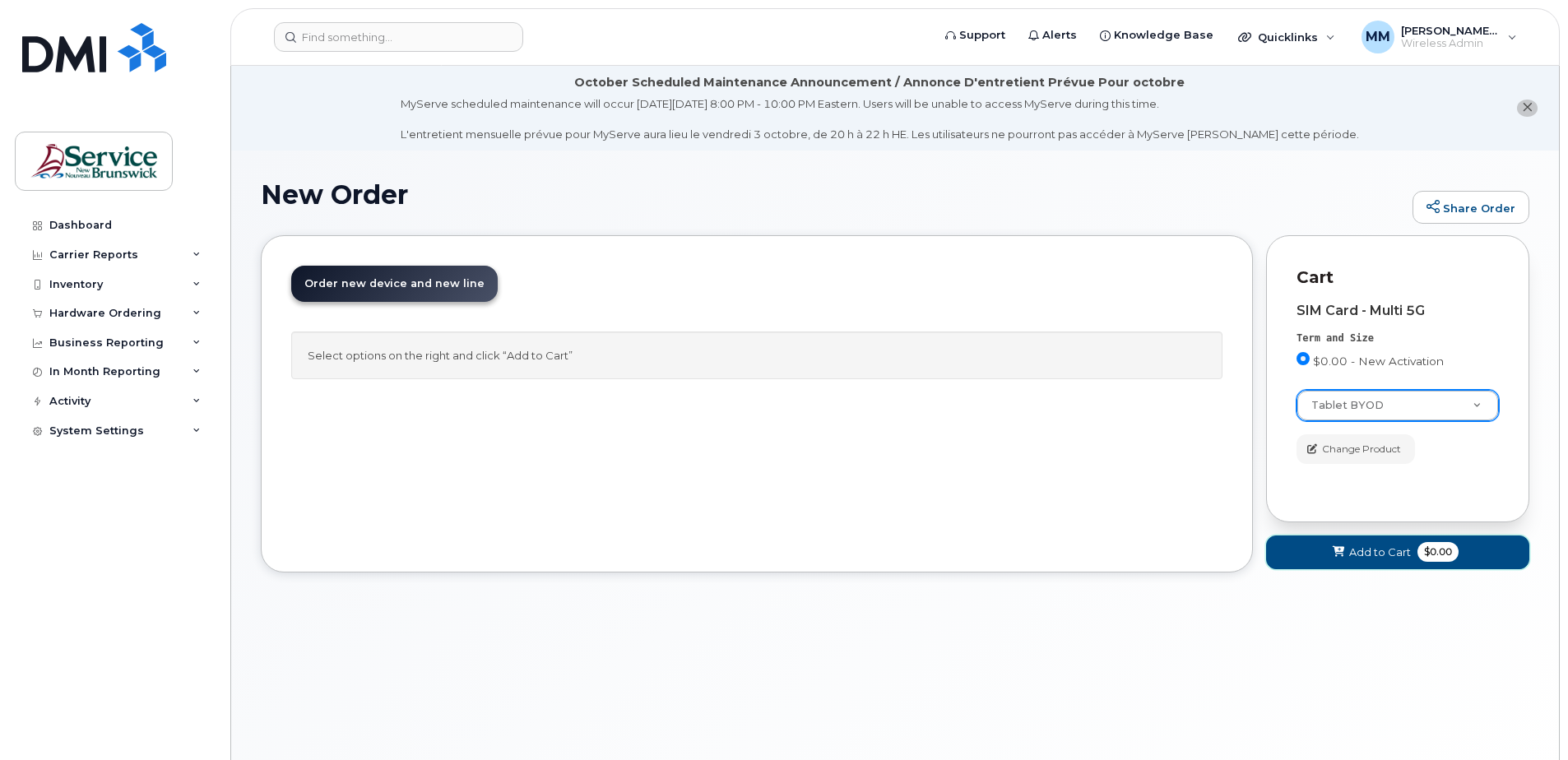
click at [1372, 545] on span "Add to Cart" at bounding box center [1380, 552] width 62 height 16
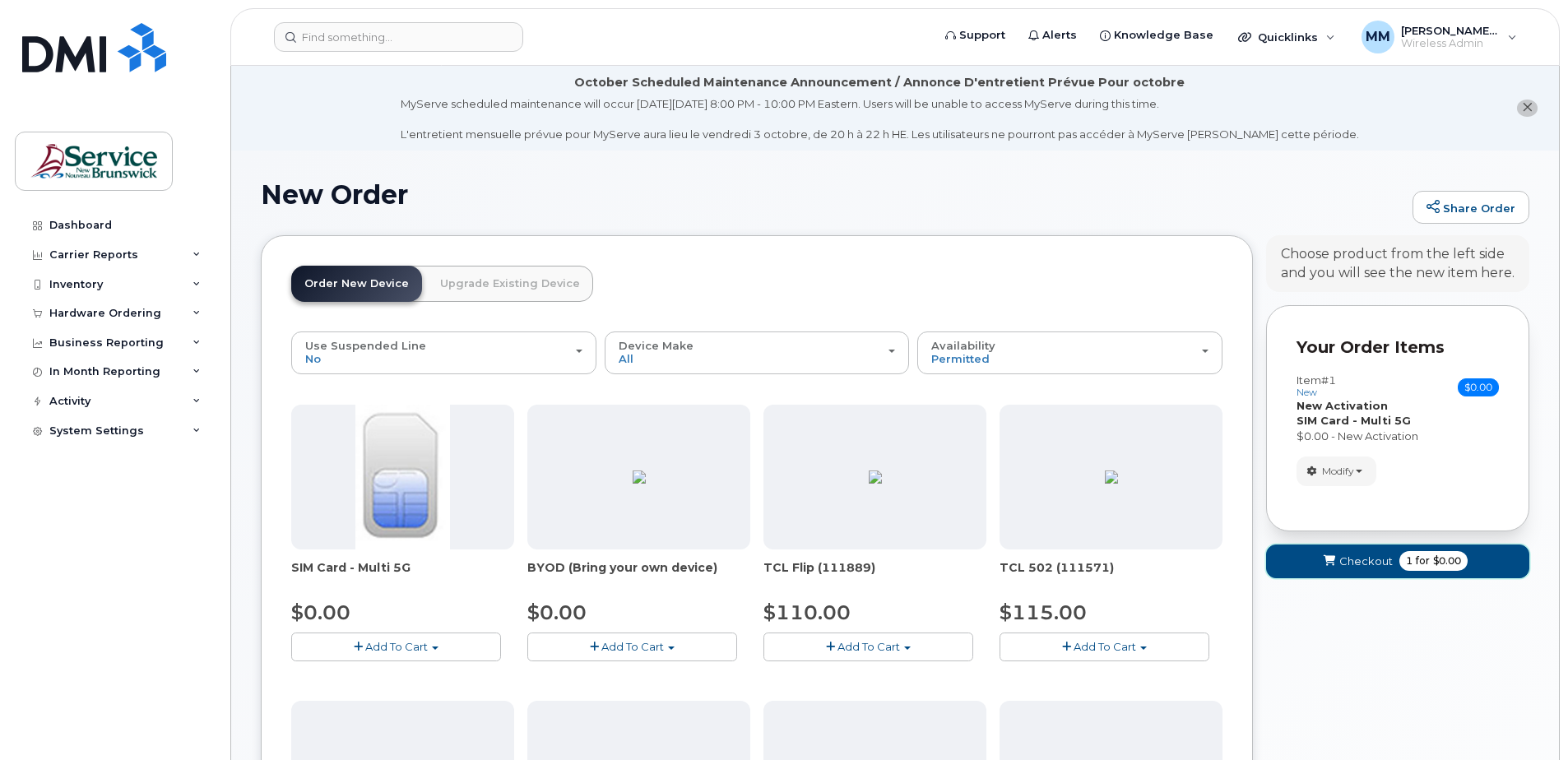
click at [1356, 564] on span "Checkout" at bounding box center [1366, 561] width 53 height 16
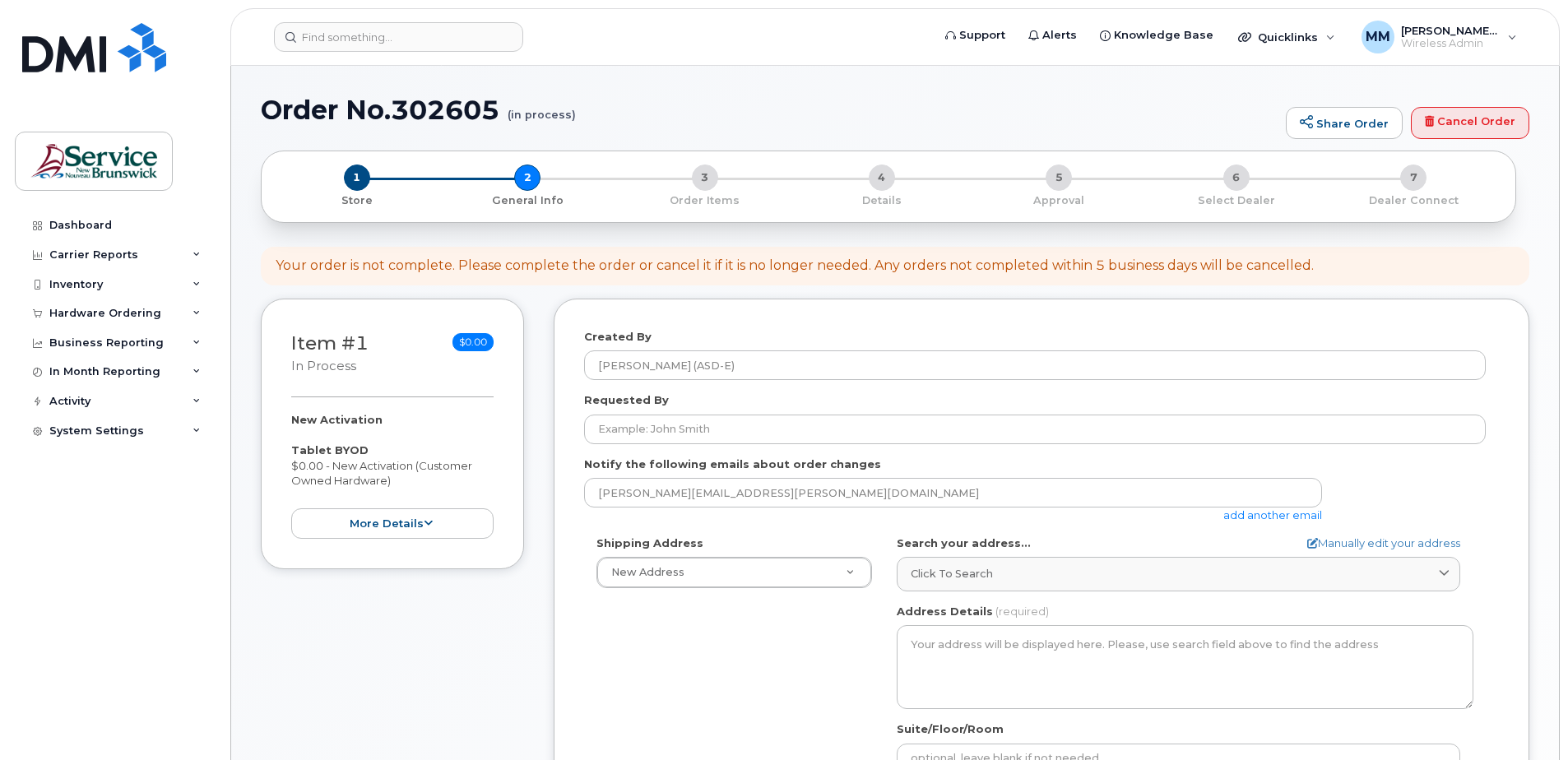
select select
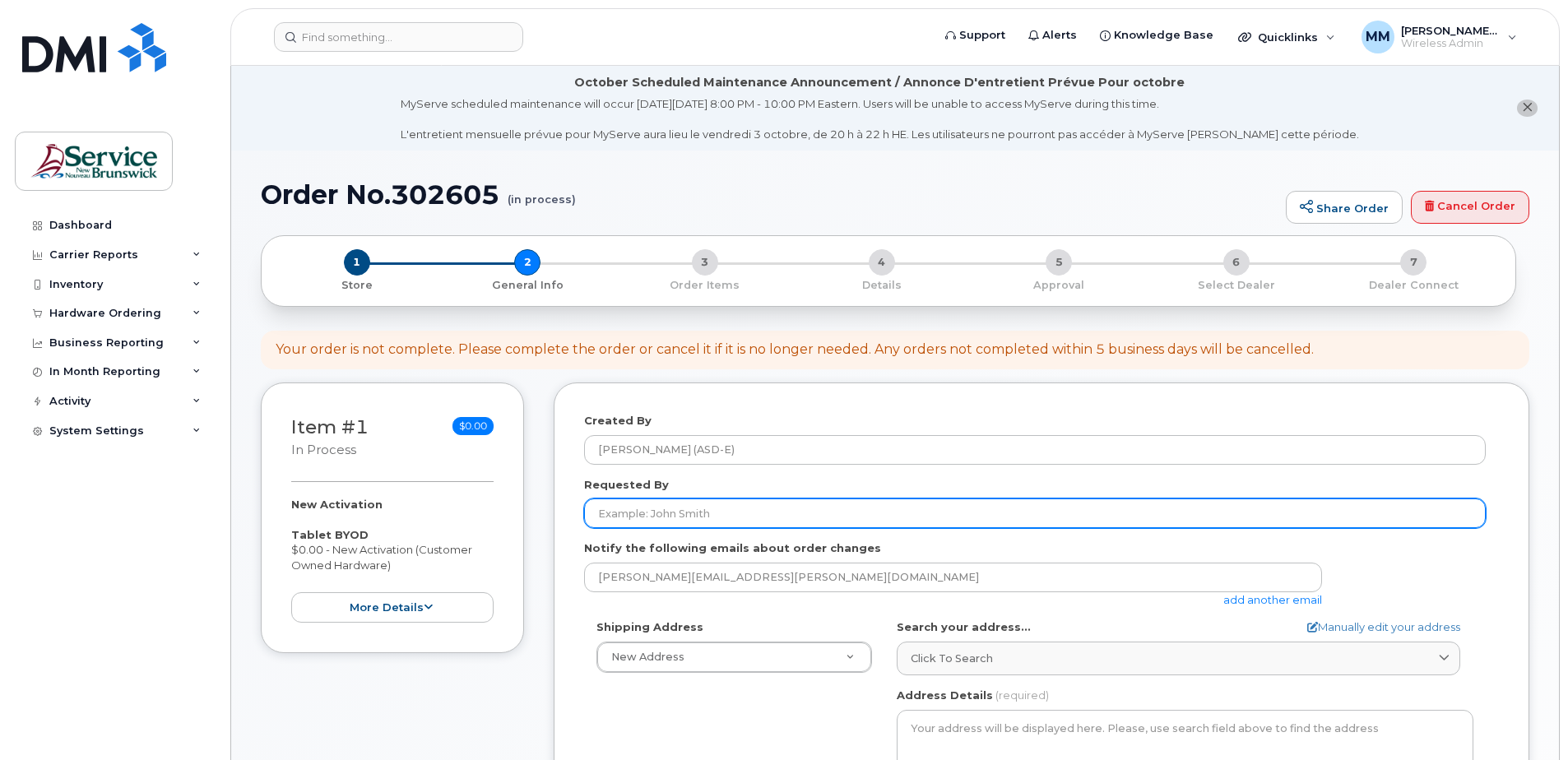
click at [744, 504] on input "Requested By" at bounding box center [1035, 513] width 902 height 30
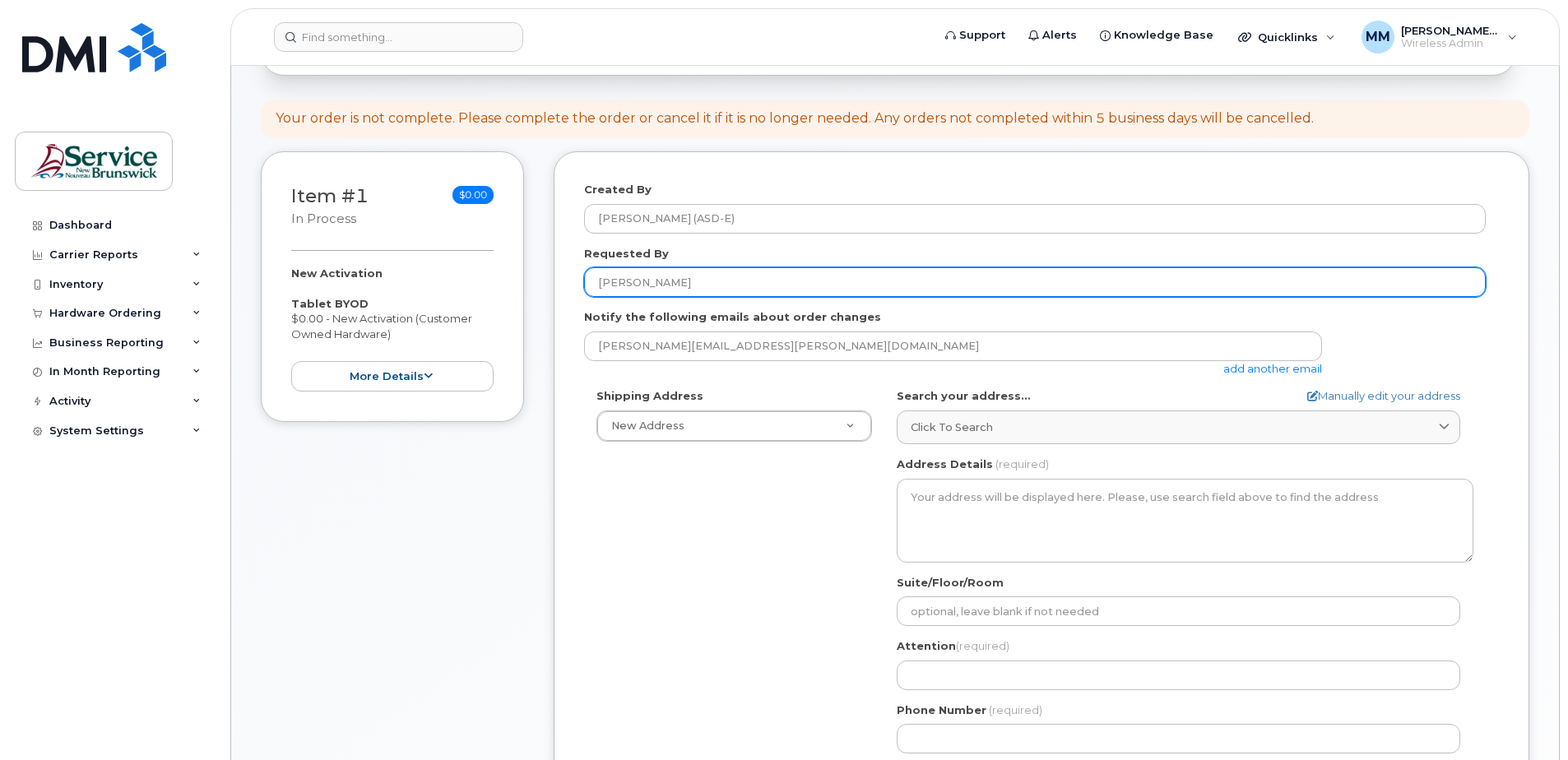
scroll to position [247, 0]
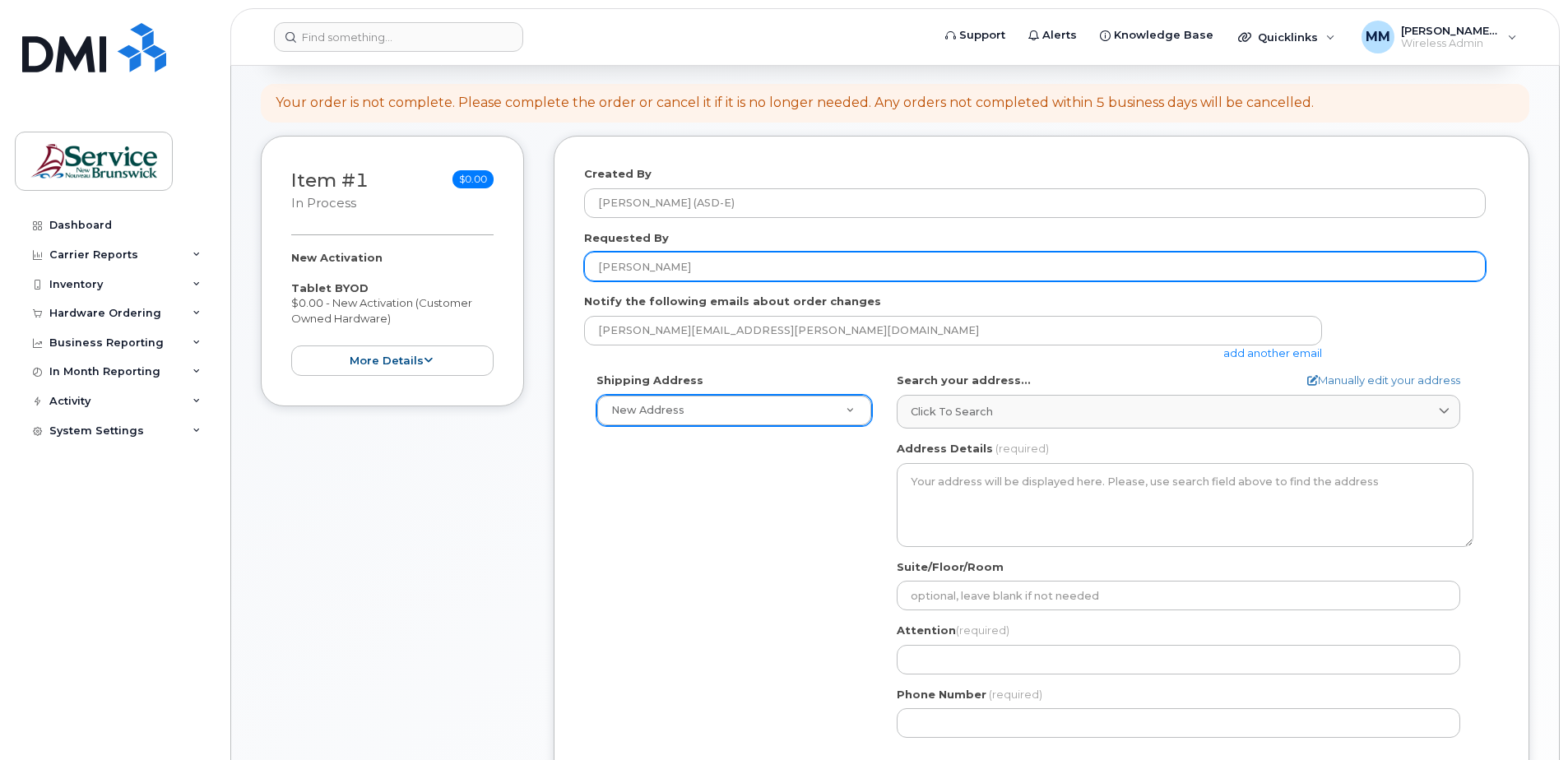
type input "Meilssa LeBlanc"
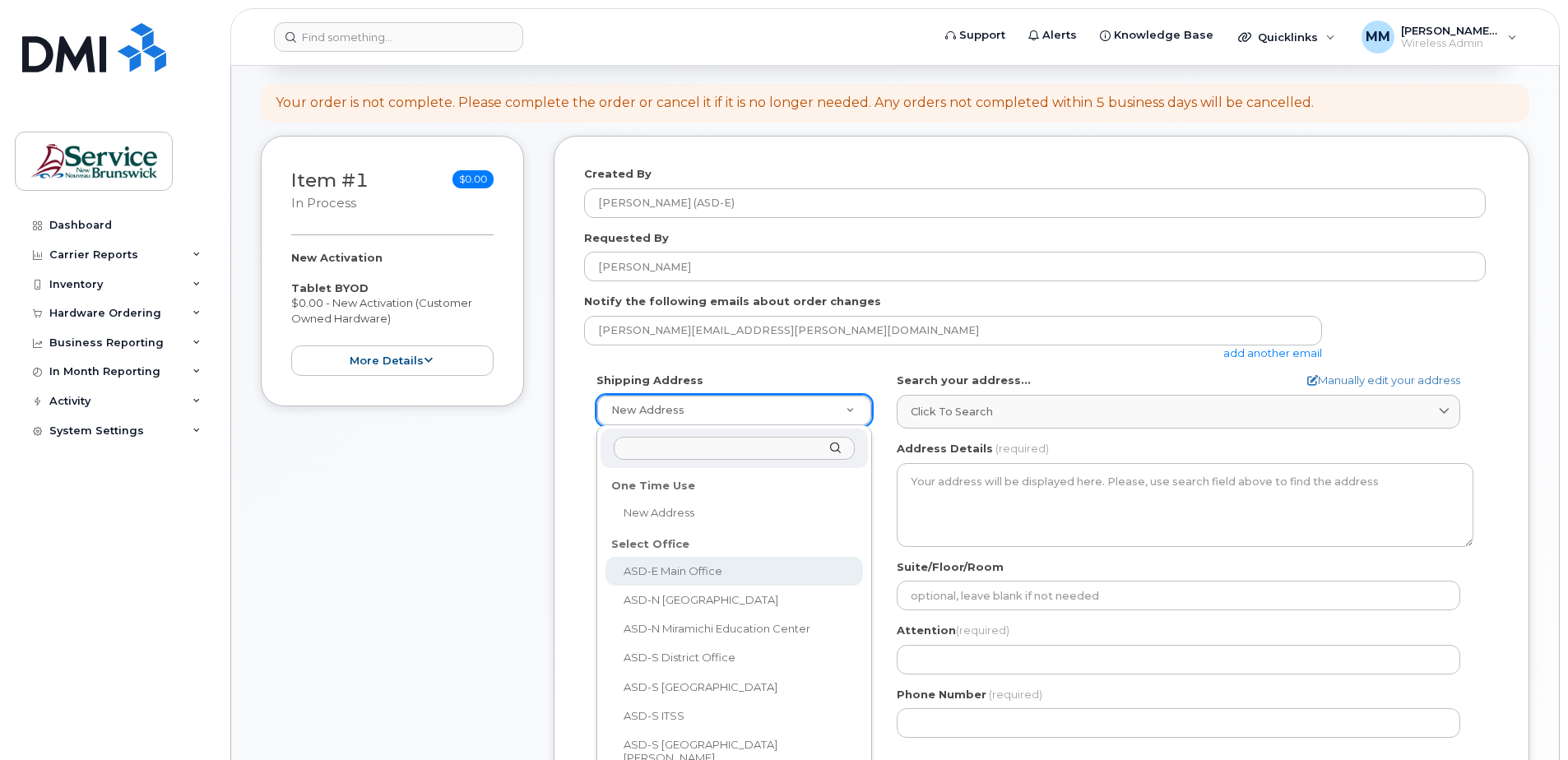
select select
type textarea "200-1077 St George Blvd Moncton New Brunswick E1E 4C9"
type input "Melissa McEachern"
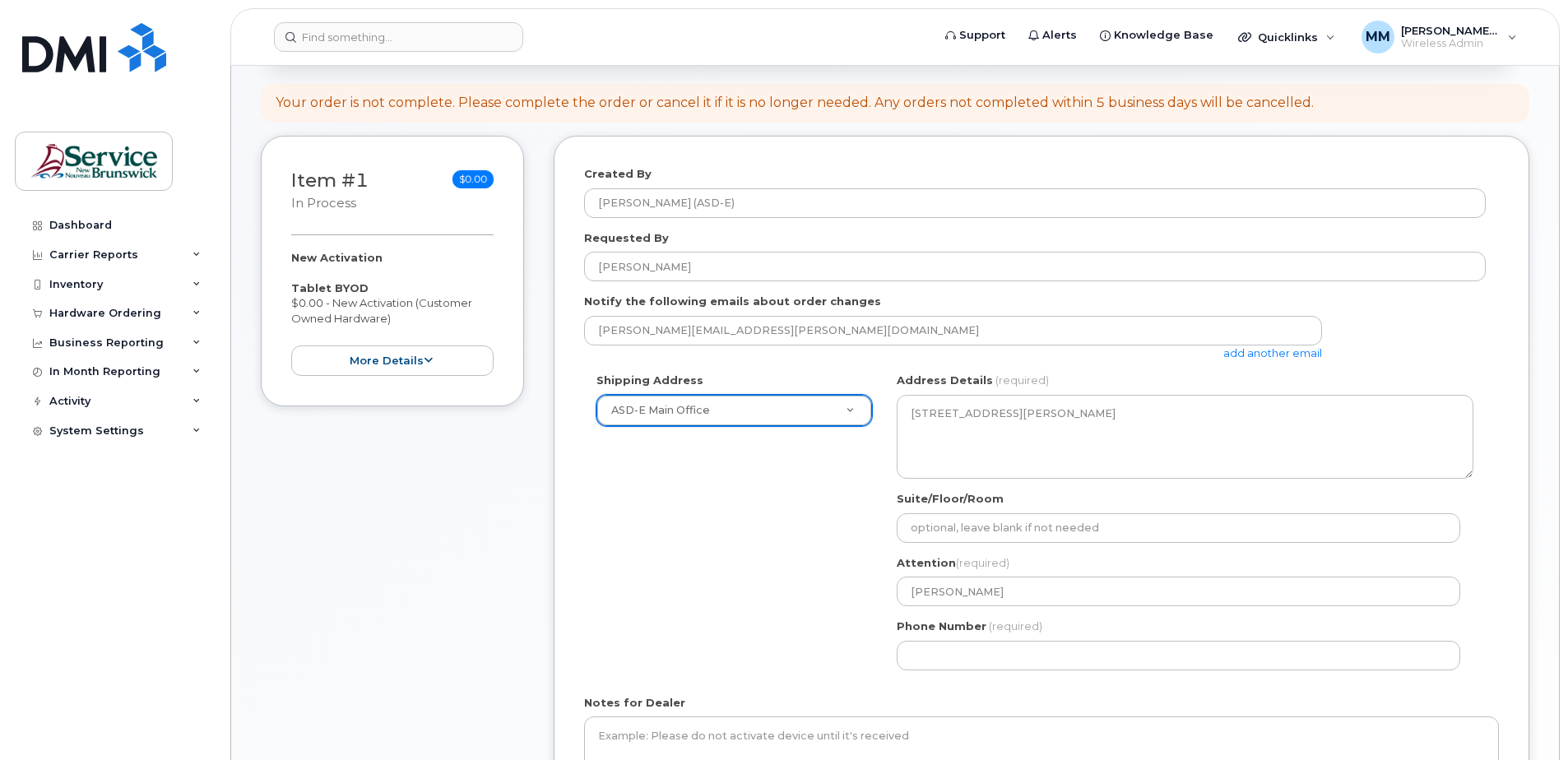
click at [763, 545] on div "Shipping Address ASD-E Main Office New Address ASD-E Main Office ASD-N Bathurst…" at bounding box center [1035, 527] width 902 height 309
click at [1015, 671] on div "NB Moncton Search your address... Manually edit your address Click to search No…" at bounding box center [1185, 527] width 601 height 309
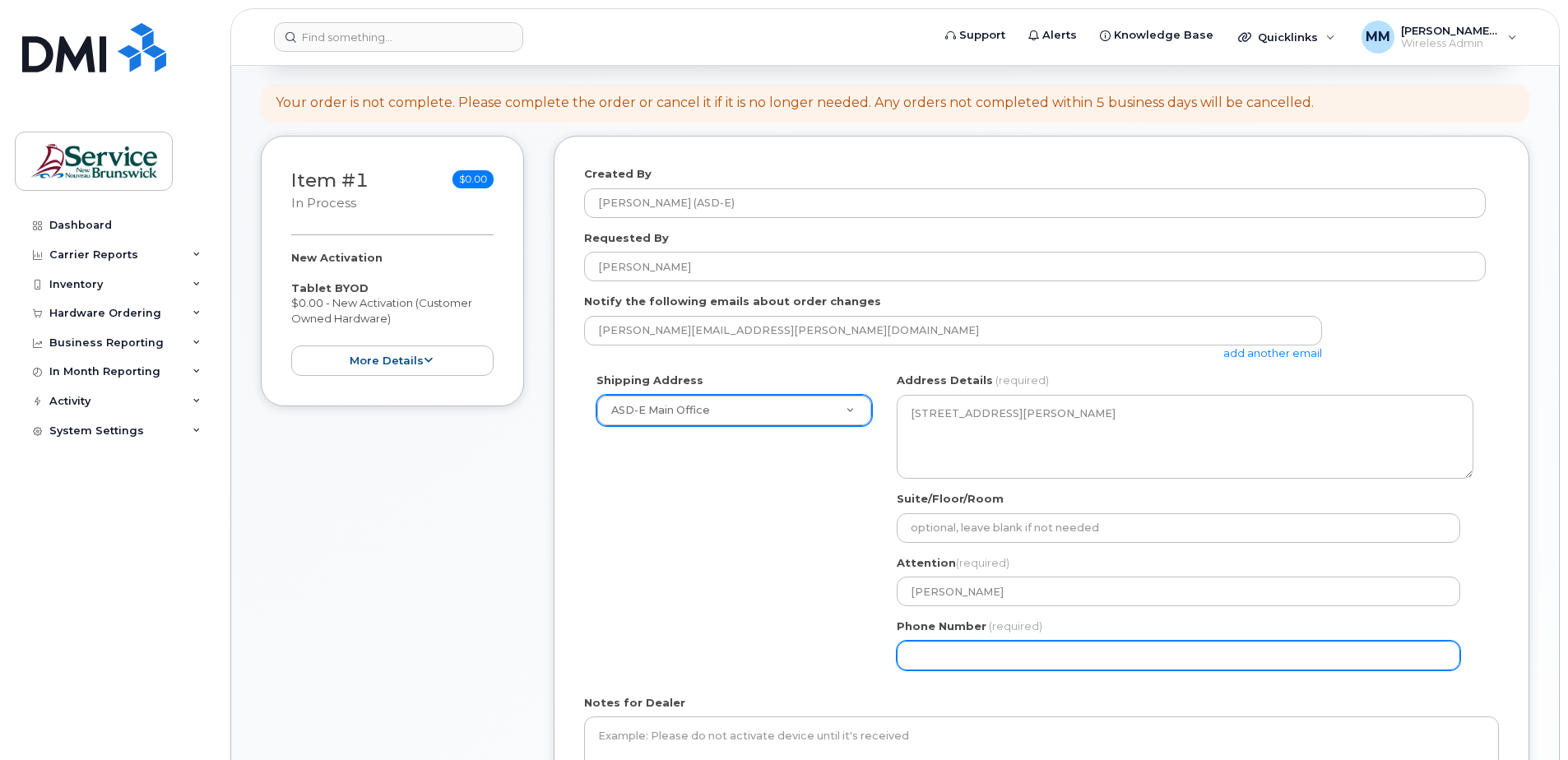
click at [1015, 661] on input "Phone Number" at bounding box center [1179, 655] width 564 height 30
select select
type input "506227039"
select select
type input "5062270391"
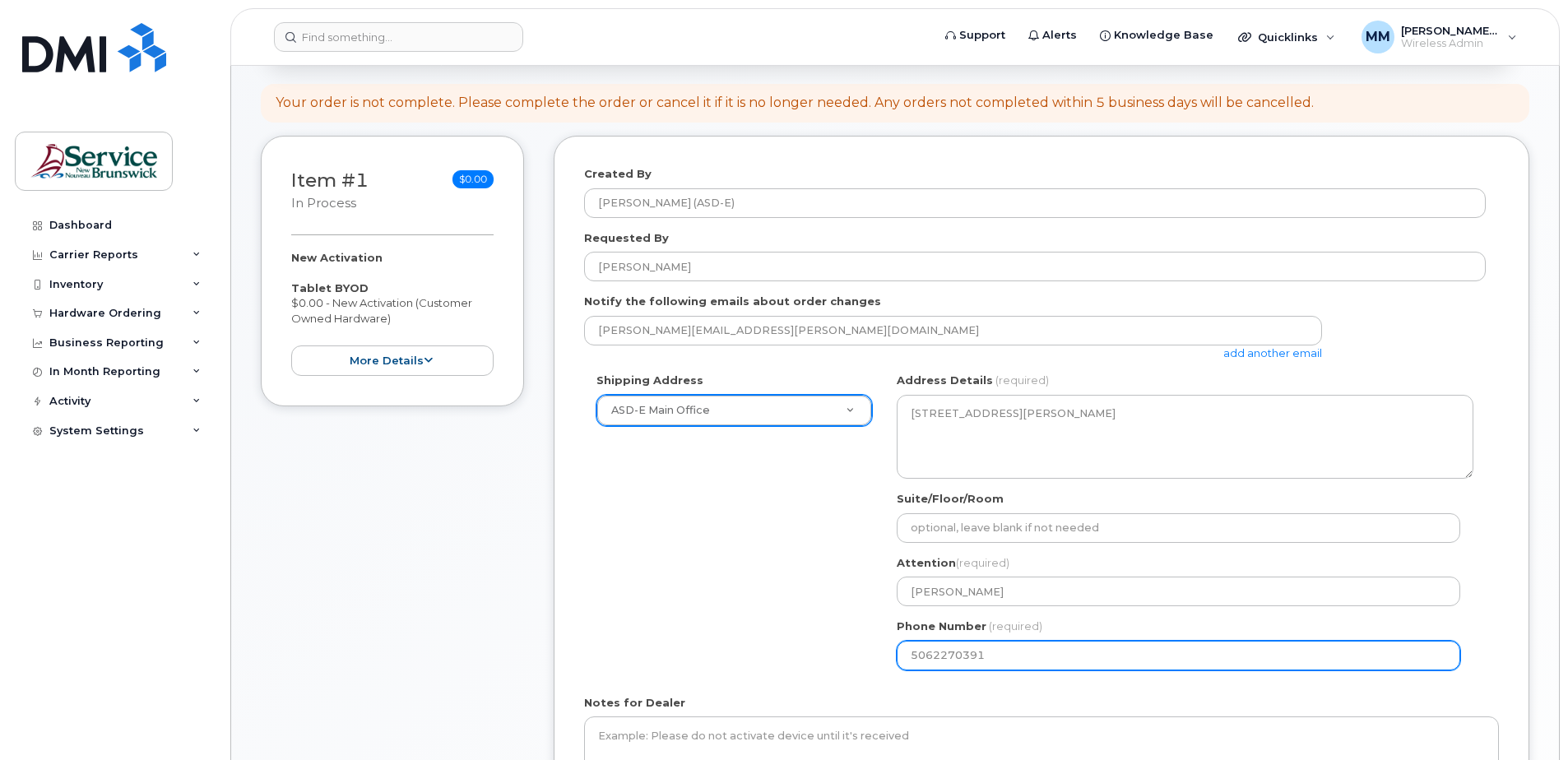
select select
type input "506227039"
select select
type input "5062270392"
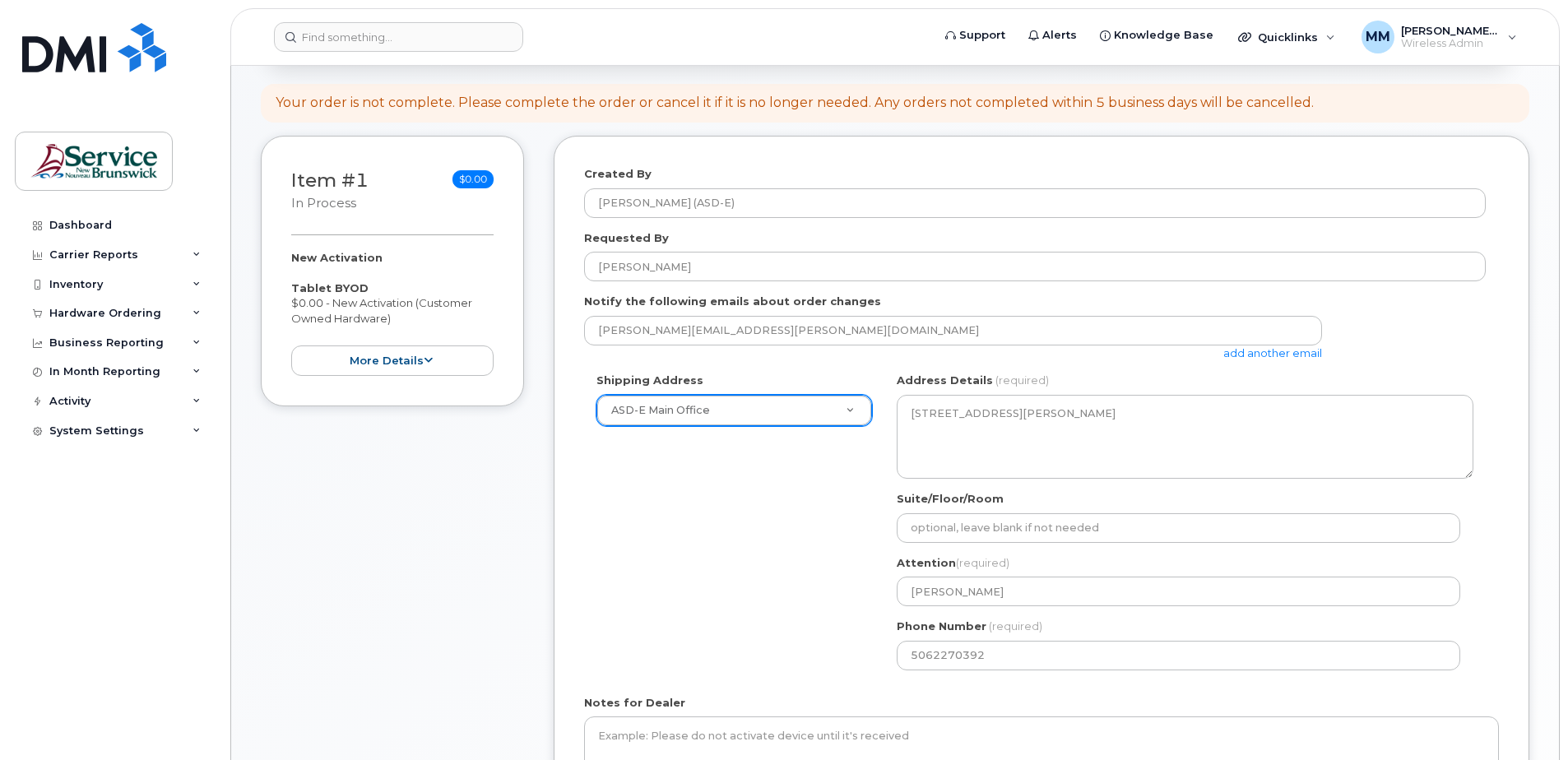
click at [798, 530] on div "Shipping Address ASD-E Main Office New Address ASD-E Main Office ASD-N Bathurst…" at bounding box center [1035, 527] width 902 height 309
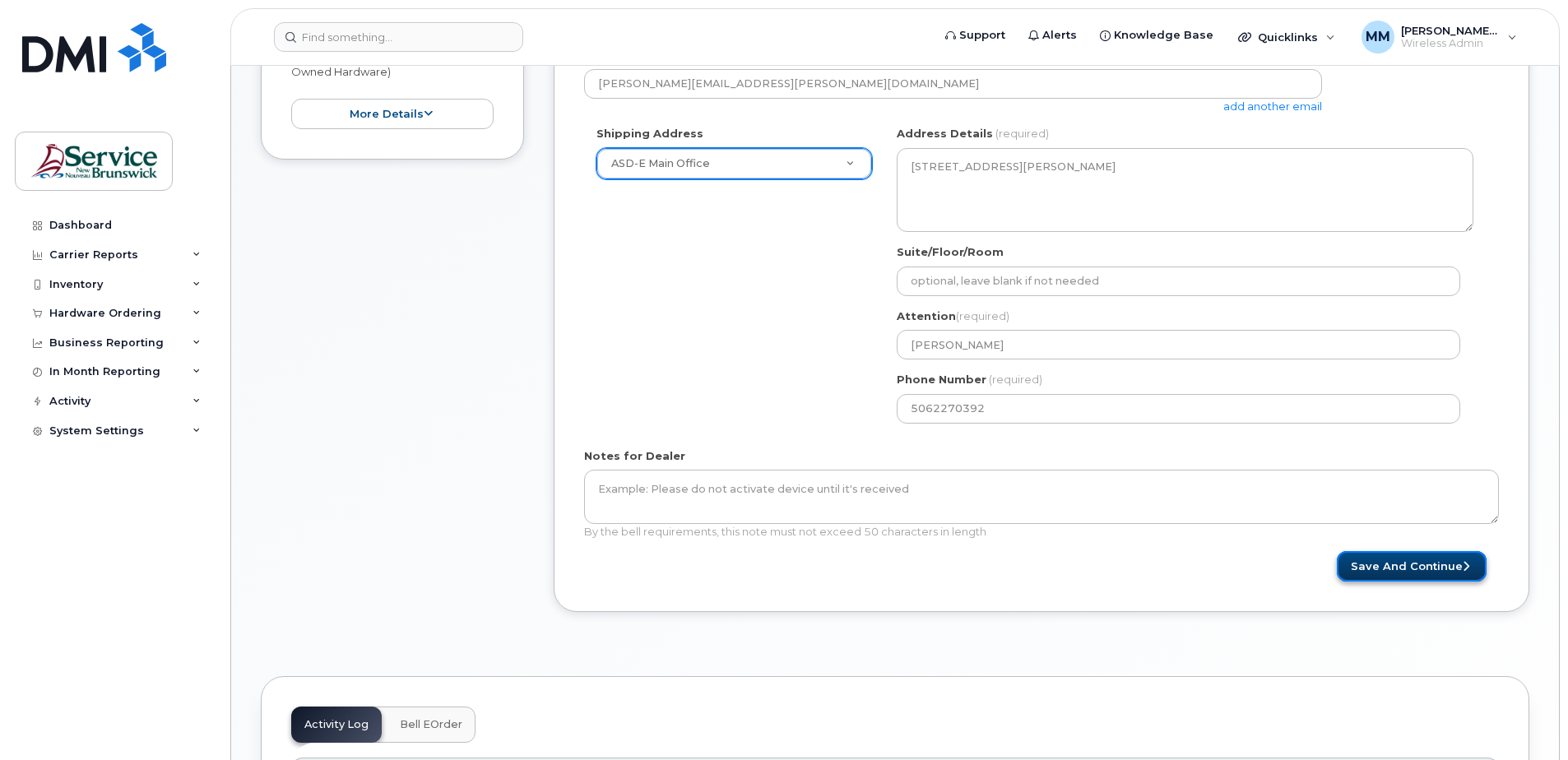
click at [1371, 559] on button "Save and Continue" at bounding box center [1412, 566] width 150 height 31
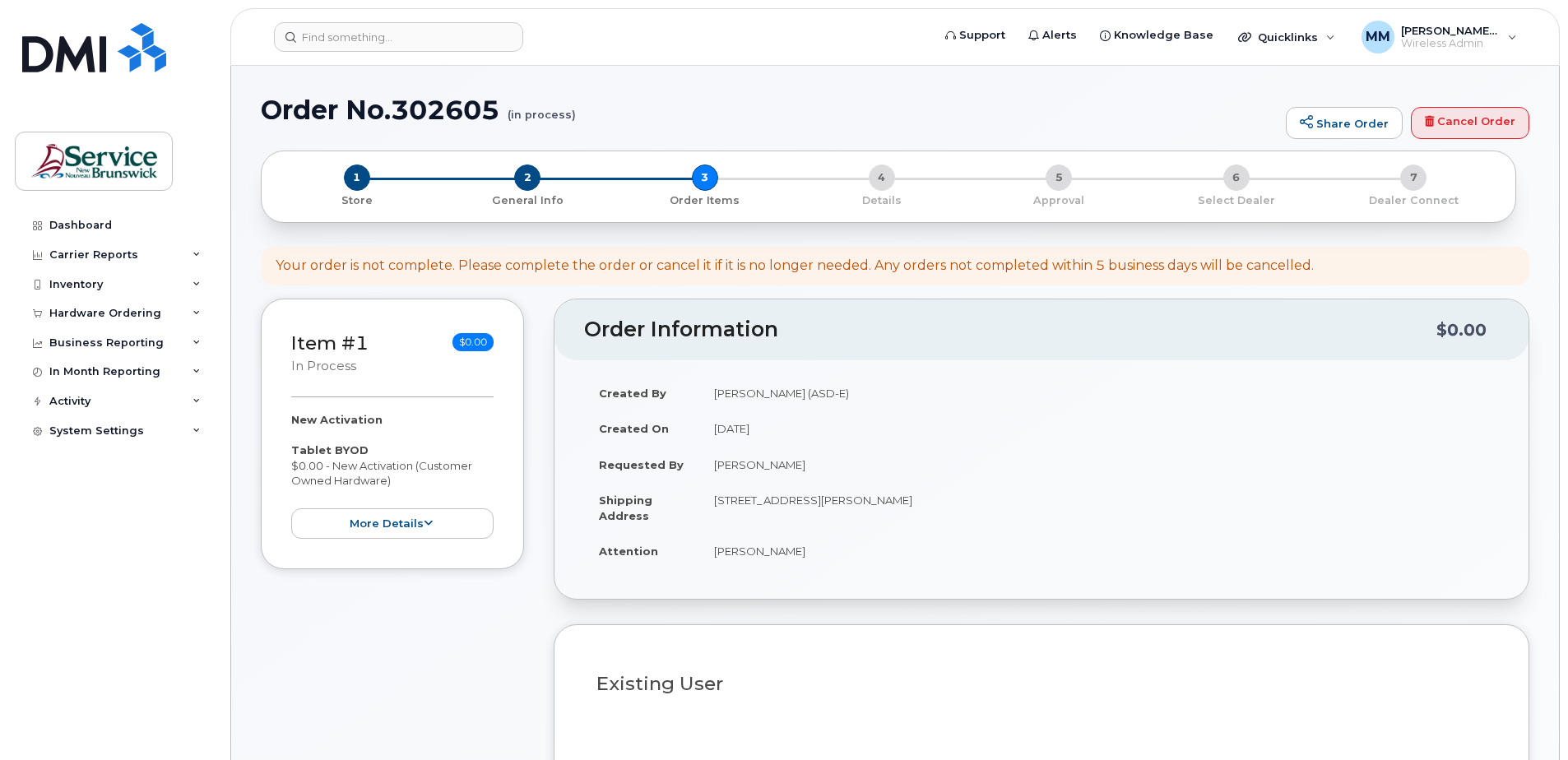
select select
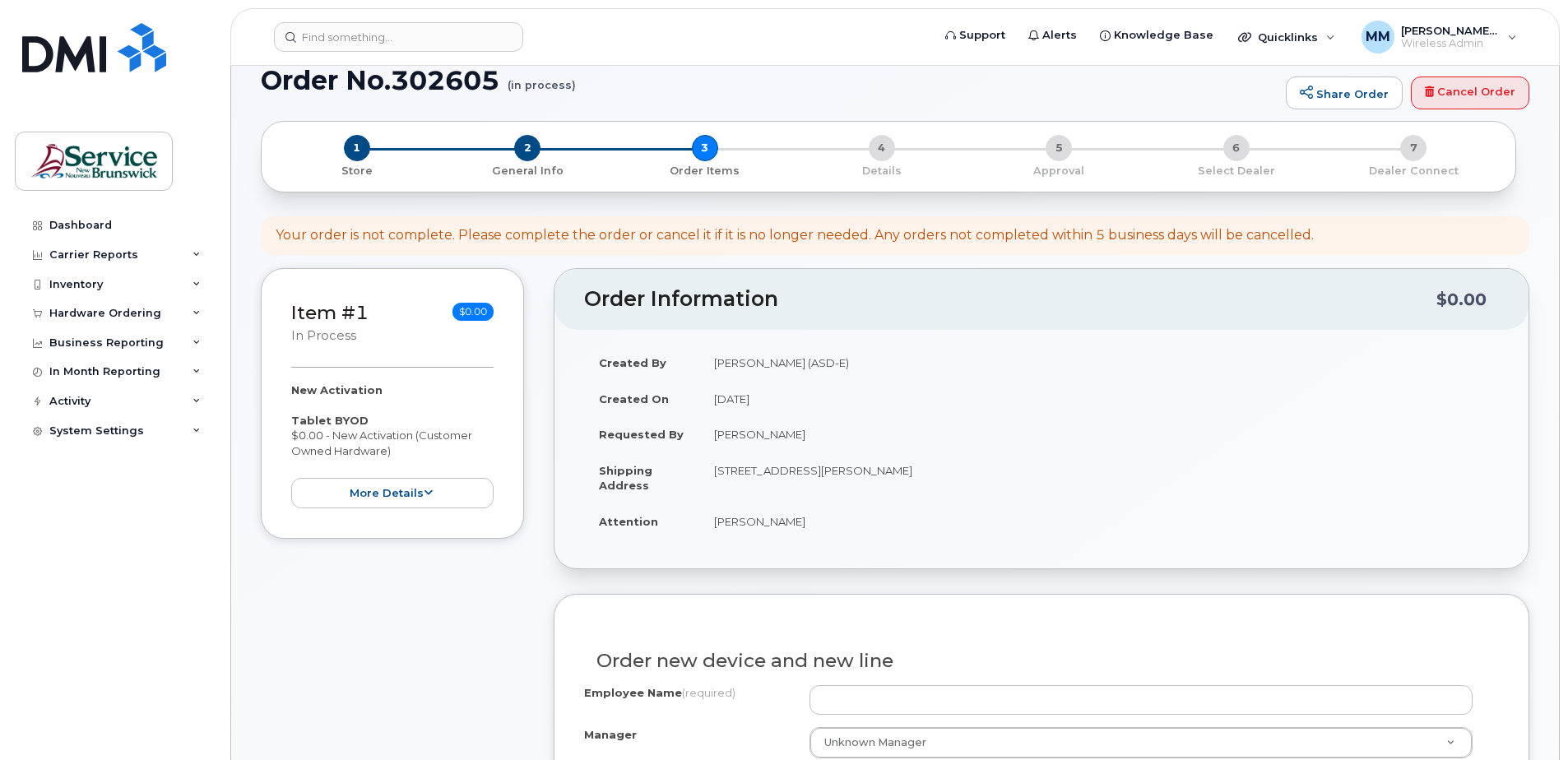
scroll to position [329, 0]
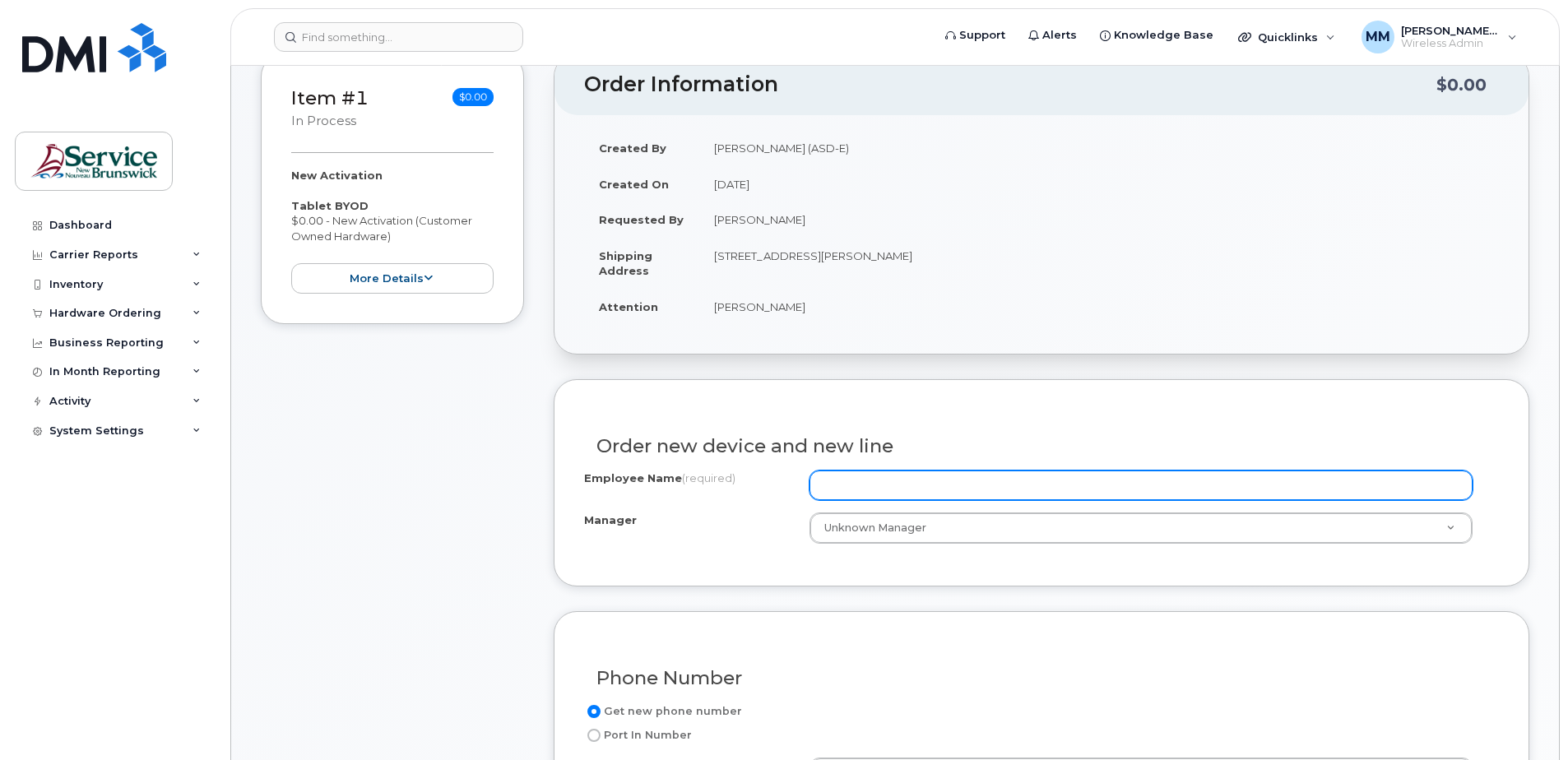
click at [845, 481] on input "Employee Name (required)" at bounding box center [1140, 486] width 663 height 30
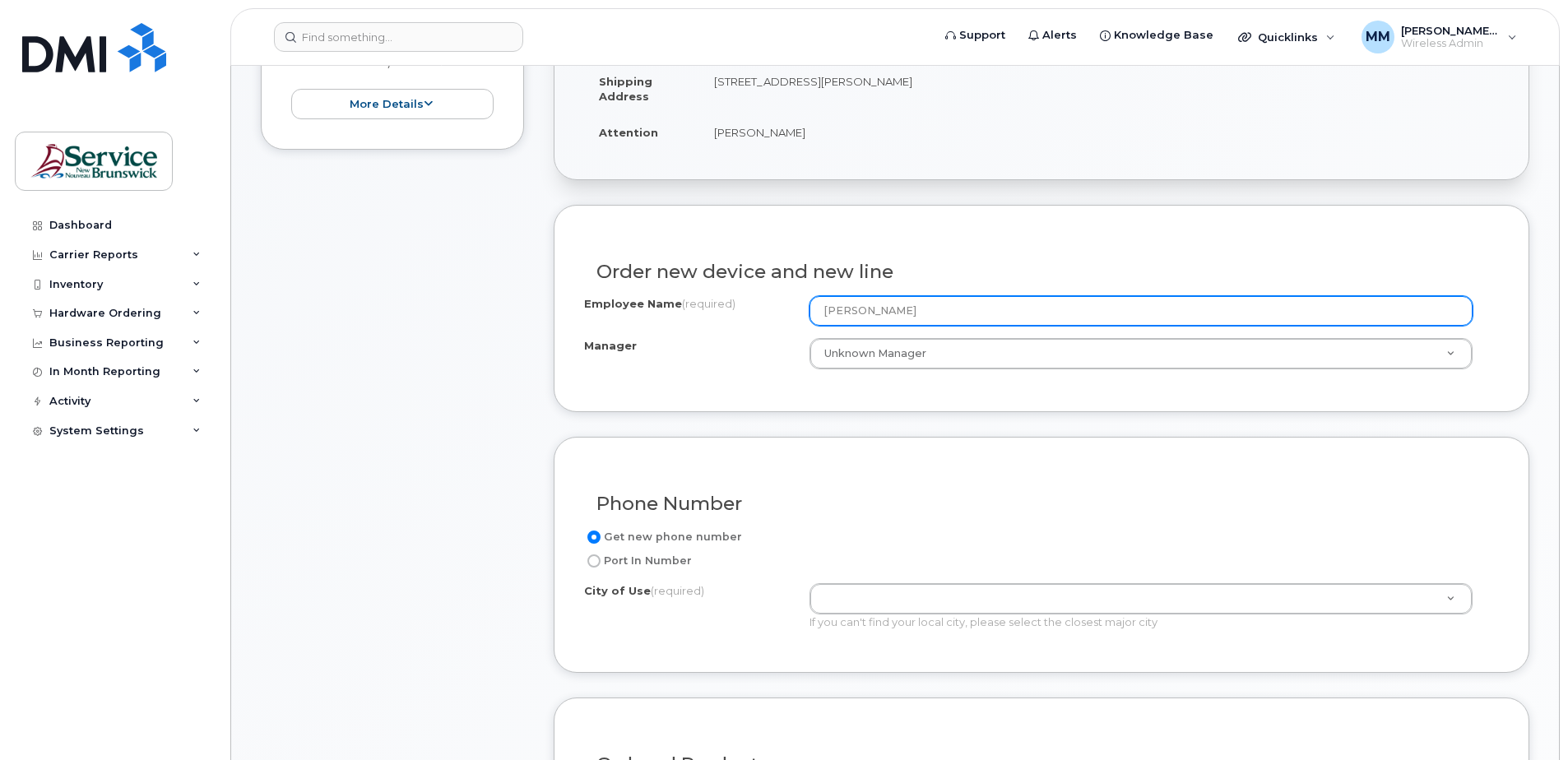
scroll to position [658, 0]
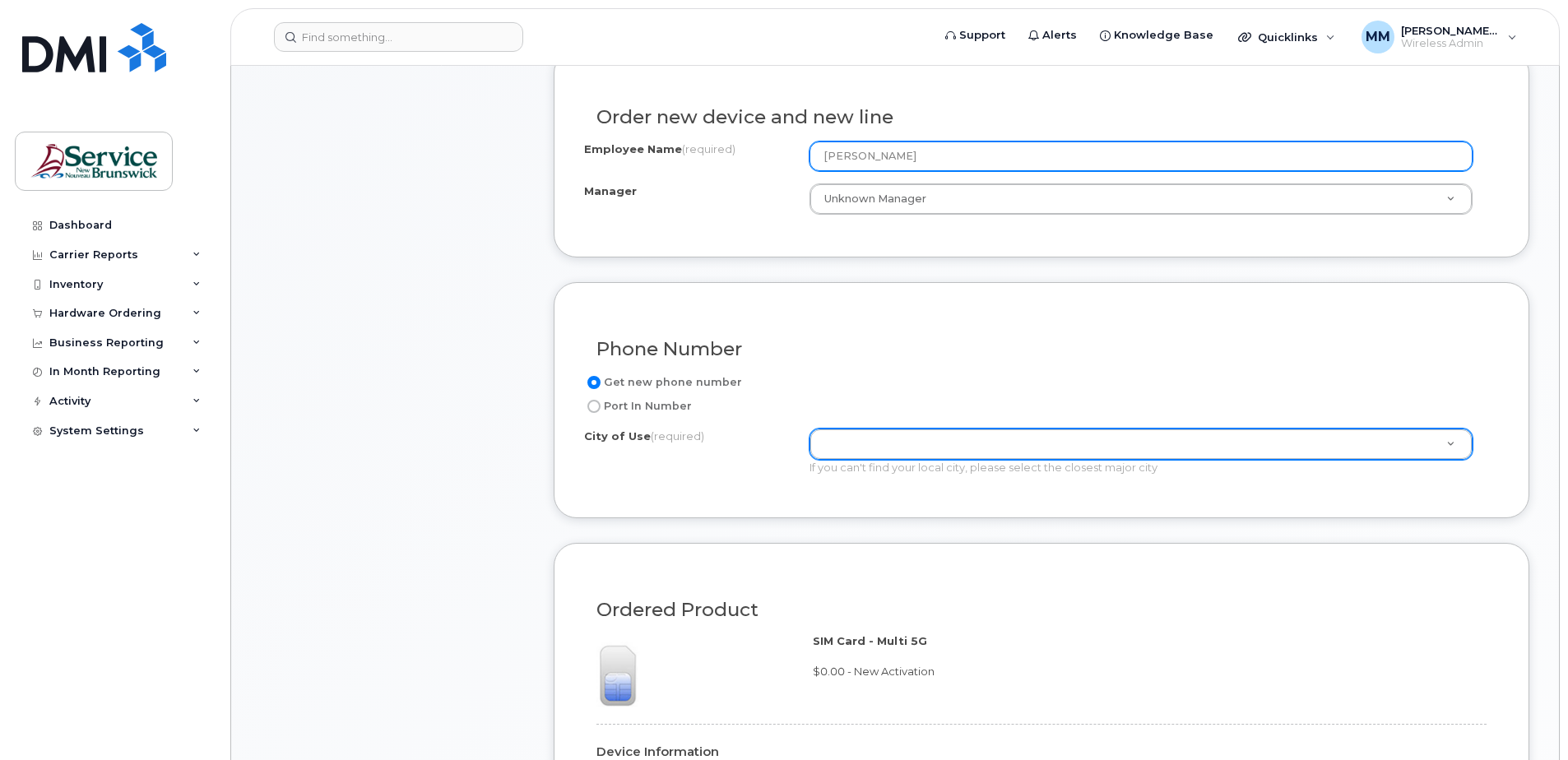
type input "[PERSON_NAME]"
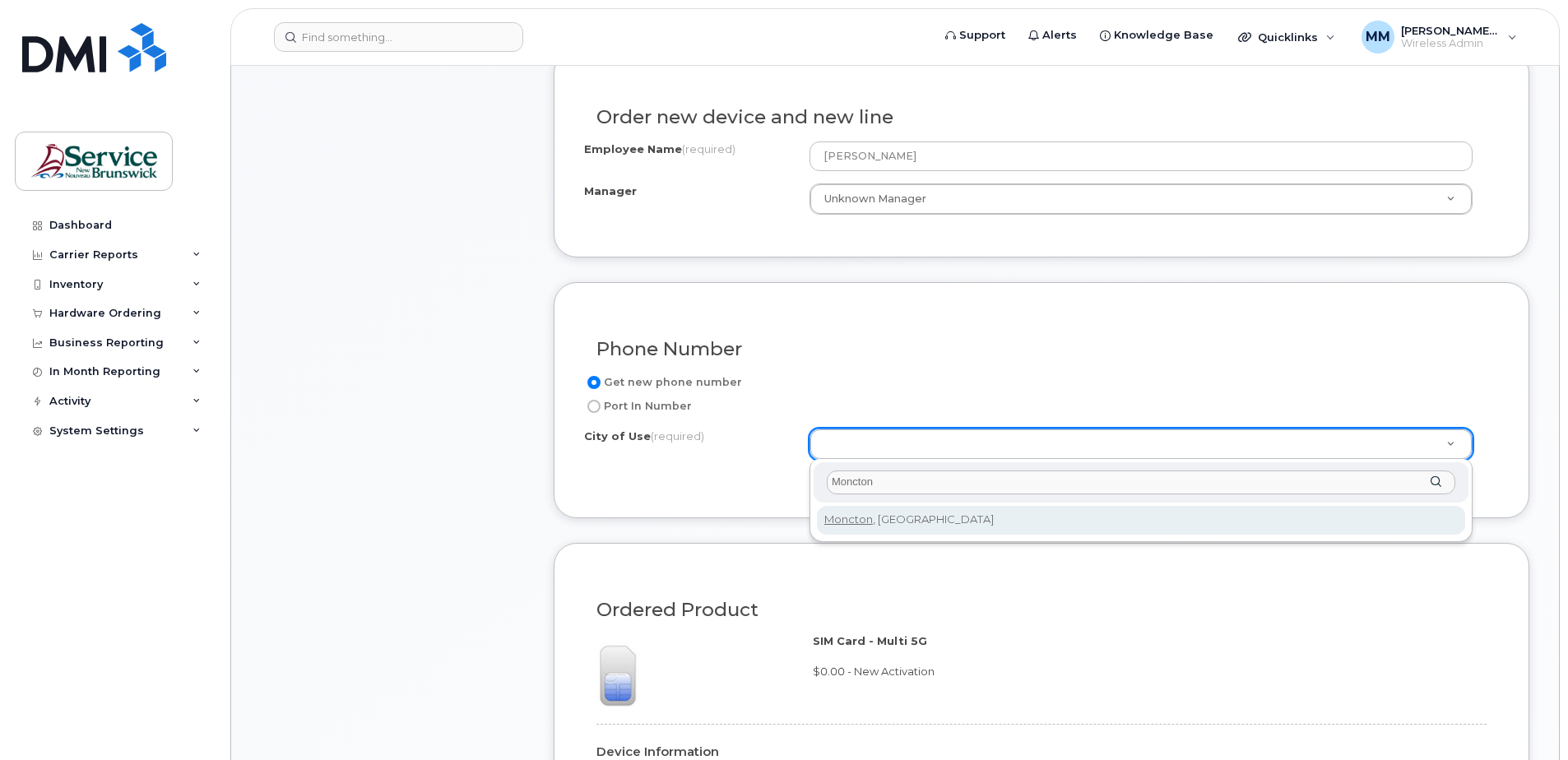
type input "Moncton"
type input "1817"
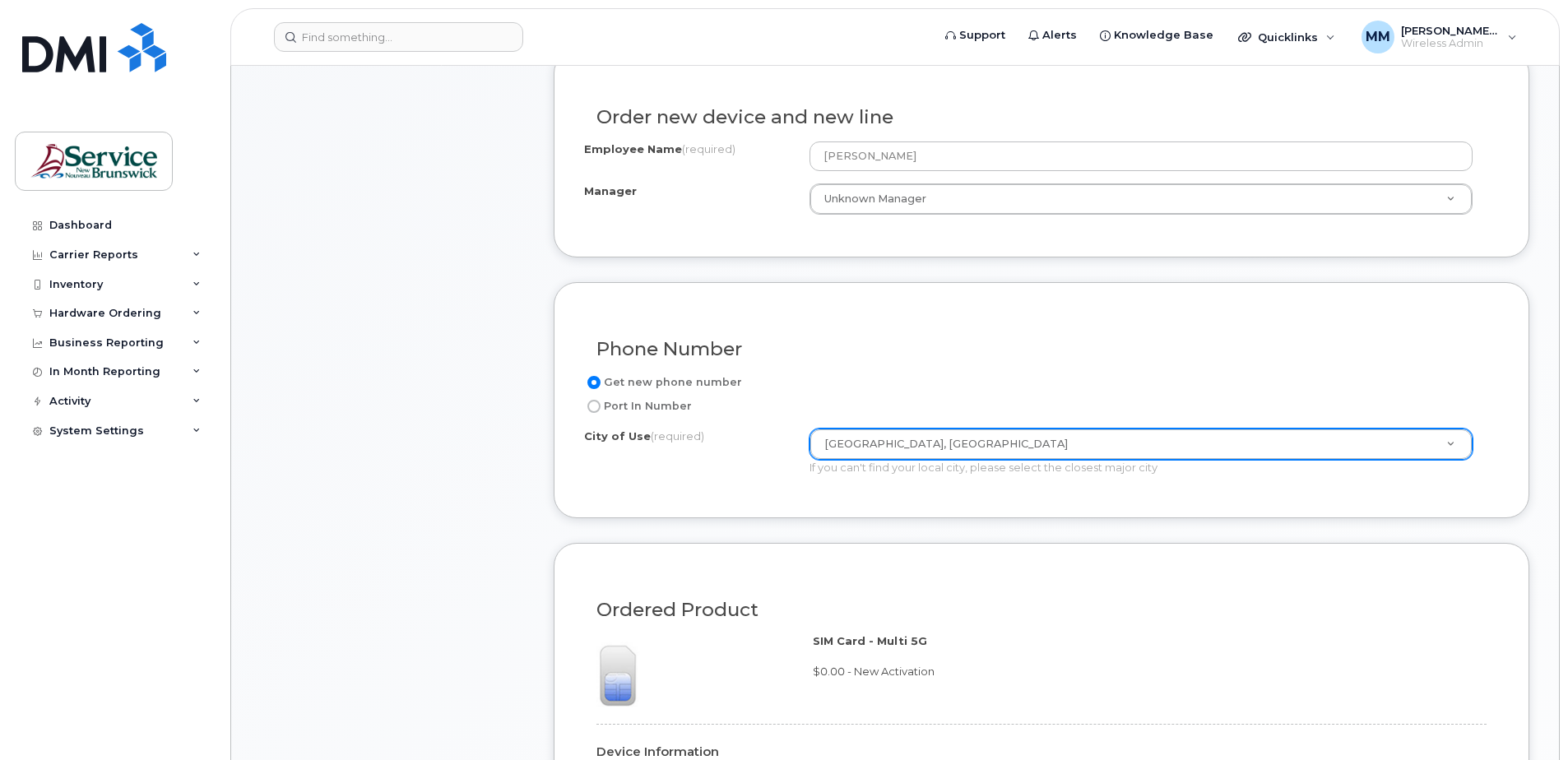
click at [750, 506] on div "Phone Number Get new phone number Port In Number City of Use (required) Moncton…" at bounding box center [1041, 400] width 976 height 236
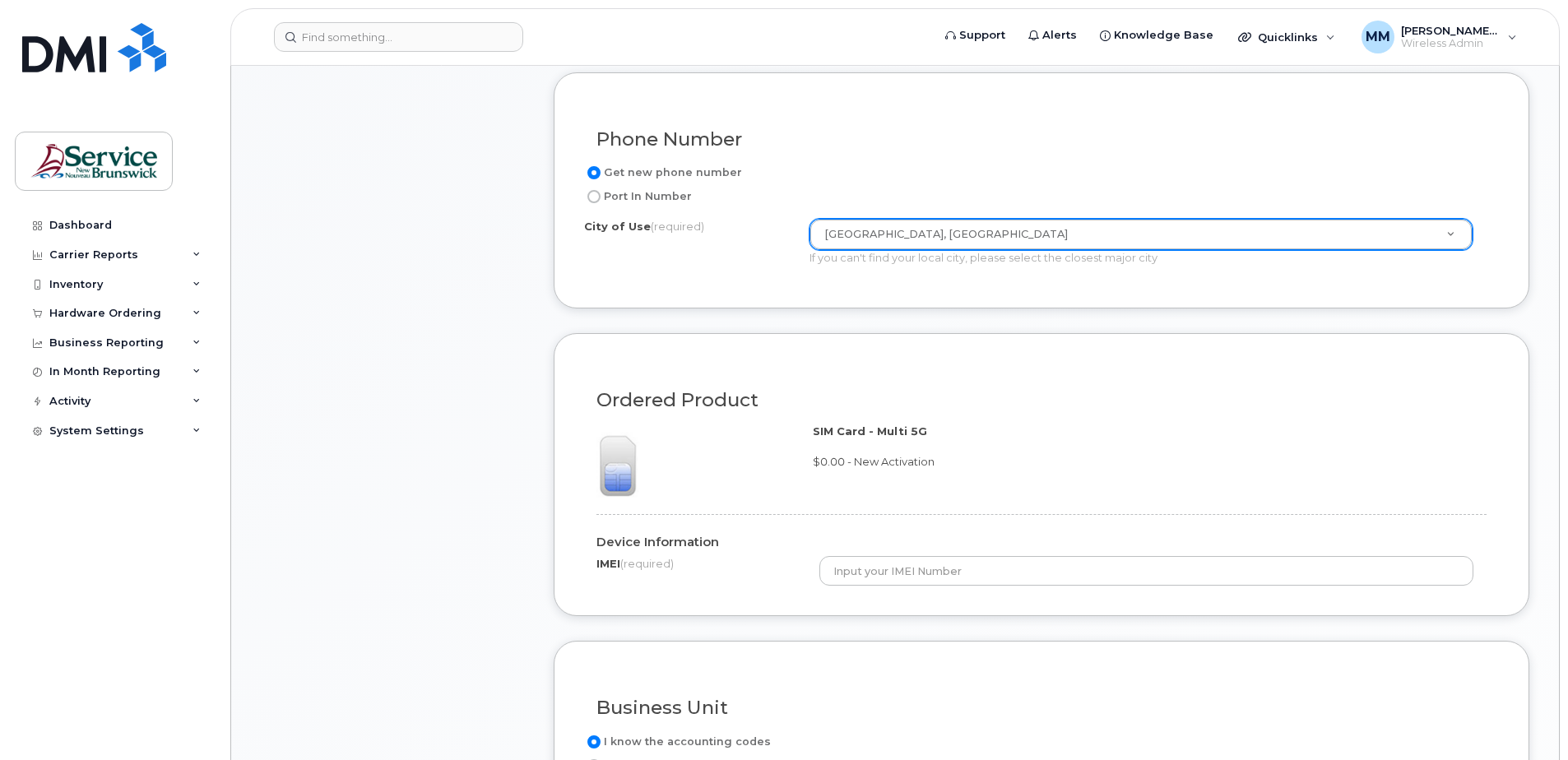
scroll to position [905, 0]
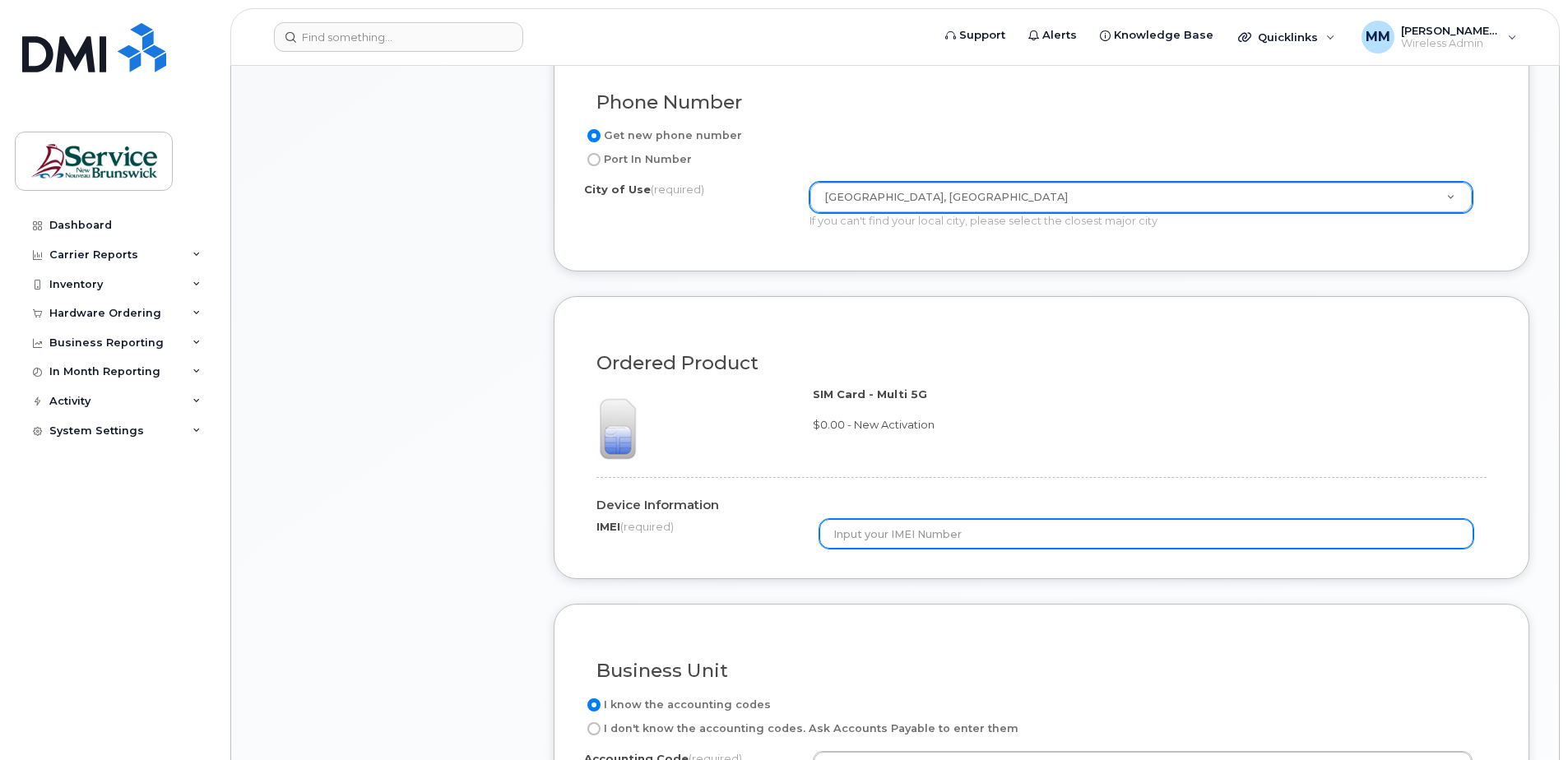
click at [873, 529] on input "text" at bounding box center [1146, 534] width 655 height 30
type input "350422144544048"
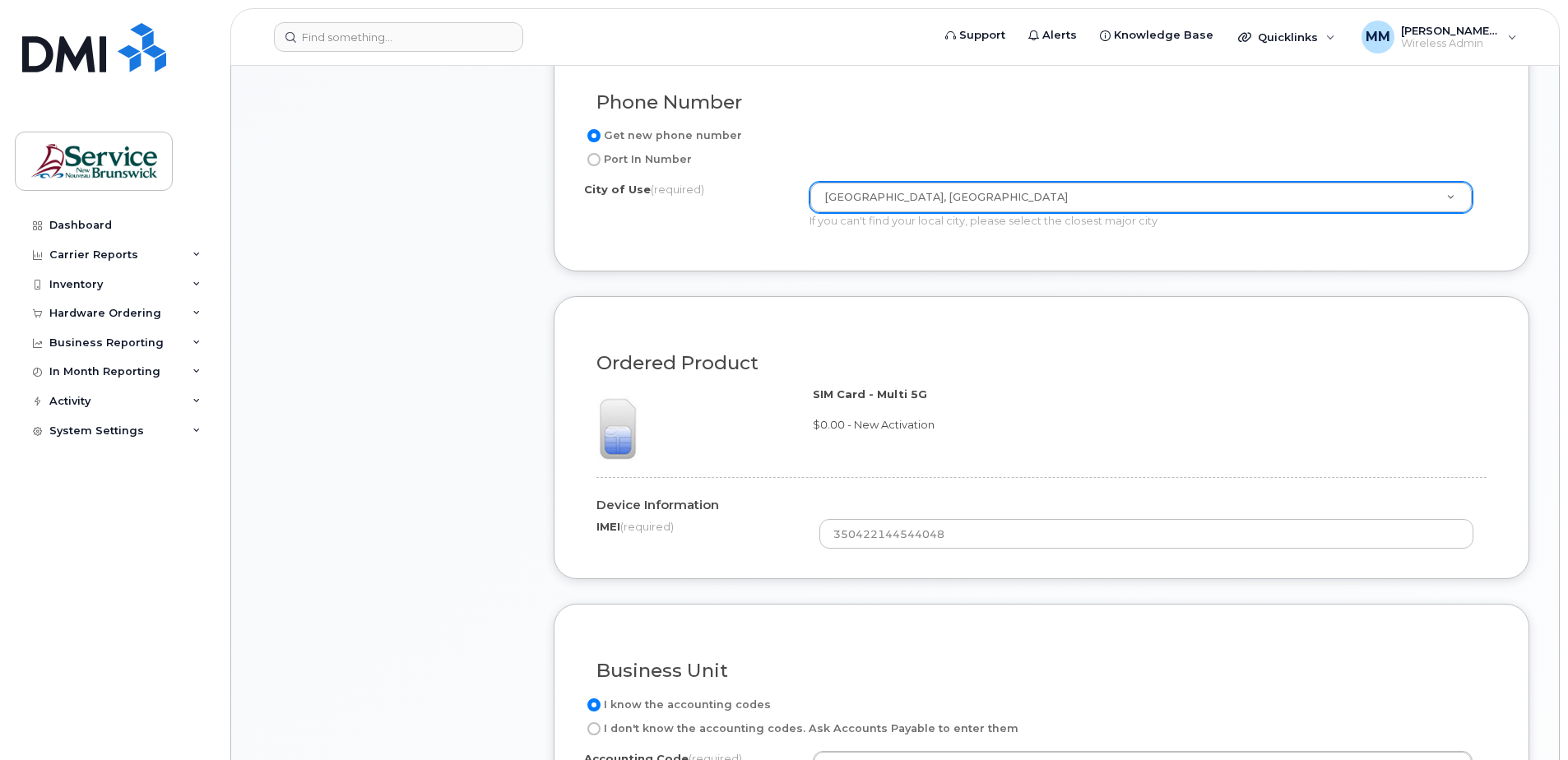
click at [1006, 600] on form "Existing User Additional cost to upgrading the device Selected device is Eligib…" at bounding box center [1041, 358] width 976 height 1109
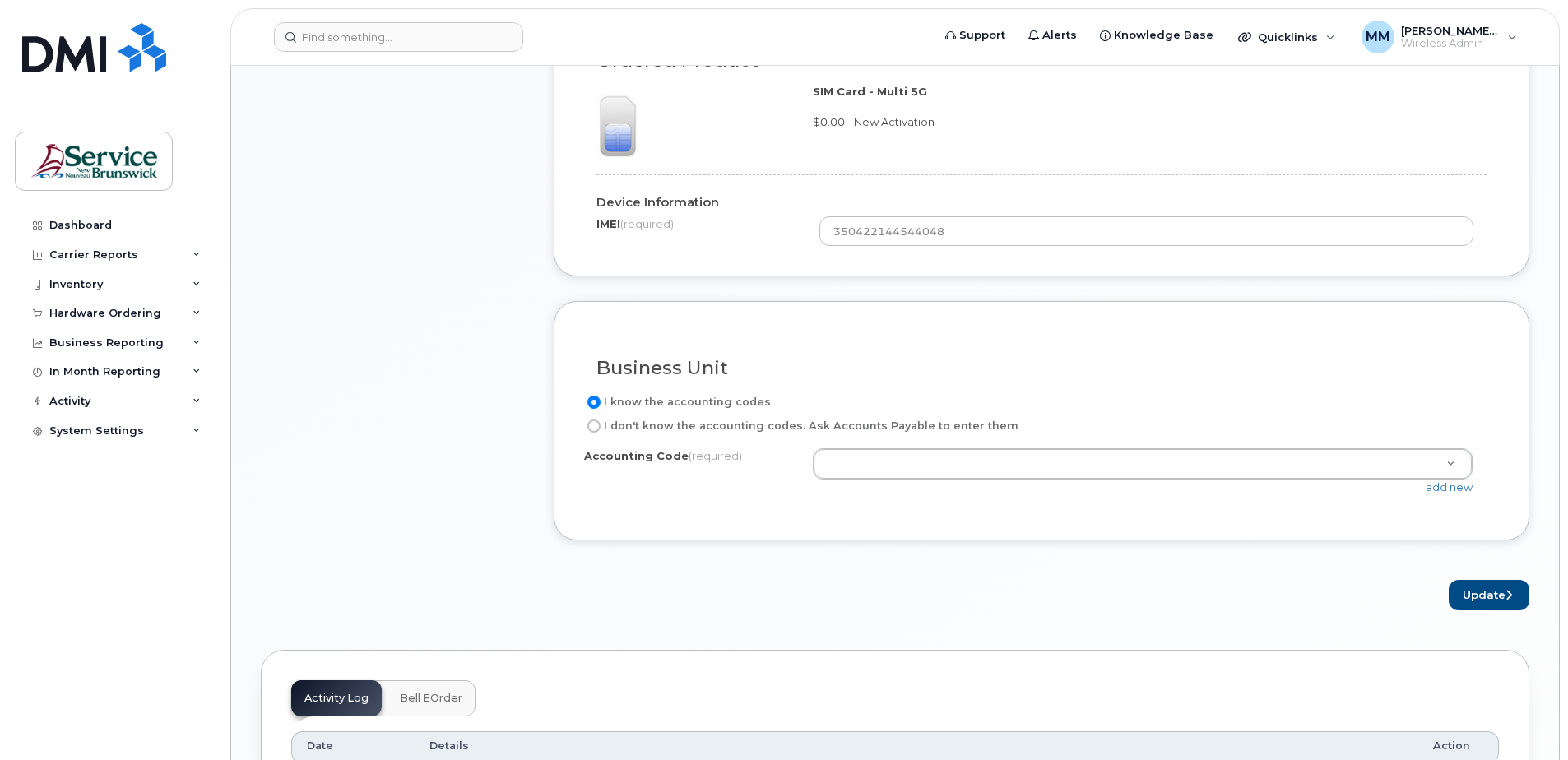
scroll to position [1234, 0]
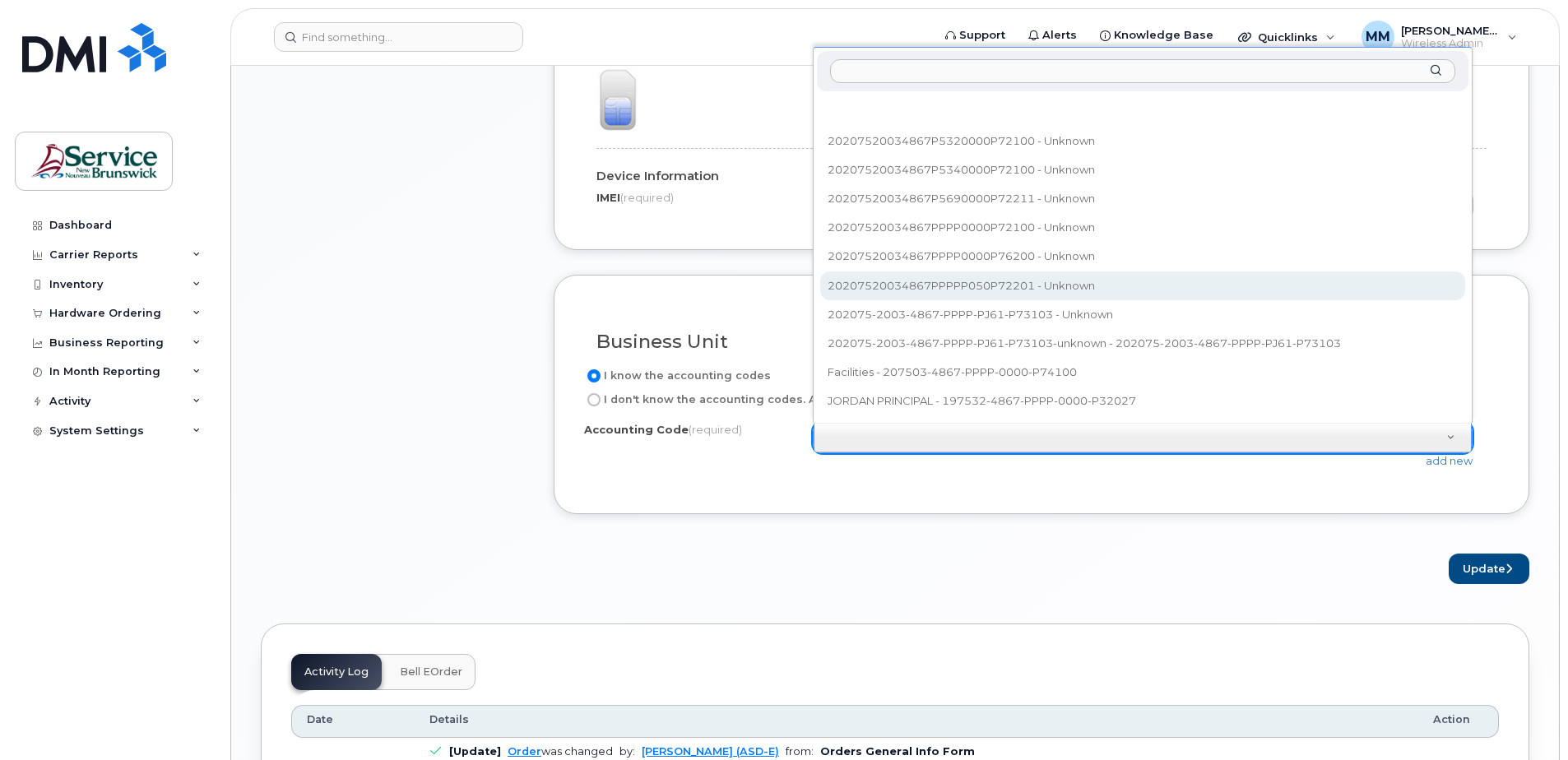
select select "20207520034867PPPPP050P72201"
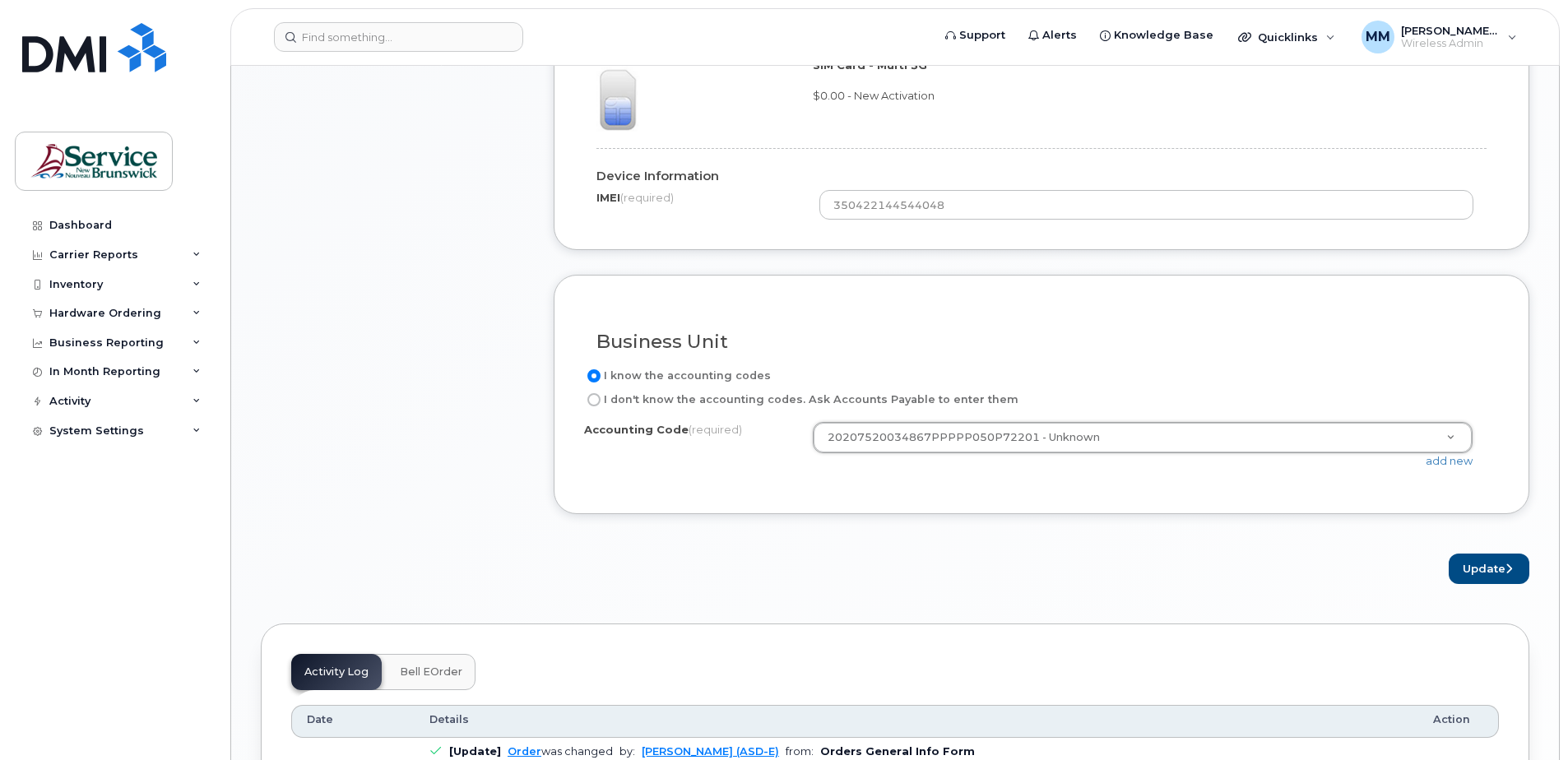
click at [1015, 550] on form "Existing User Additional cost to upgrading the device Selected device is Eligib…" at bounding box center [1041, 29] width 976 height 1109
click at [1496, 570] on button "Update" at bounding box center [1489, 569] width 81 height 31
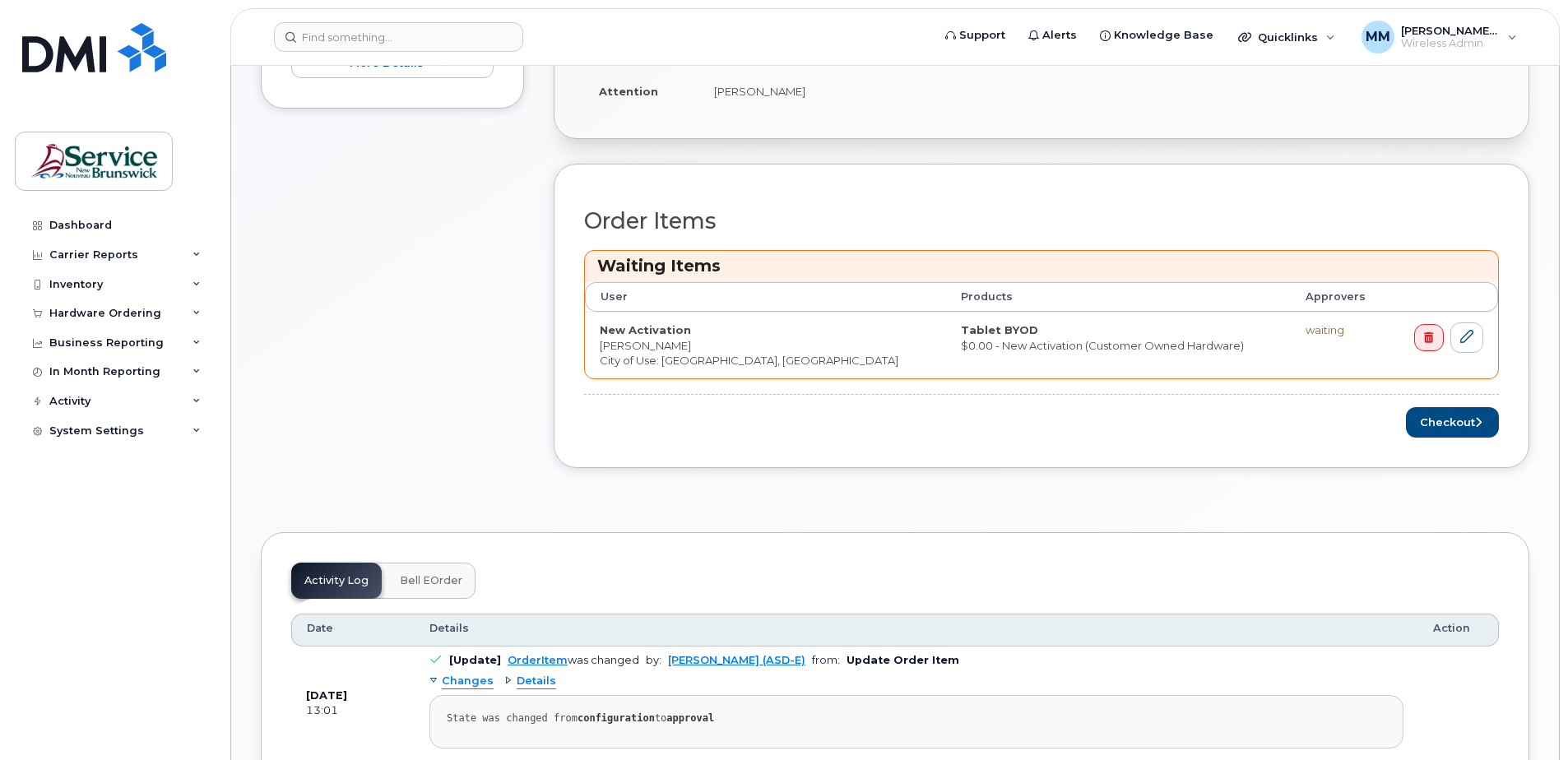
scroll to position [412, 0]
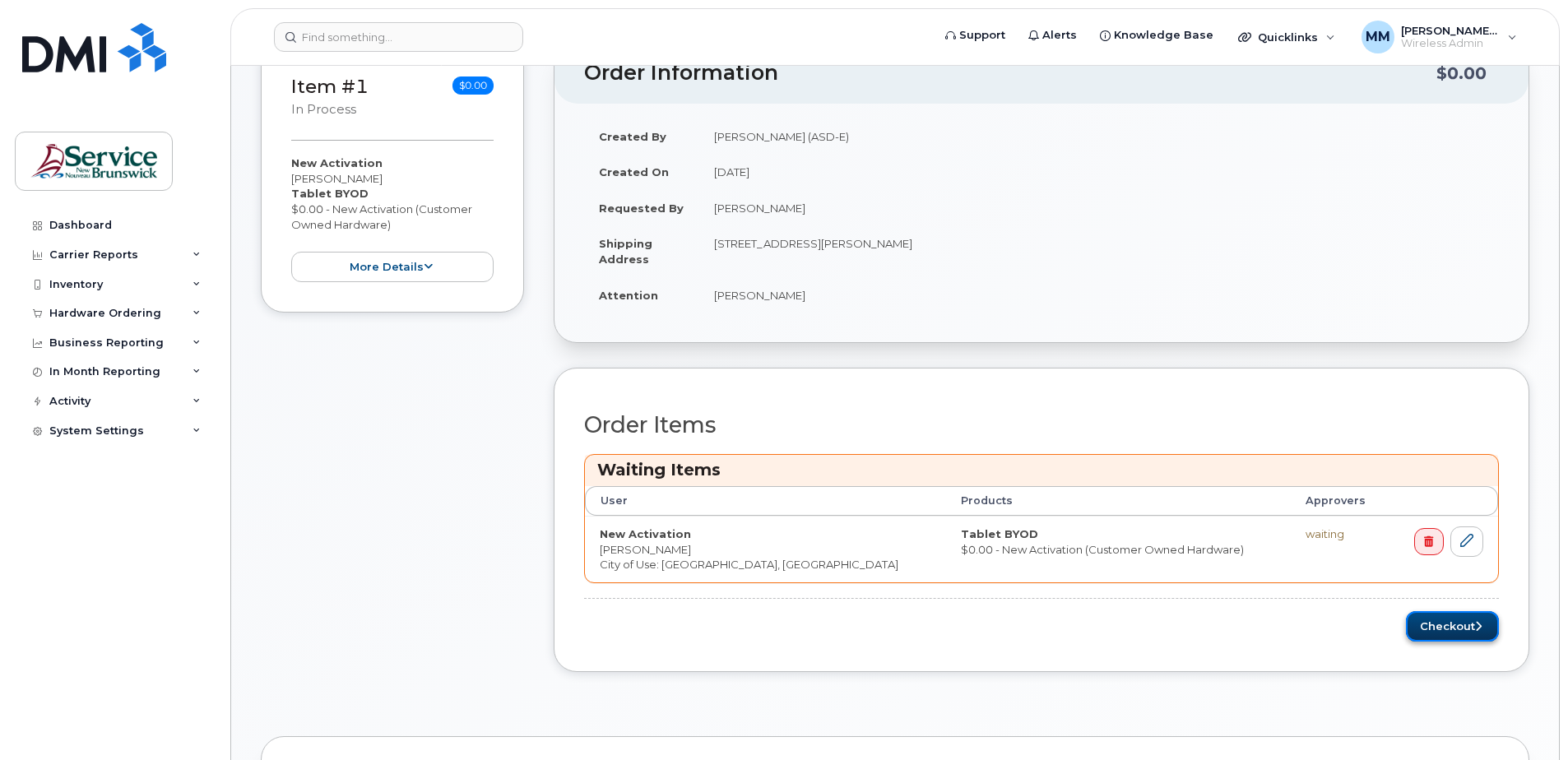
click at [1445, 631] on button "Checkout" at bounding box center [1452, 626] width 93 height 31
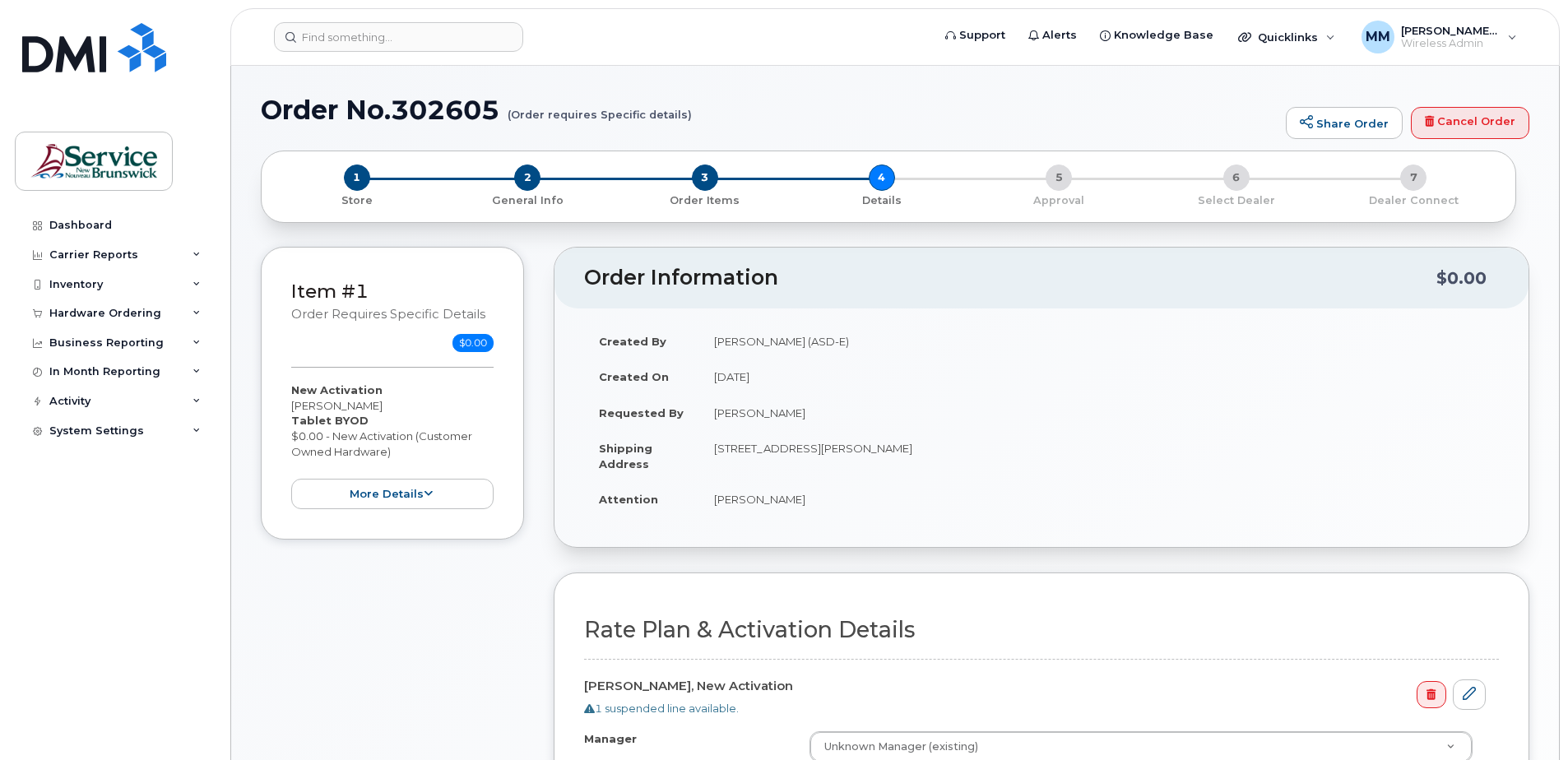
select select
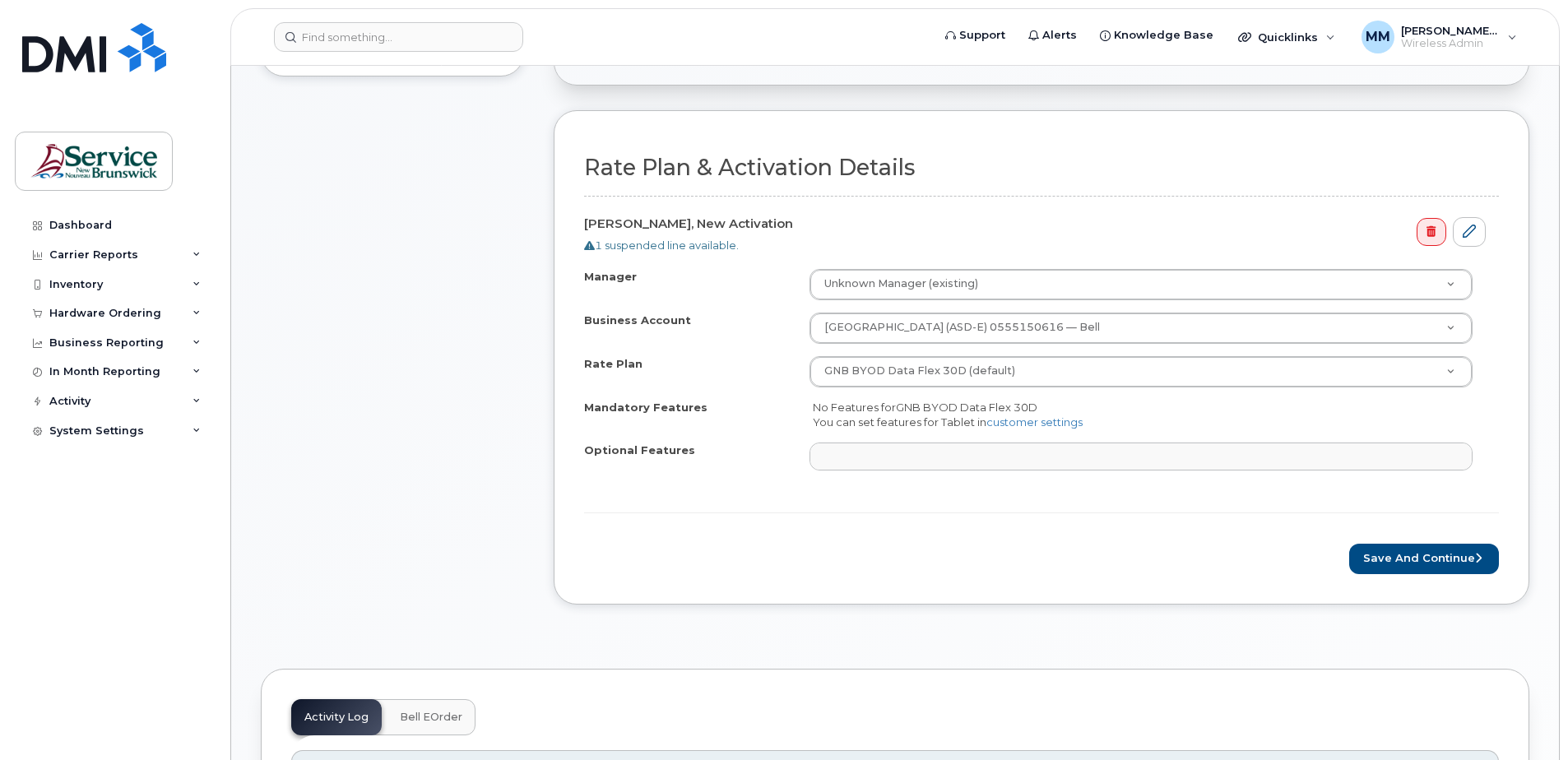
scroll to position [575, 0]
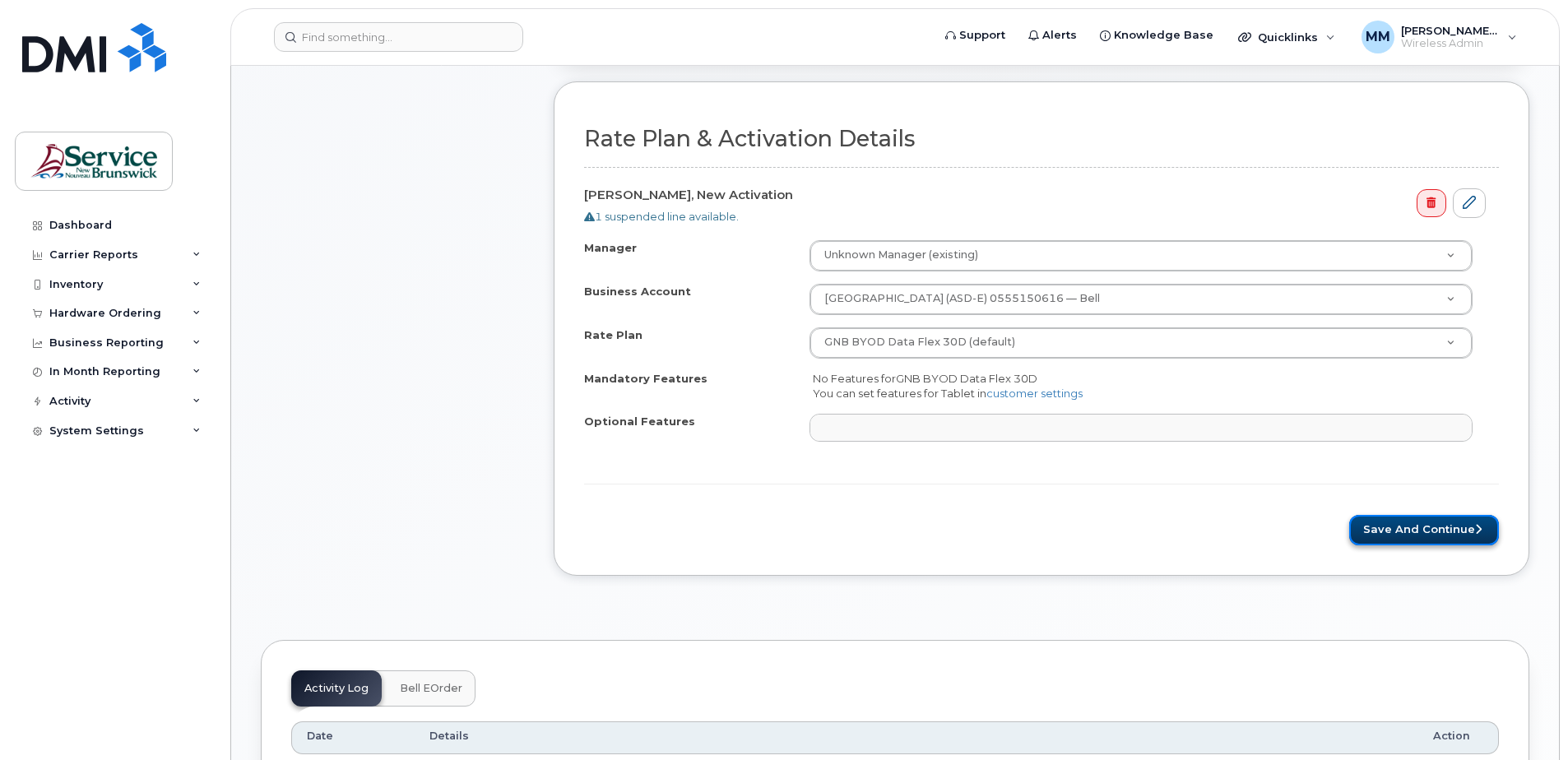
click at [1403, 532] on button "Save and Continue" at bounding box center [1424, 530] width 150 height 31
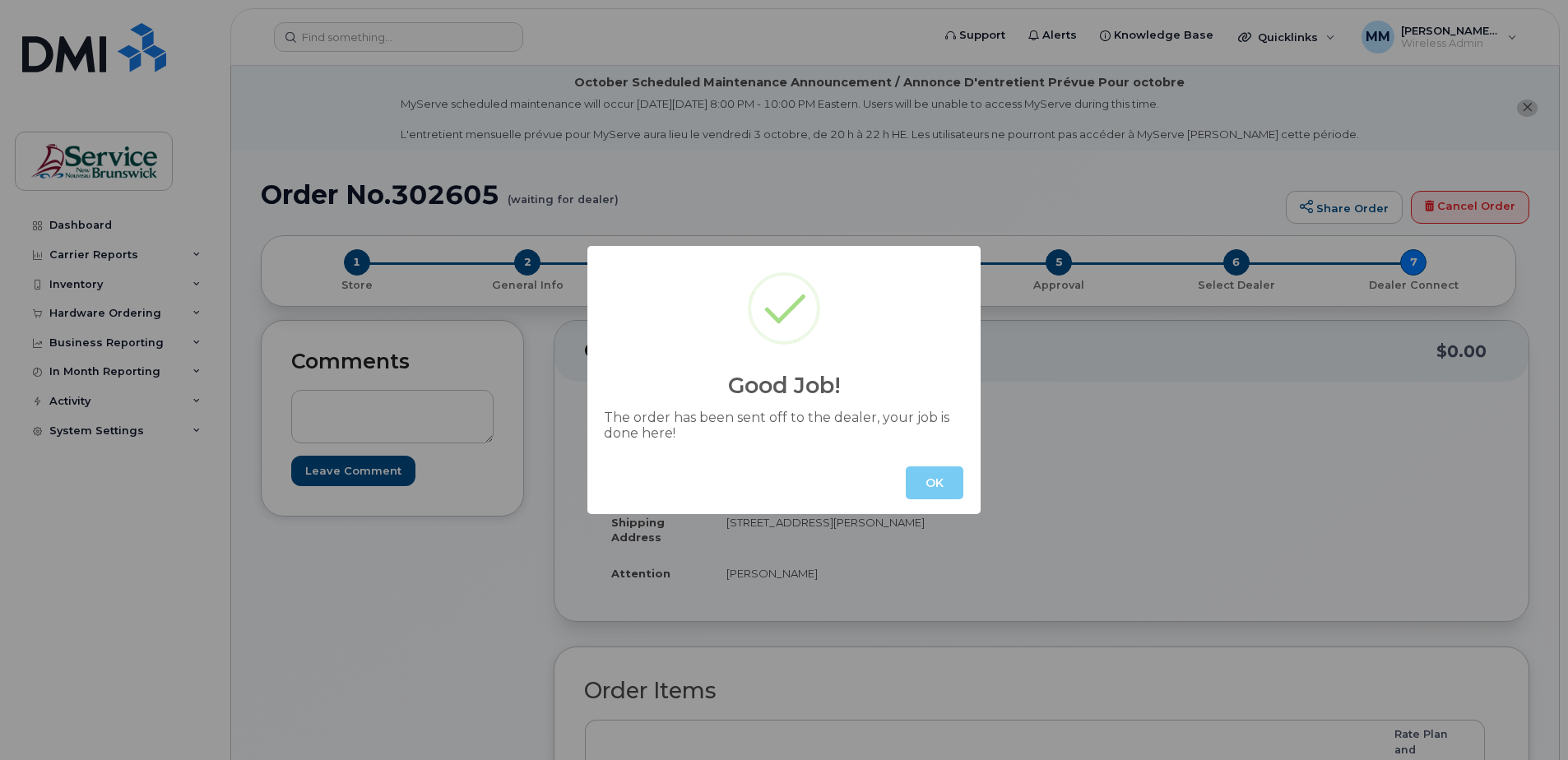
click at [937, 481] on button "OK" at bounding box center [934, 483] width 57 height 33
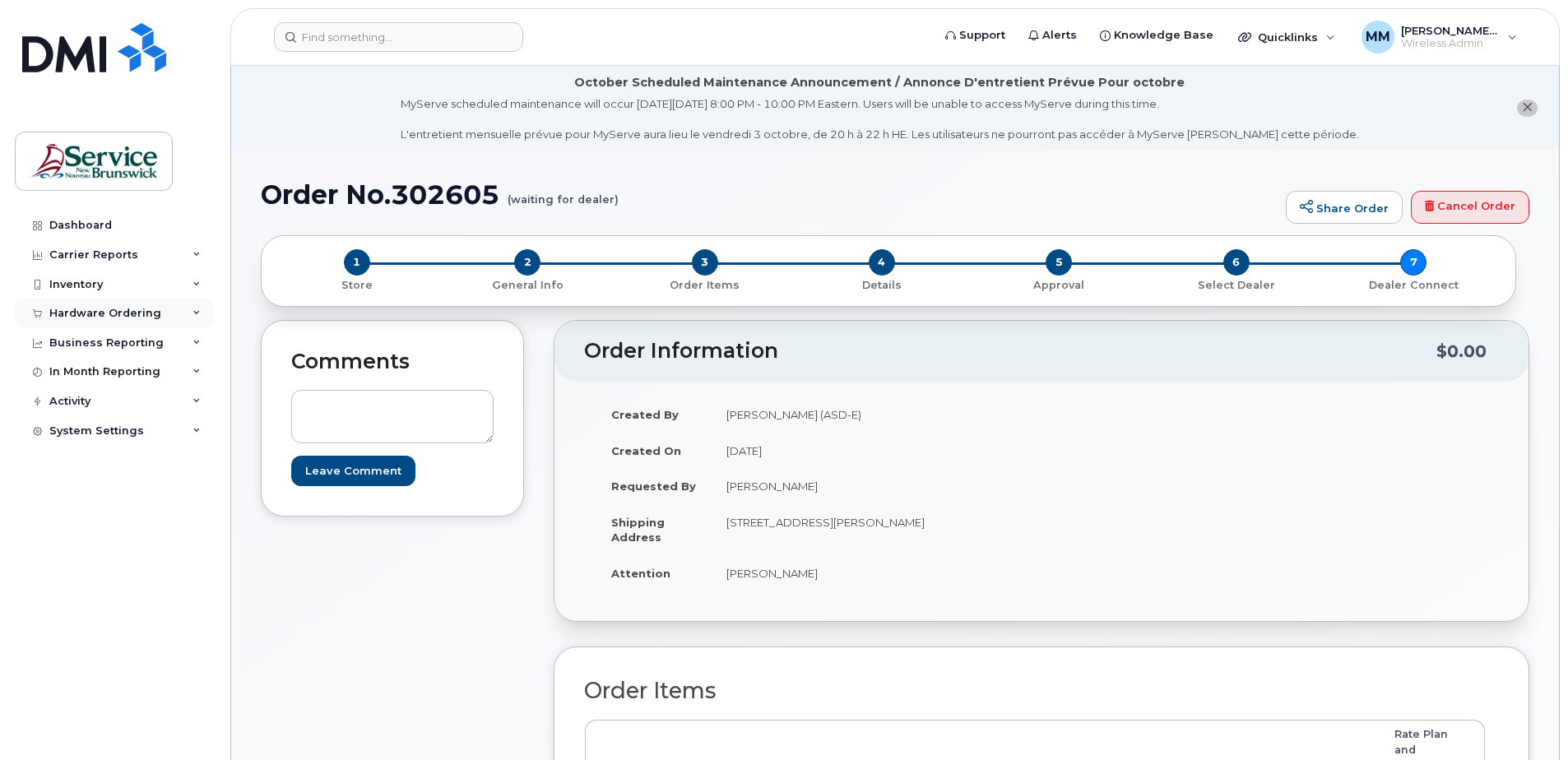
click at [60, 309] on div "Hardware Ordering" at bounding box center [105, 313] width 112 height 13
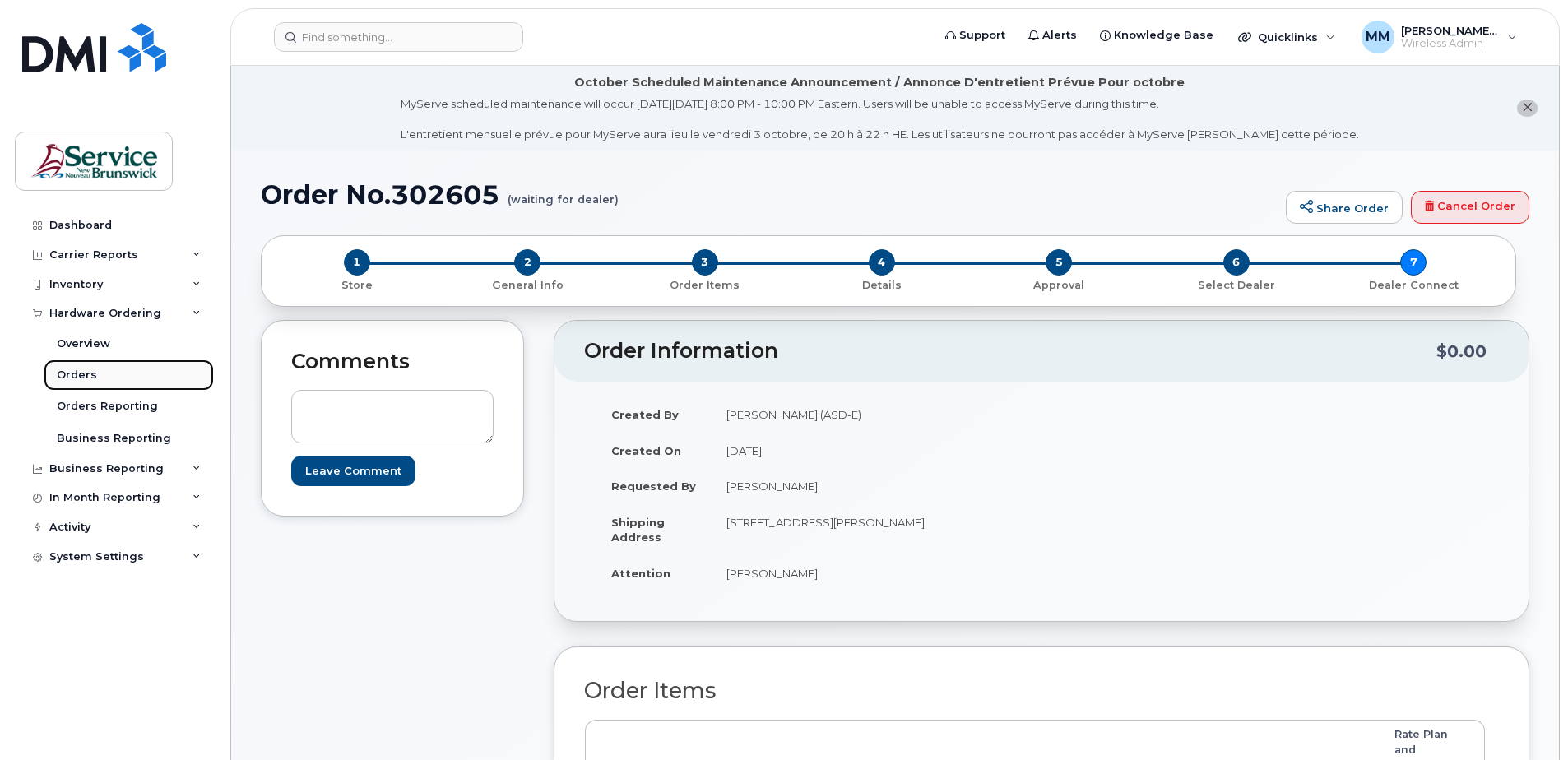
click at [82, 370] on div "Orders" at bounding box center [77, 375] width 40 height 15
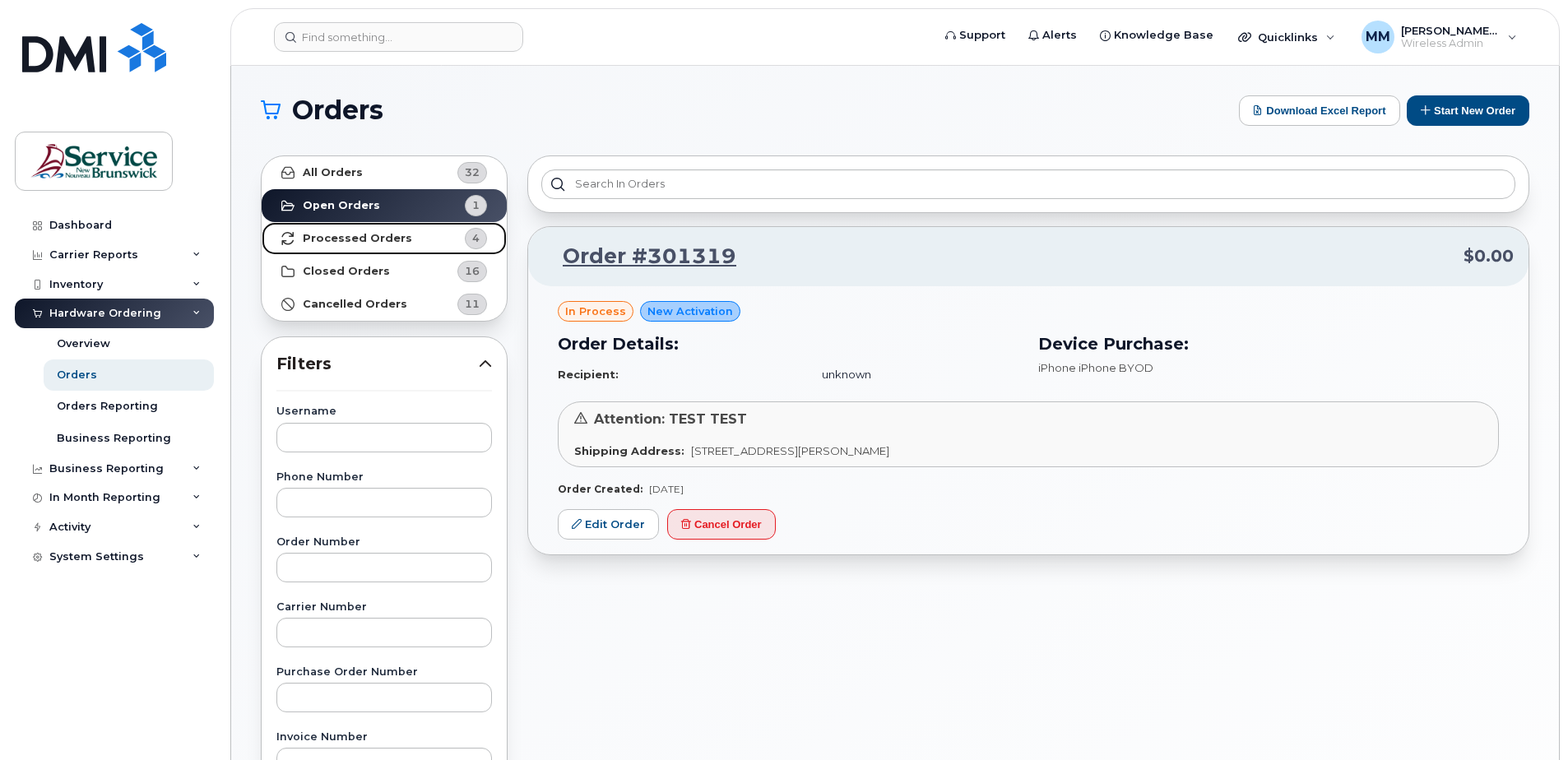
click at [379, 238] on strong "Processed Orders" at bounding box center [358, 239] width 110 height 13
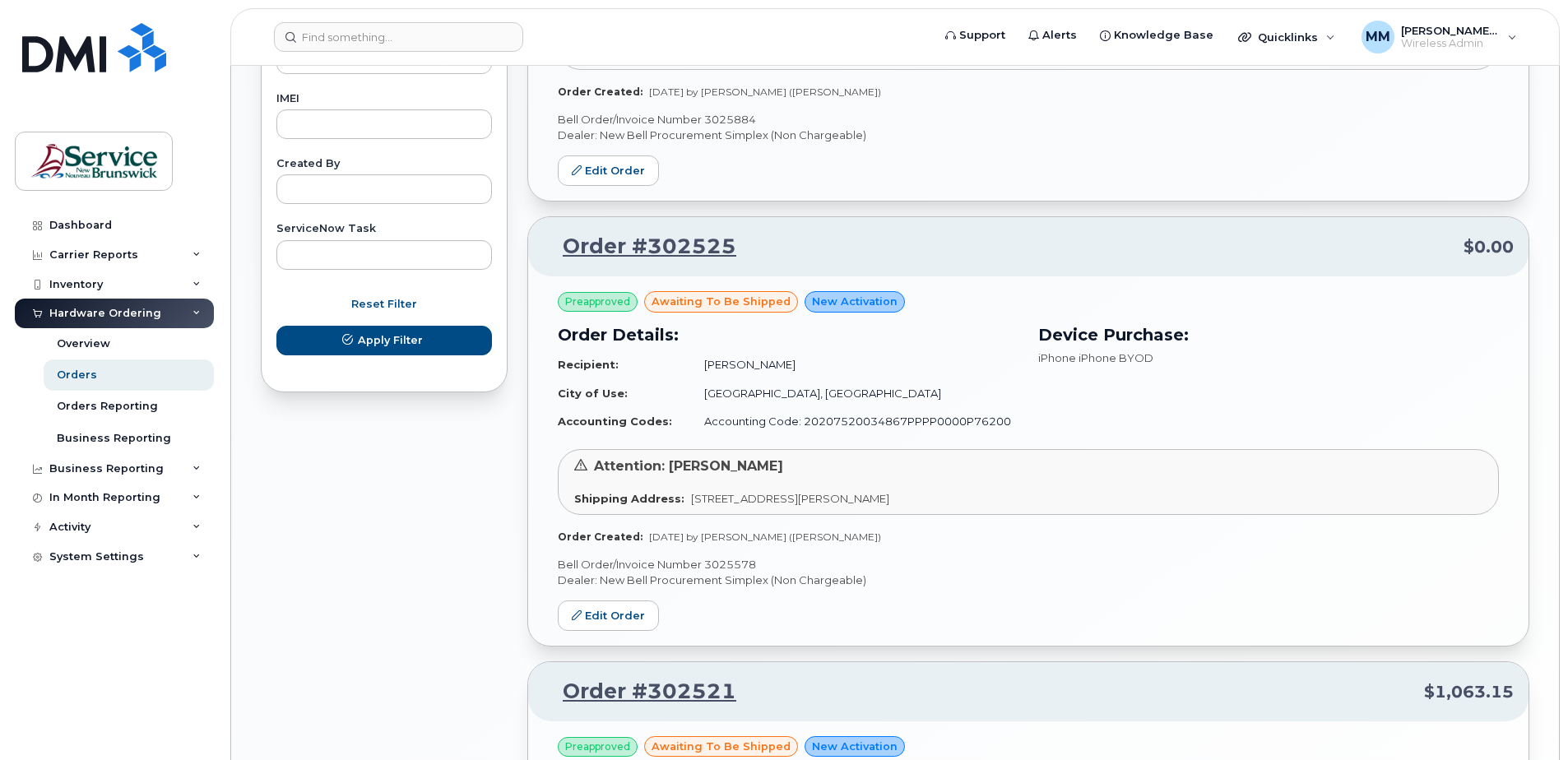
scroll to position [905, 0]
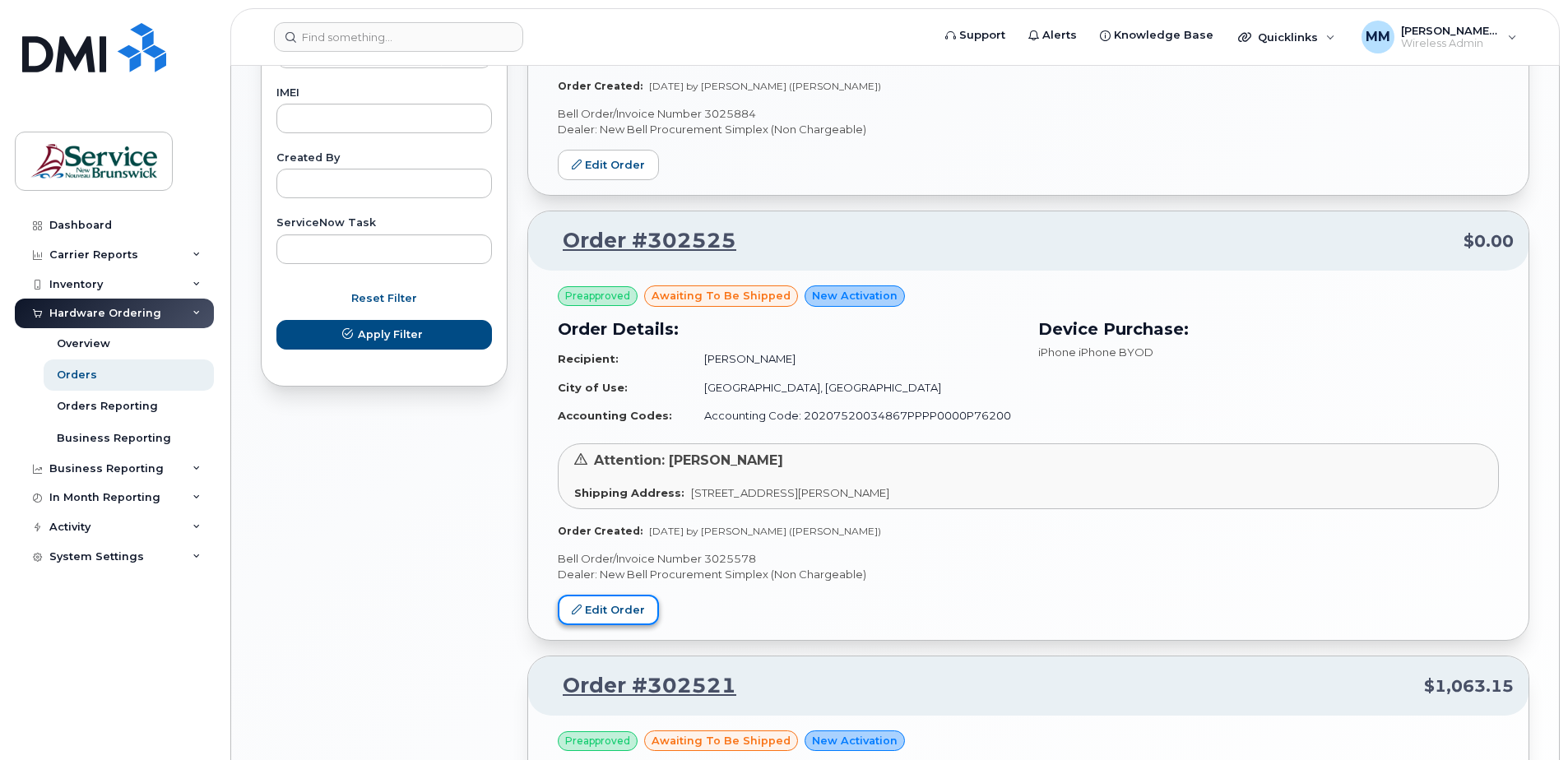
click at [604, 614] on link "Edit Order" at bounding box center [609, 609] width 101 height 31
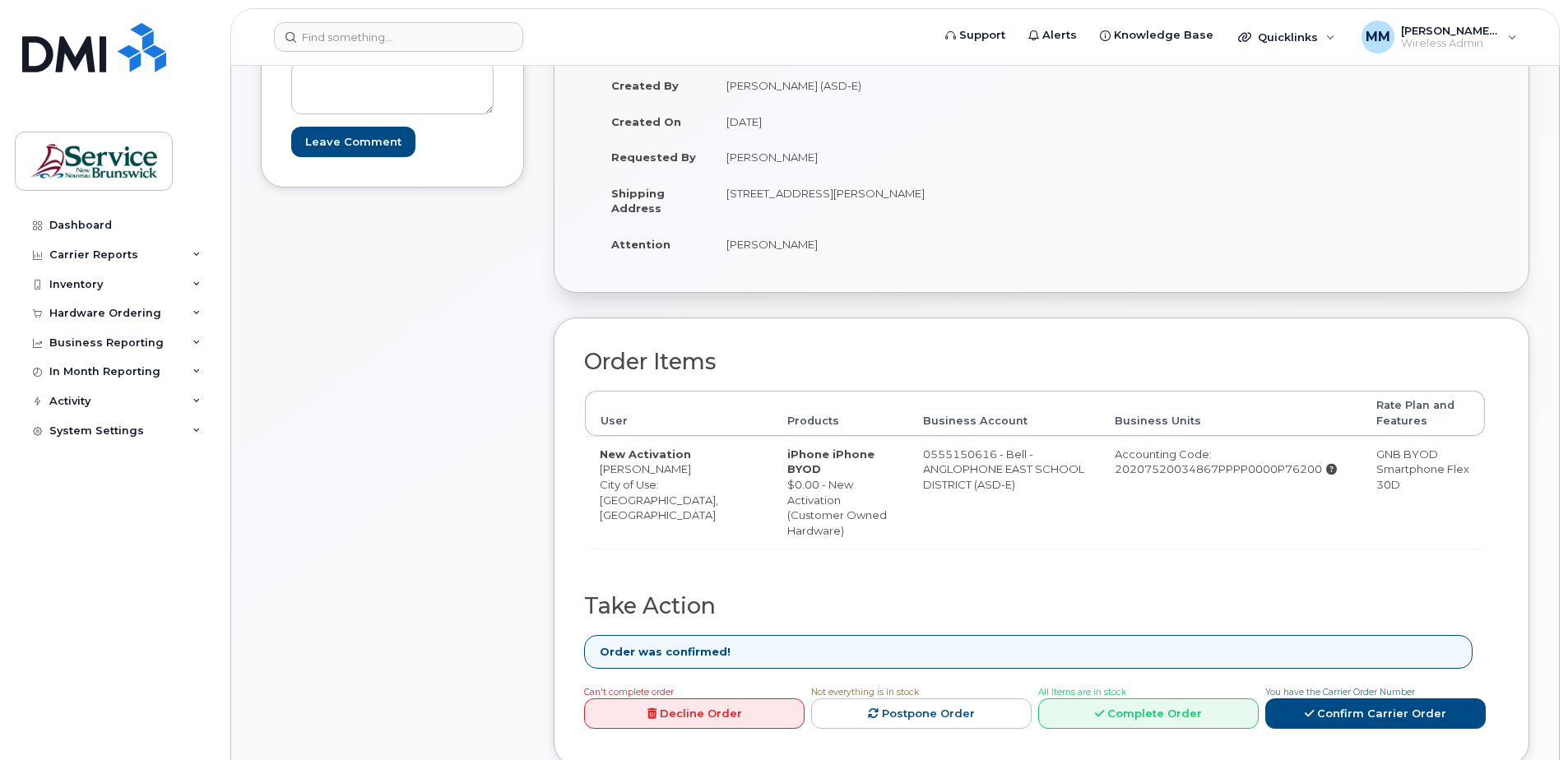
scroll to position [575, 0]
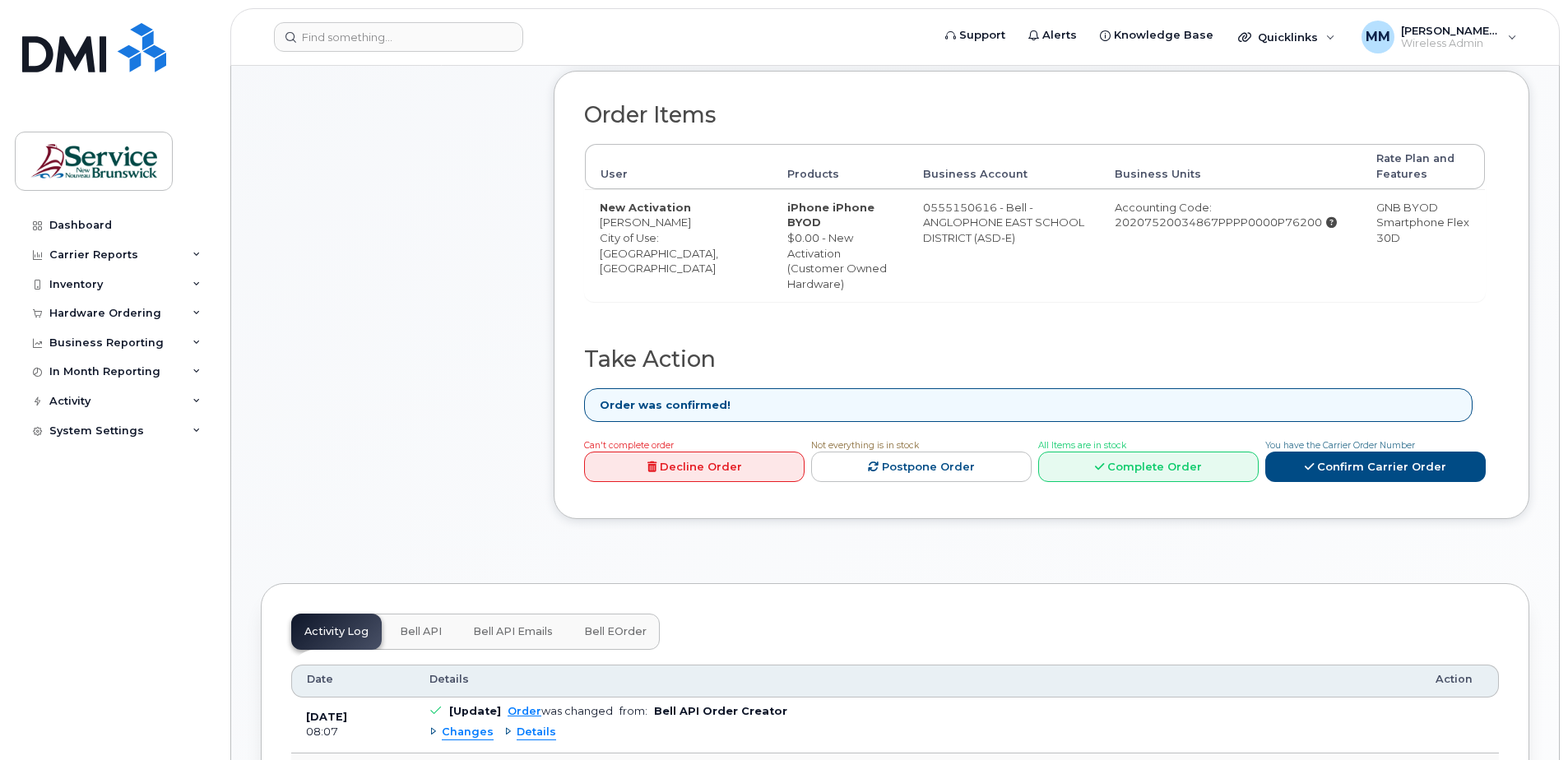
click at [532, 294] on div "Comments Leave Comment Order Information $0.00 Created By [PERSON_NAME] (ASD-E)…" at bounding box center [895, 143] width 1269 height 799
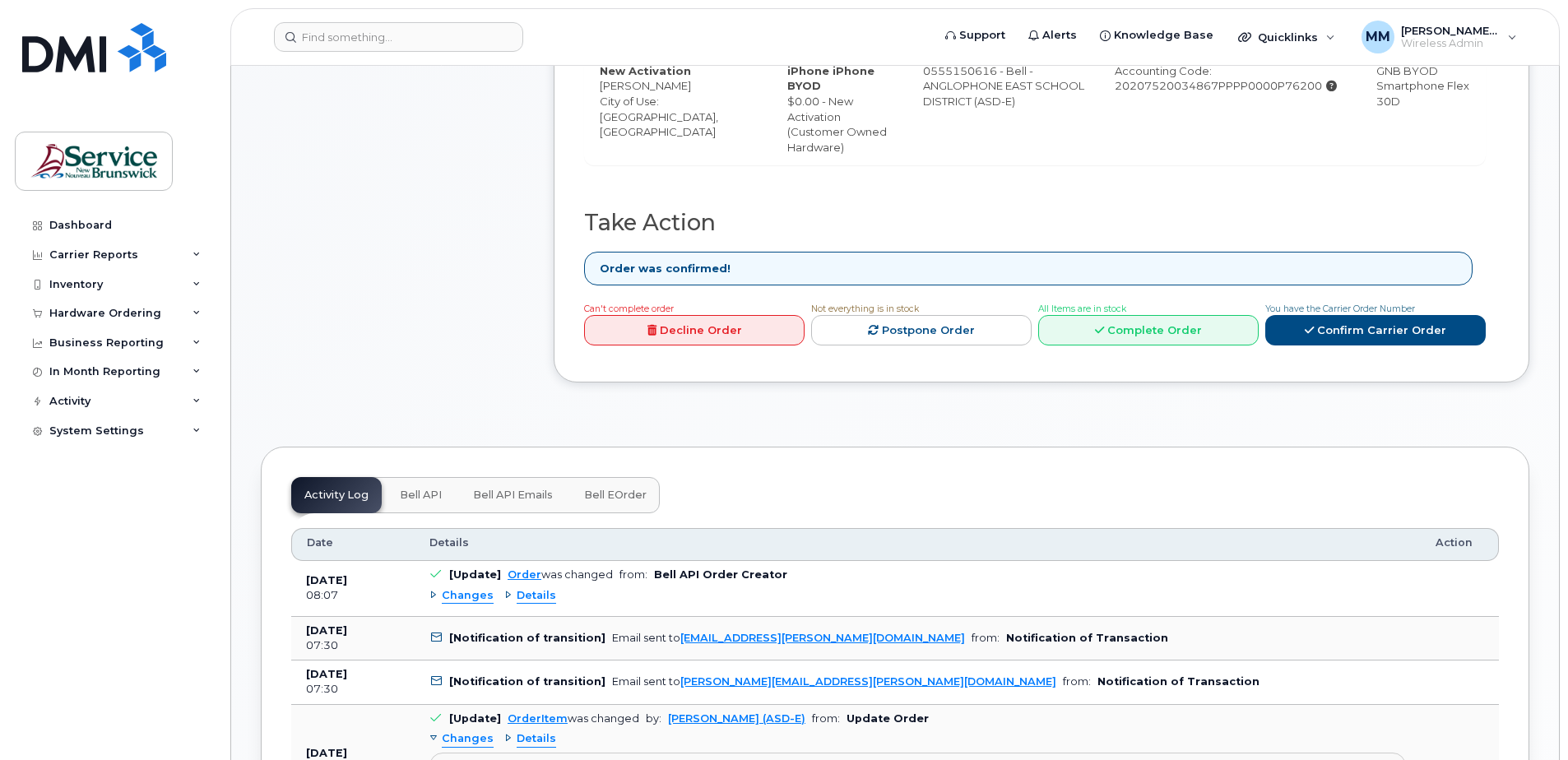
scroll to position [412, 0]
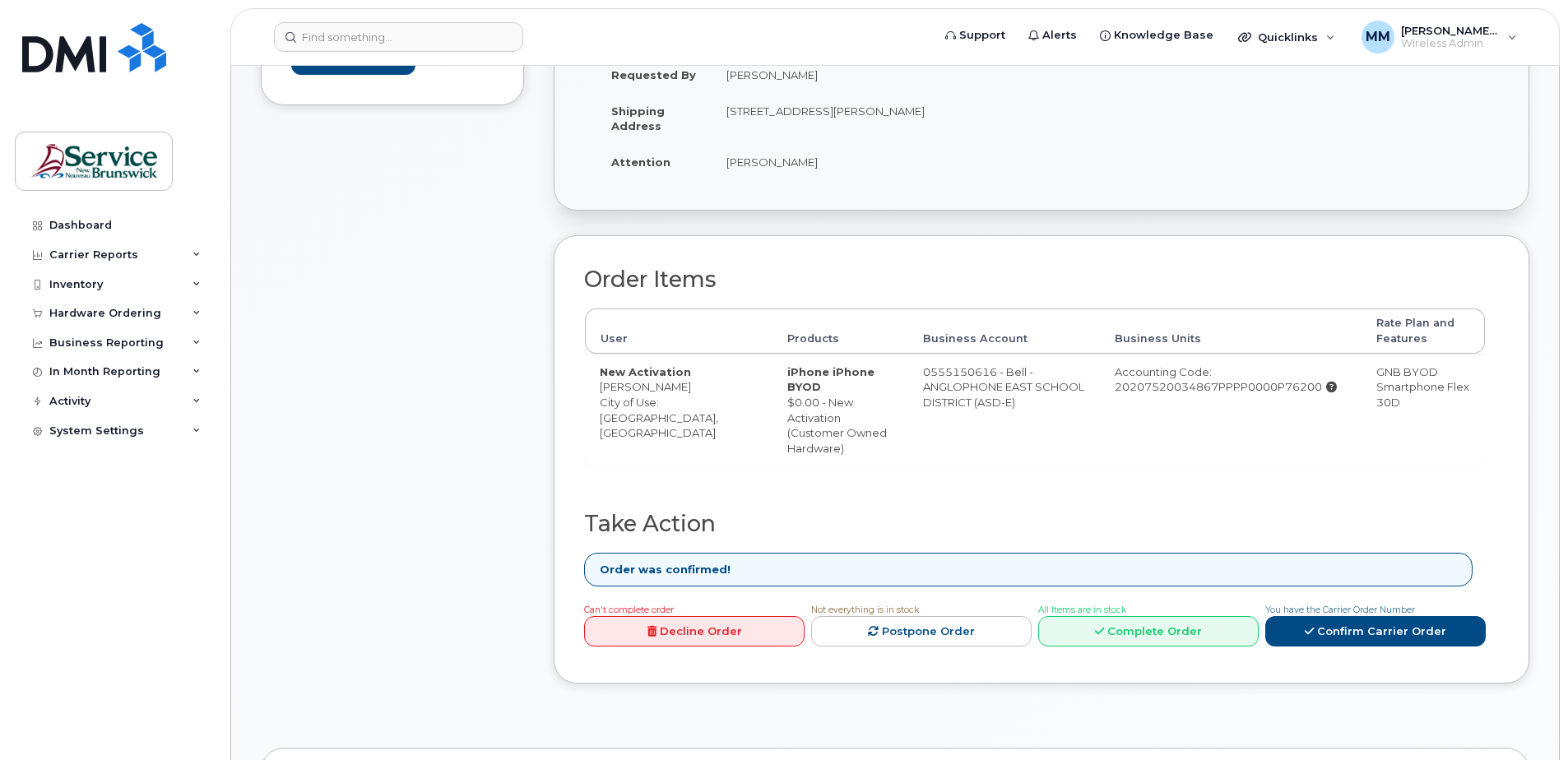
click at [398, 545] on div "Comments Leave Comment" at bounding box center [393, 308] width 263 height 799
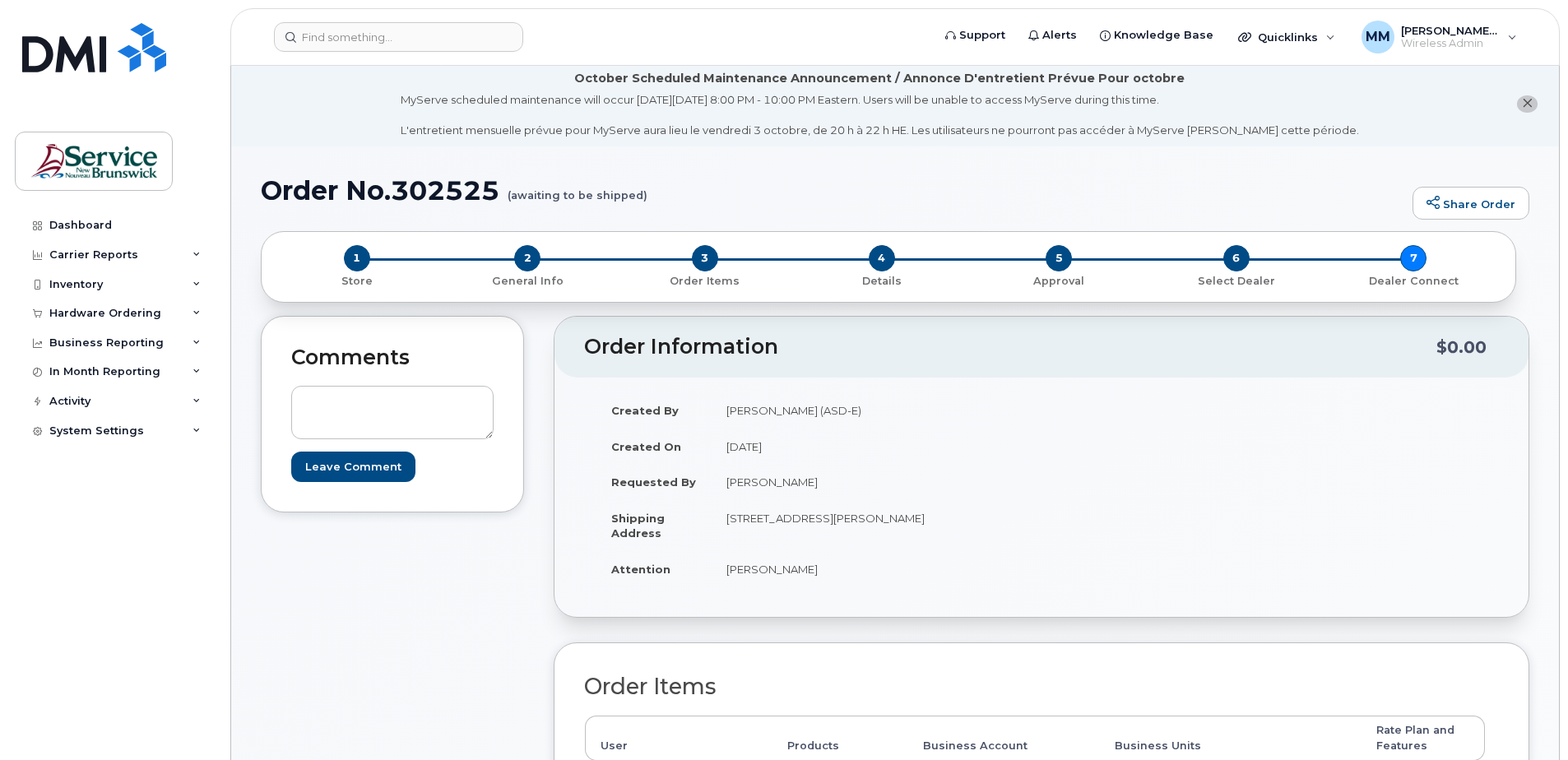
scroll to position [0, 0]
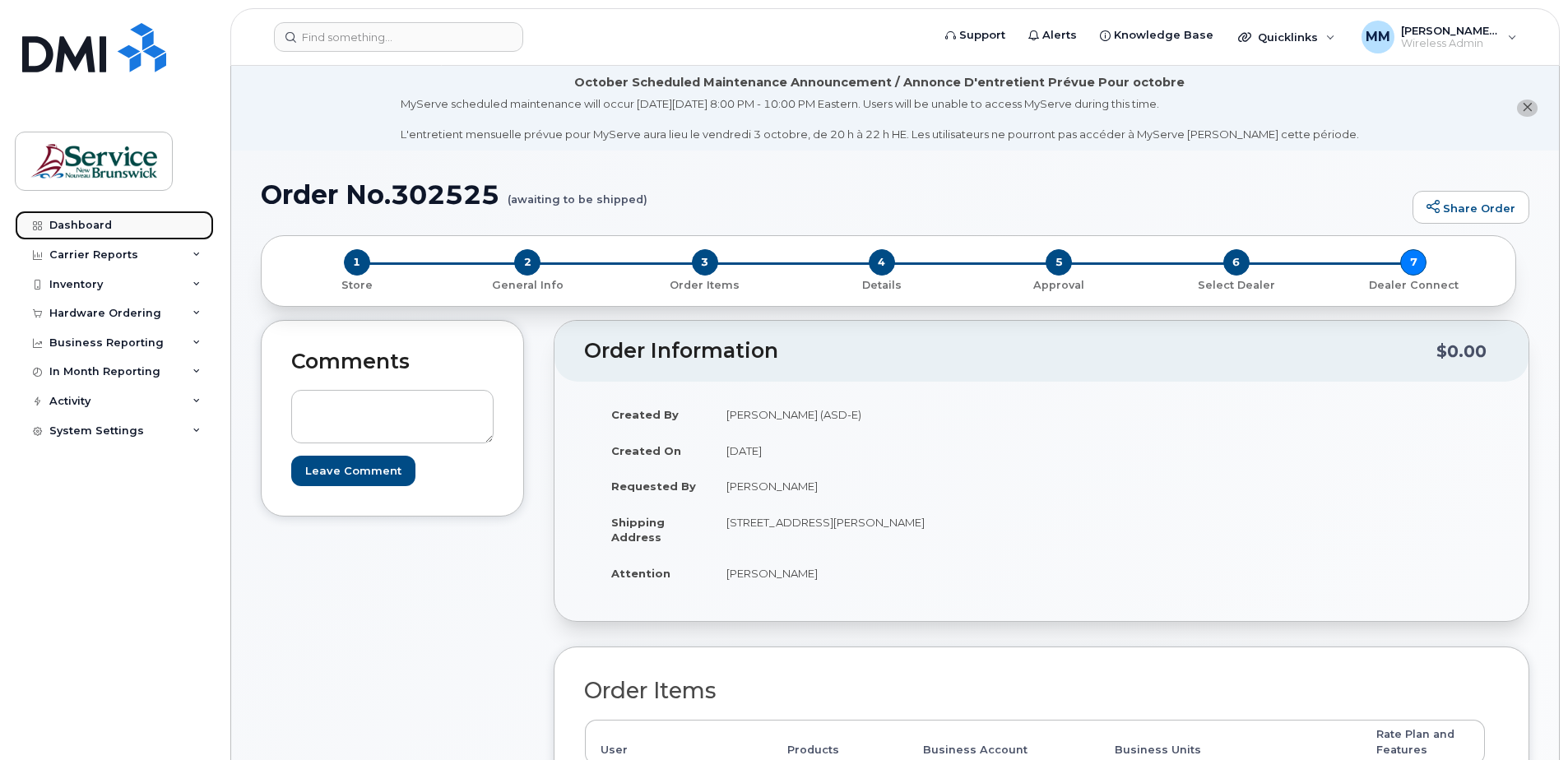
click at [100, 223] on div "Dashboard" at bounding box center [80, 225] width 62 height 13
